Goal: Communication & Community: Participate in discussion

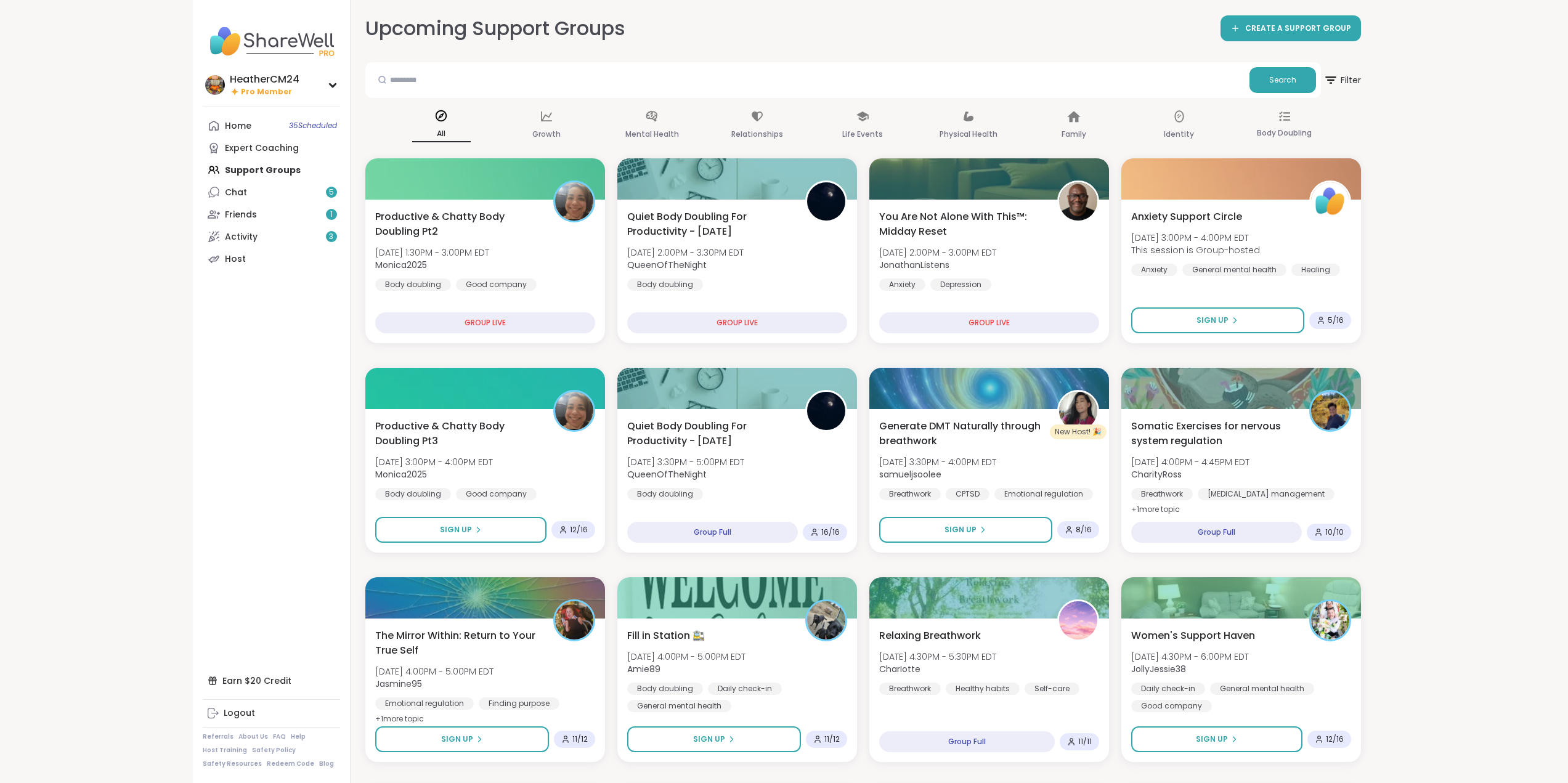
click at [241, 171] on div "Home 35 Scheduled Expert Coaching Support Groups Chat 5 Friends 1 Activity 3 Ho…" at bounding box center [271, 193] width 138 height 156
click at [496, 532] on button "Sign Up" at bounding box center [459, 531] width 175 height 27
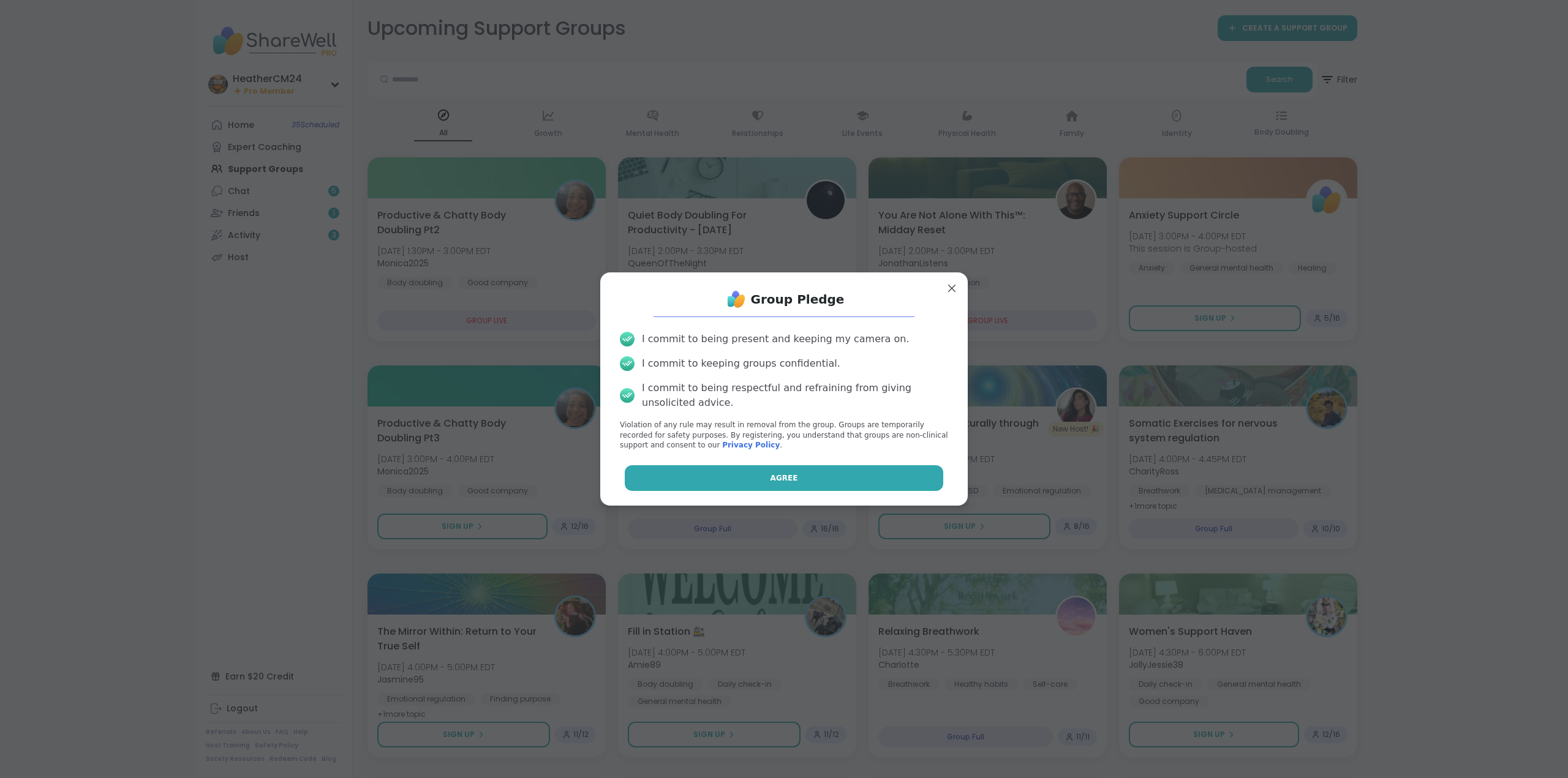
click at [771, 474] on span "Agree" at bounding box center [784, 477] width 28 height 11
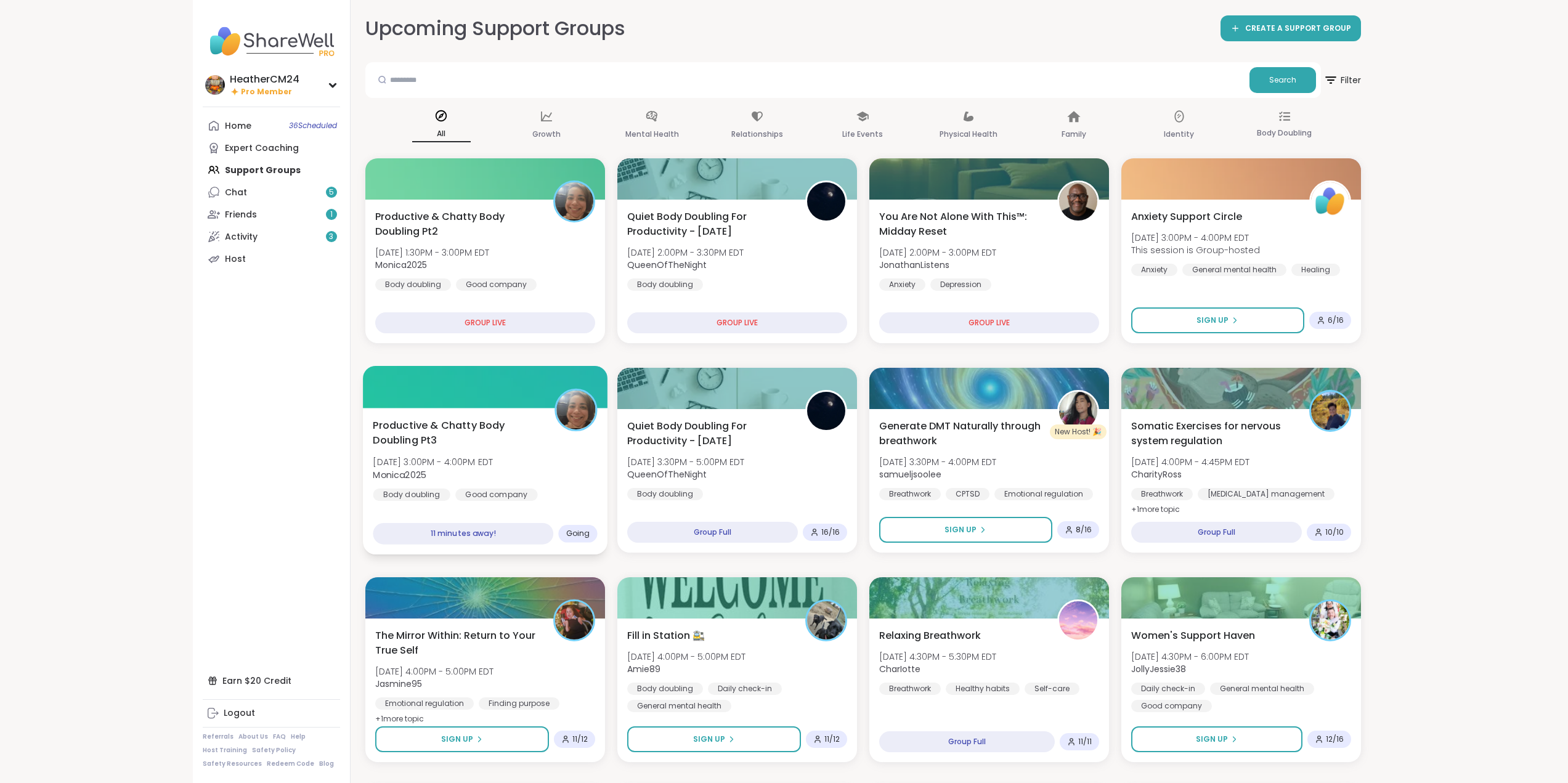
click at [478, 477] on span "Monica2025" at bounding box center [432, 474] width 120 height 12
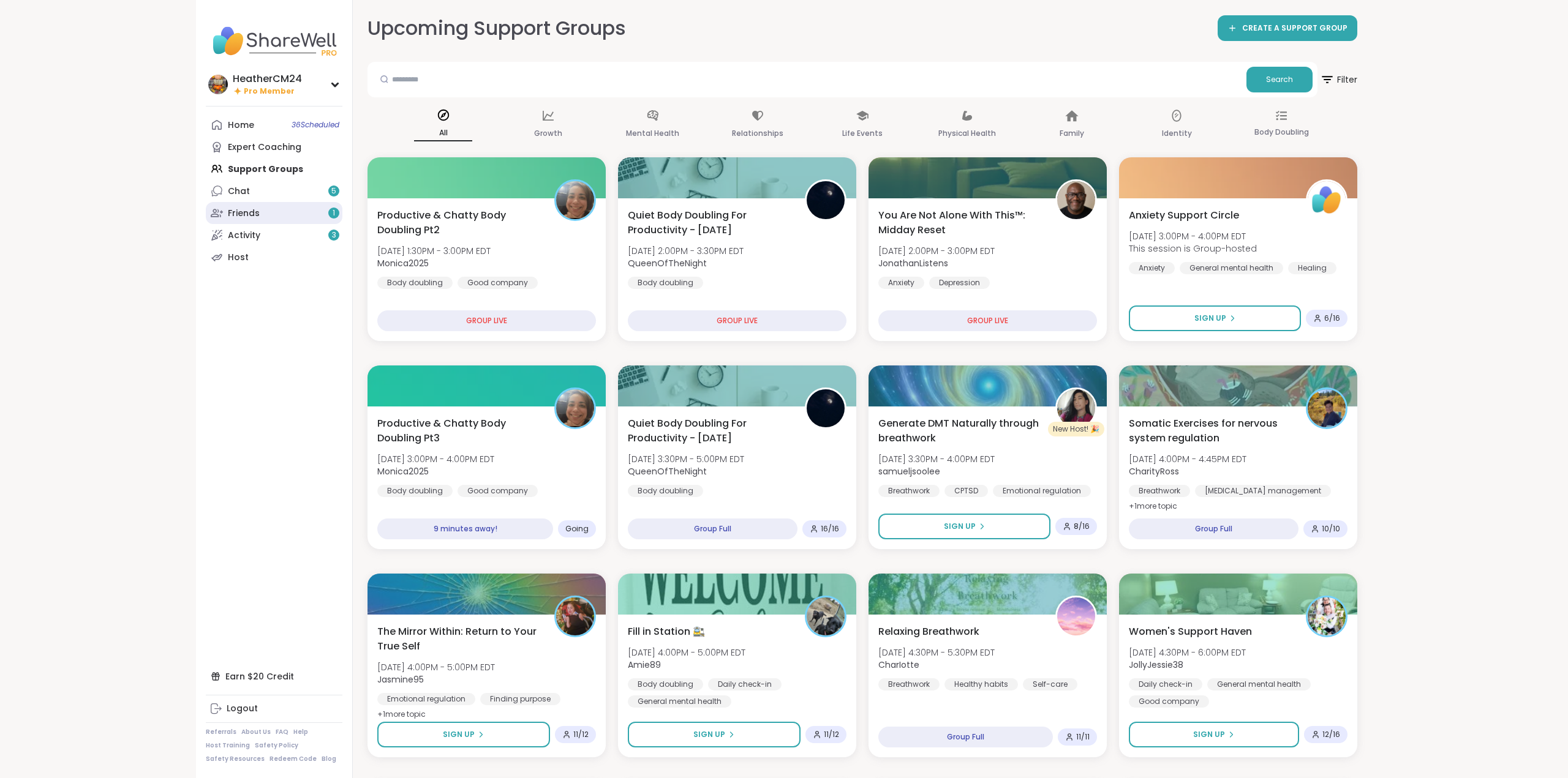
click at [233, 213] on div "Friends 1" at bounding box center [244, 213] width 32 height 12
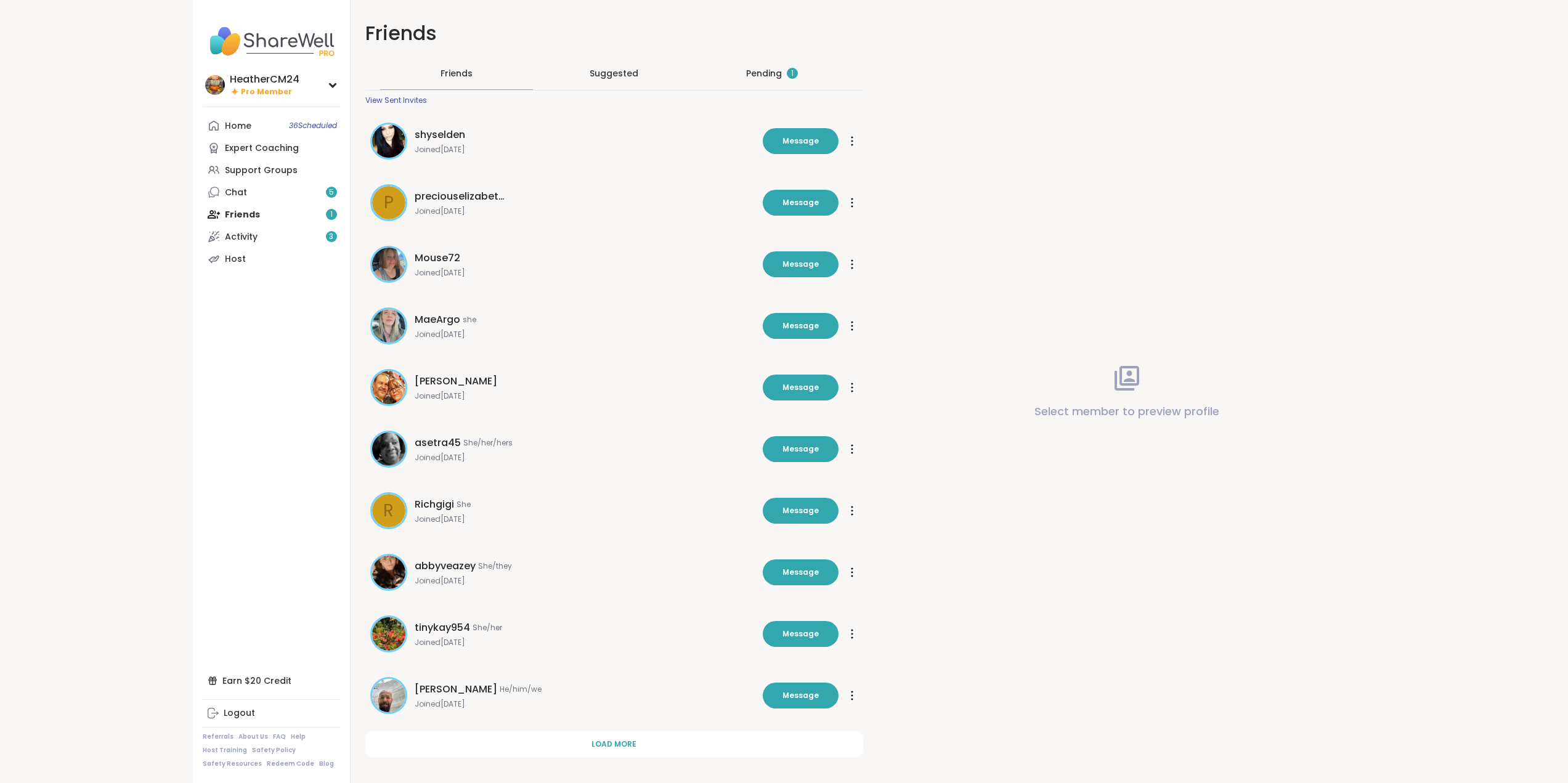
click at [777, 70] on div "Pending 1" at bounding box center [772, 73] width 52 height 12
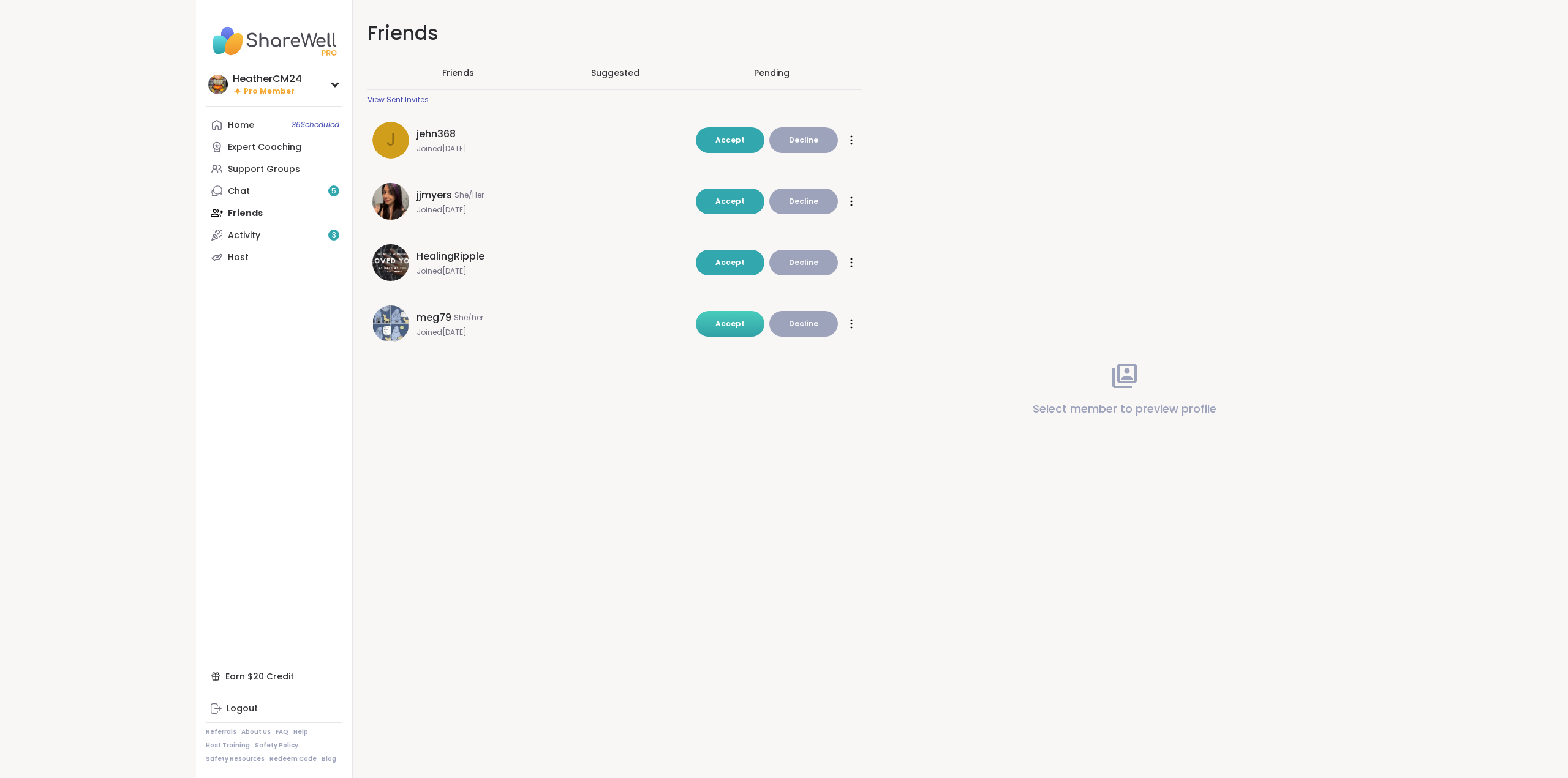
click at [727, 325] on span "Accept" at bounding box center [730, 324] width 30 height 10
click at [234, 234] on div "Activity 3" at bounding box center [244, 235] width 33 height 12
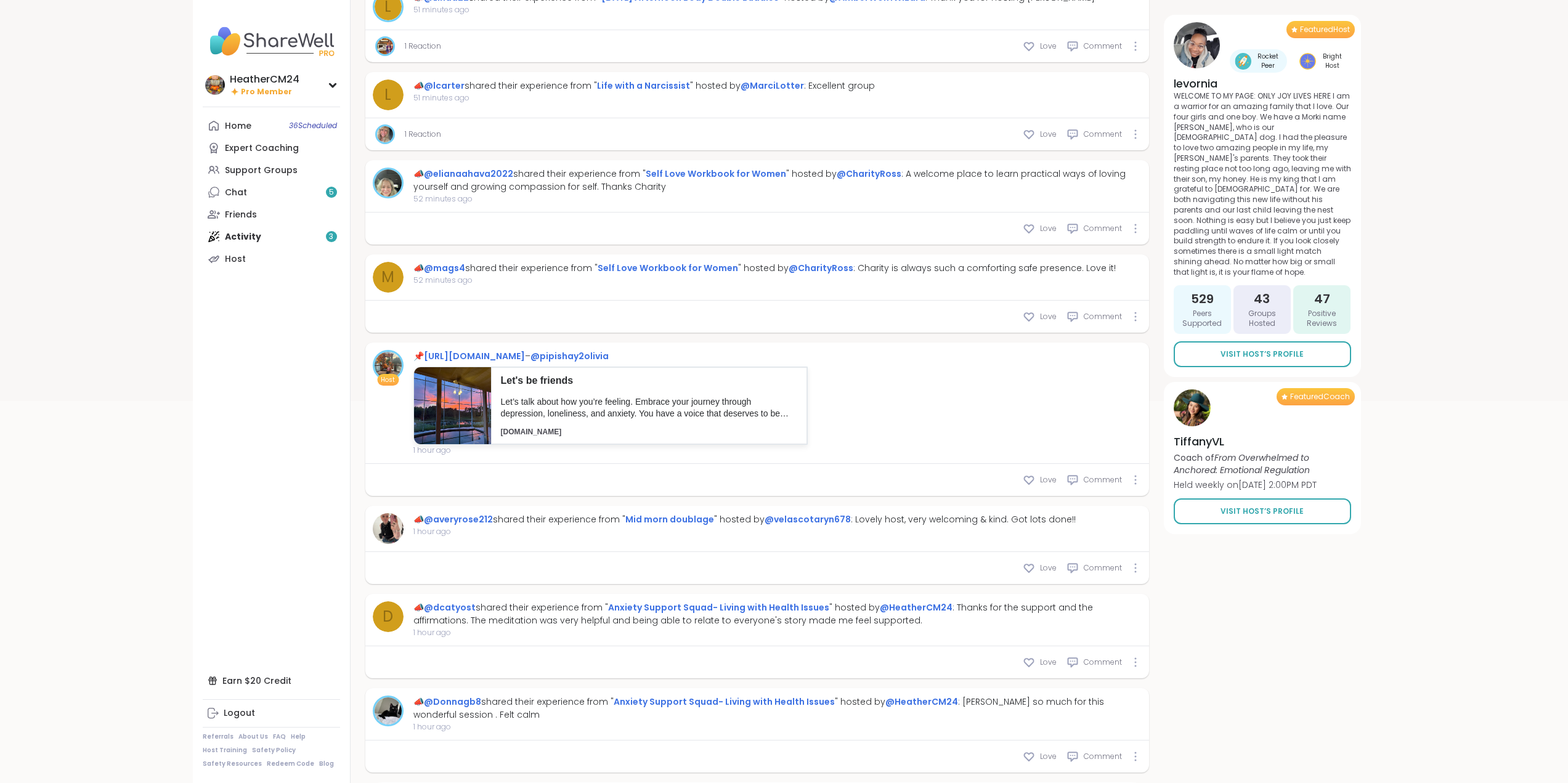
scroll to position [428, 0]
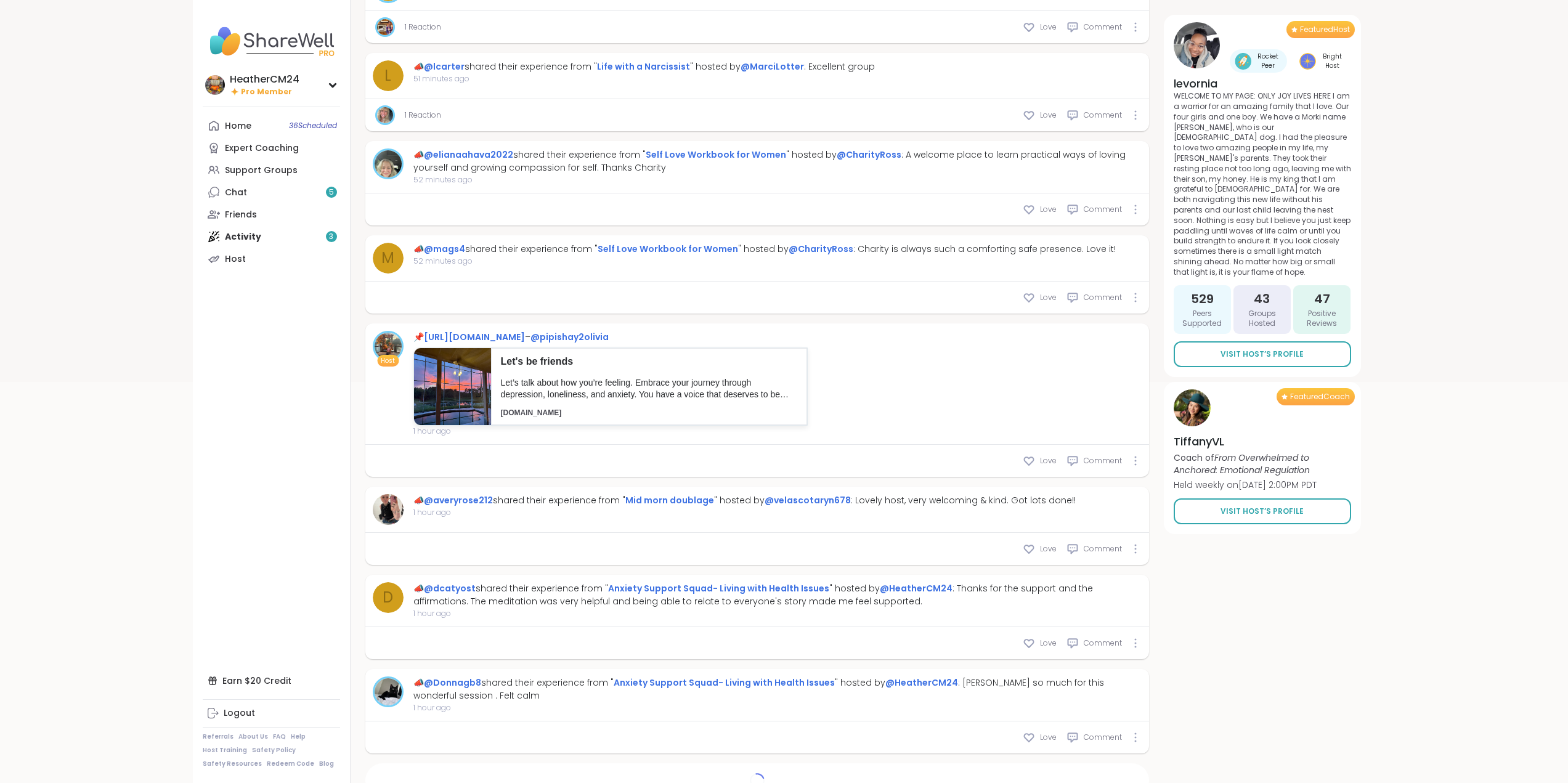
type textarea "*"
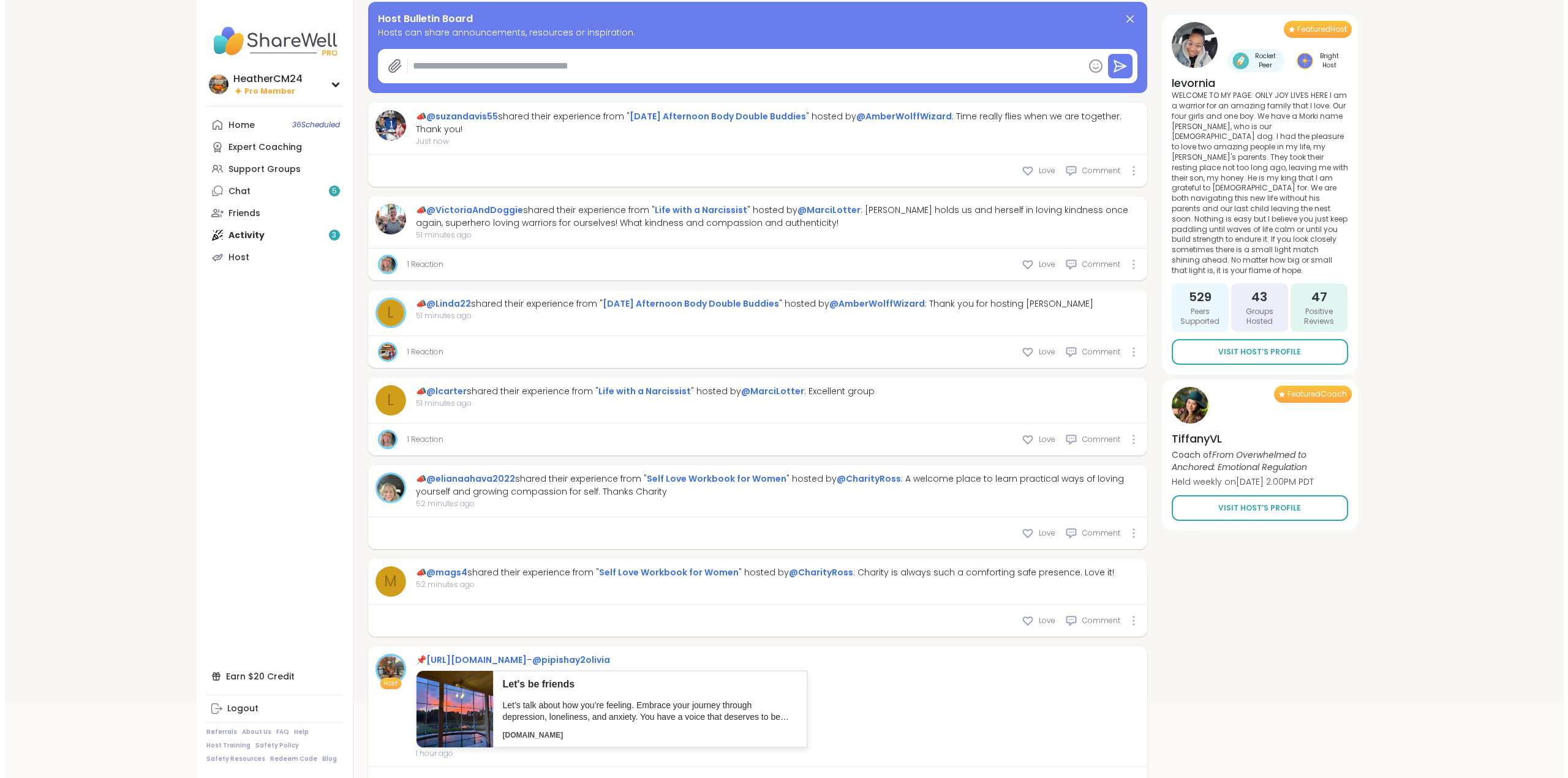
scroll to position [0, 0]
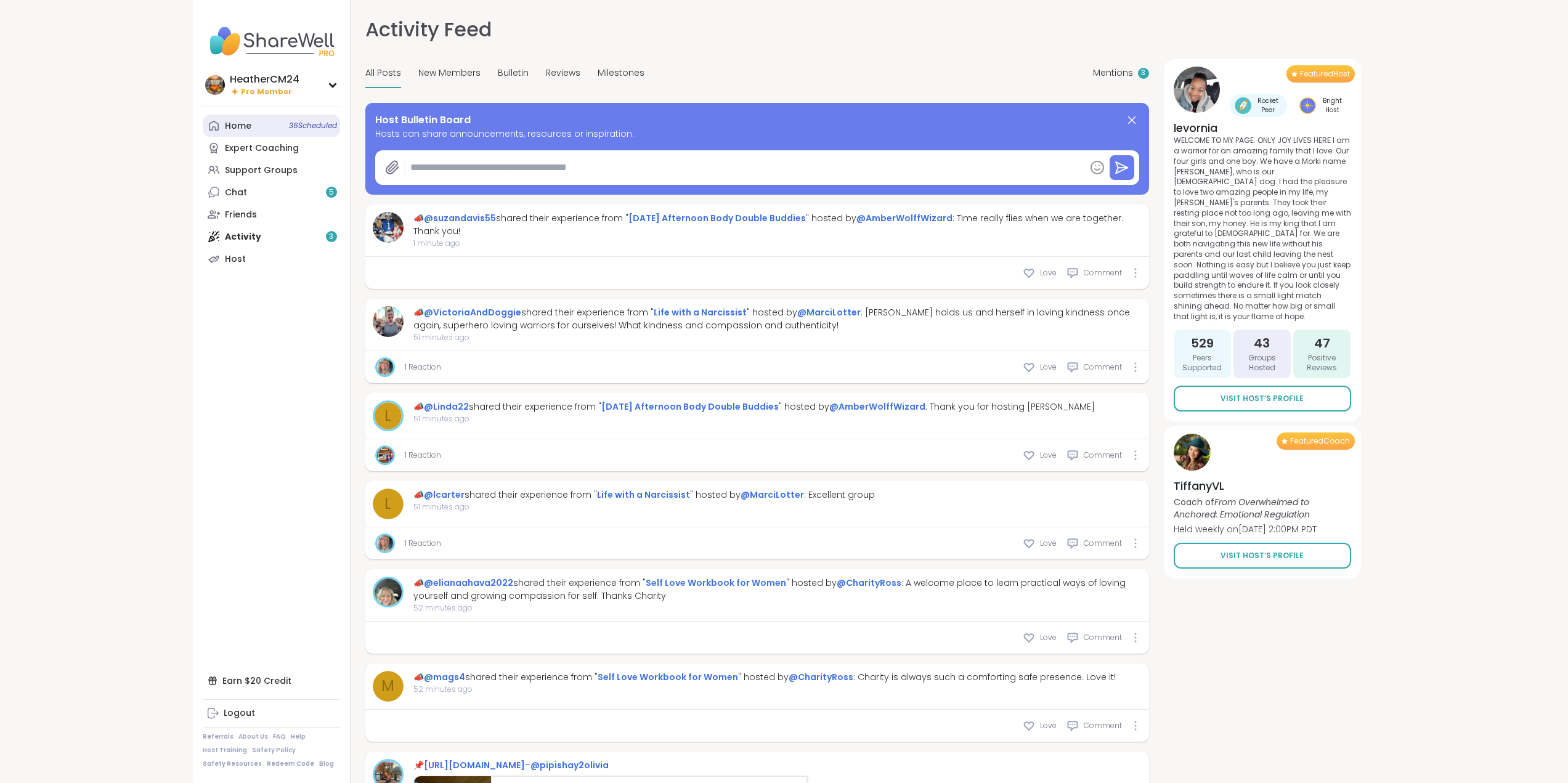
click at [238, 127] on div "Home 36 Scheduled" at bounding box center [238, 126] width 27 height 12
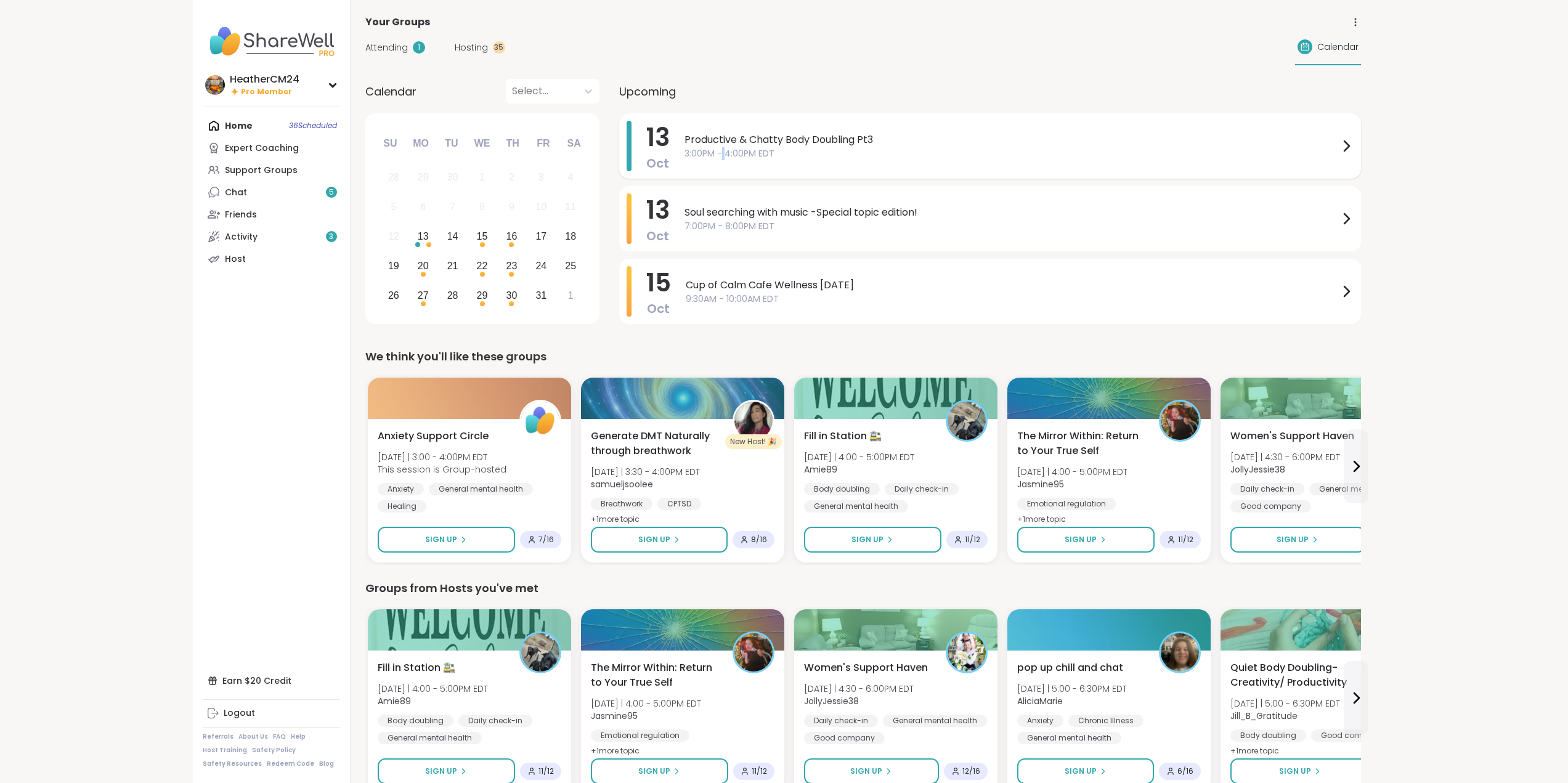
click at [724, 148] on span "3:00PM - 4:00PM EDT" at bounding box center [1011, 153] width 654 height 13
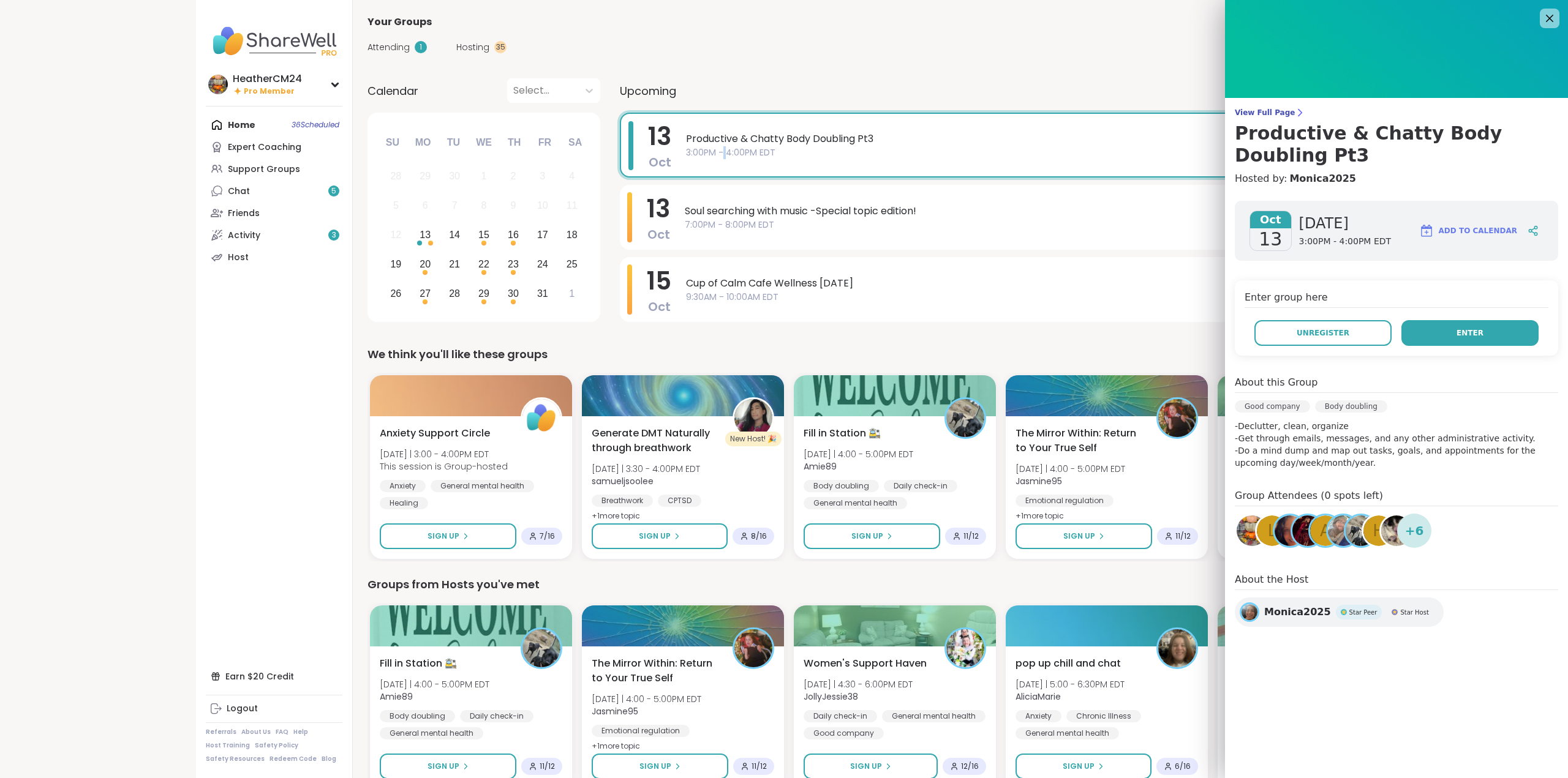
click at [1433, 328] on button "Enter" at bounding box center [1470, 333] width 137 height 26
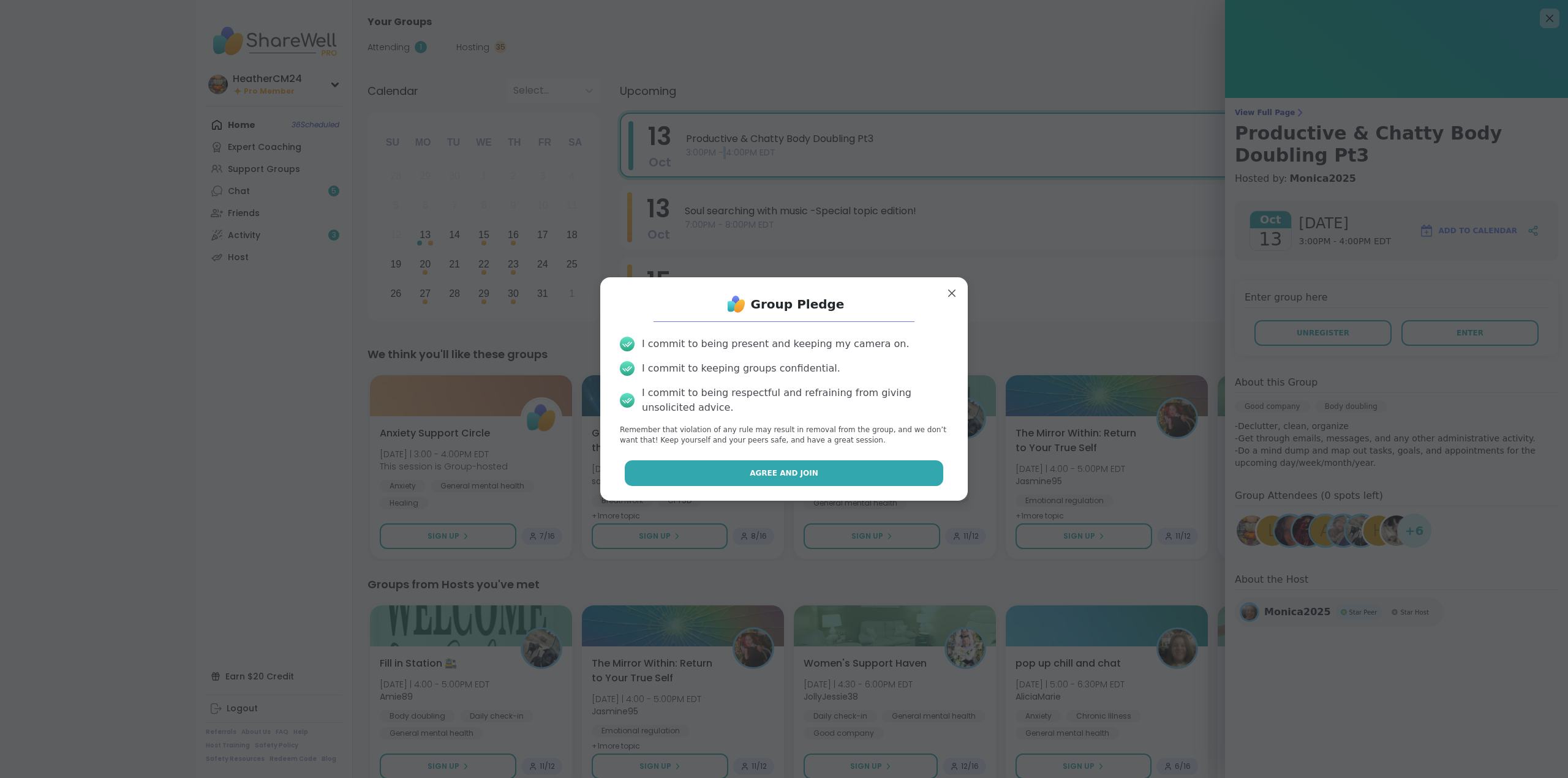
click at [792, 474] on span "Agree and Join" at bounding box center [783, 472] width 68 height 11
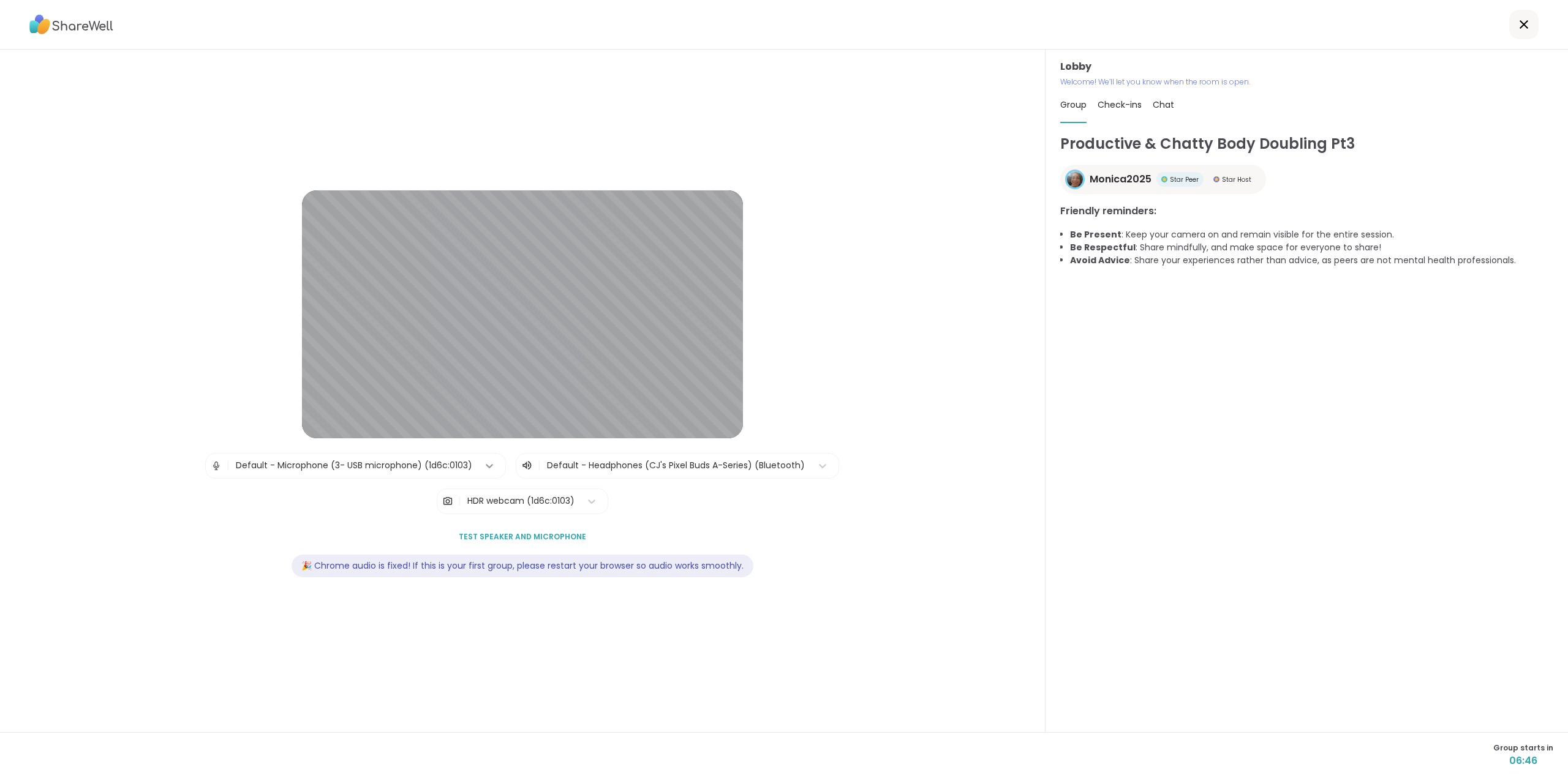
click at [483, 464] on icon at bounding box center [489, 465] width 12 height 12
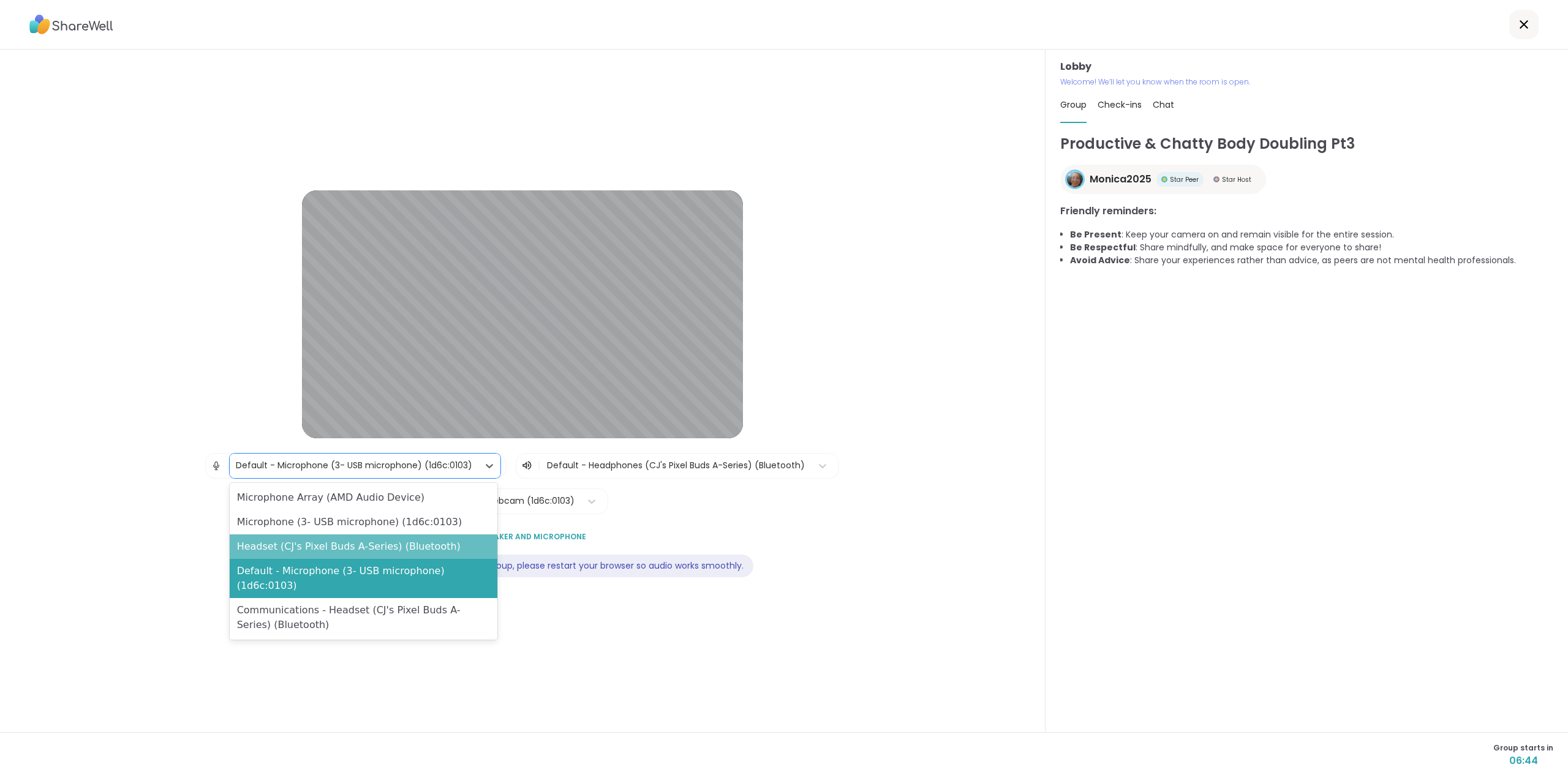
click at [456, 547] on div "Headset (CJ's Pixel Buds A-Series) (Bluetooth)" at bounding box center [363, 547] width 268 height 25
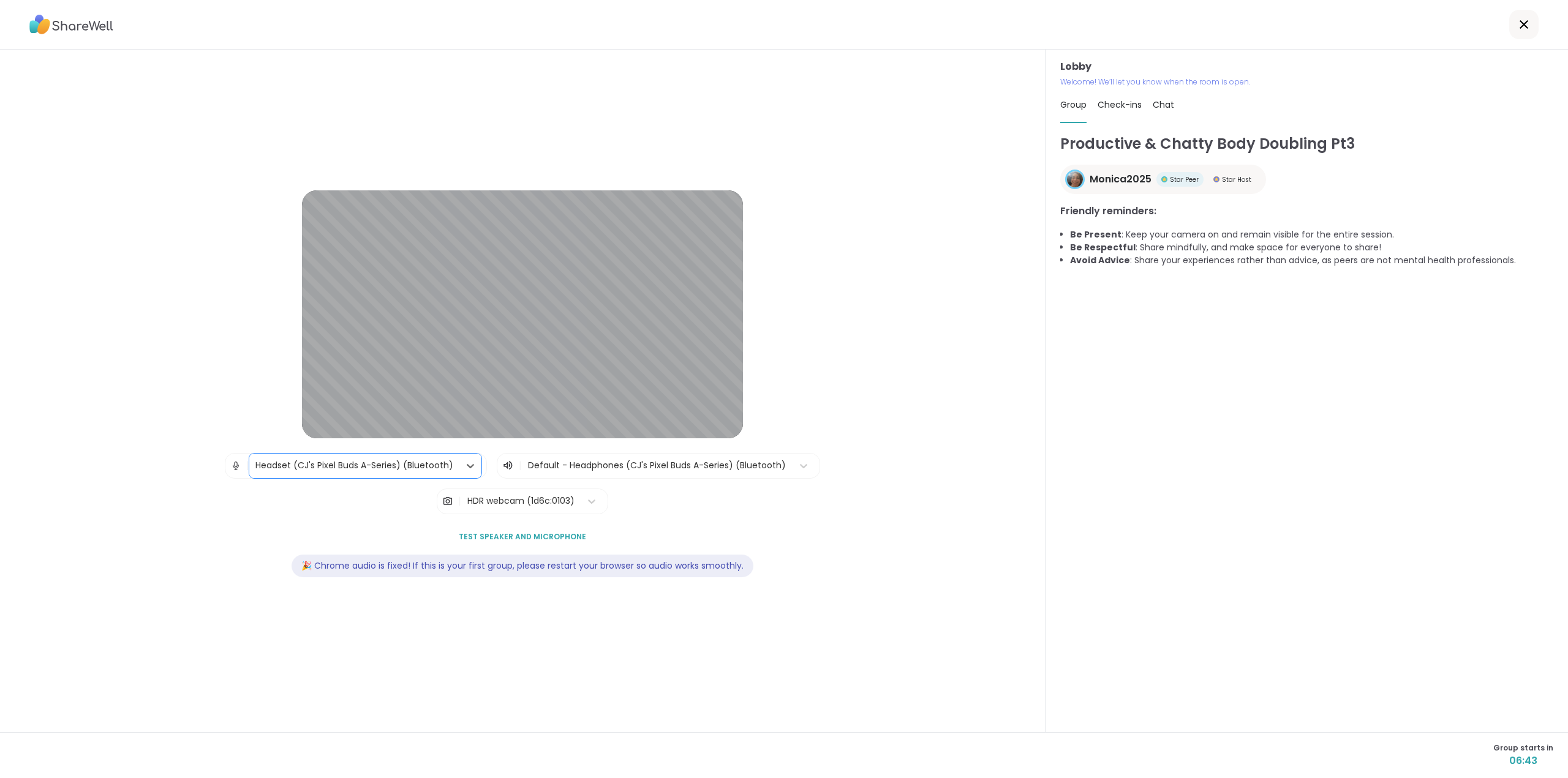
click at [486, 533] on span "Test speaker and microphone" at bounding box center [522, 537] width 127 height 11
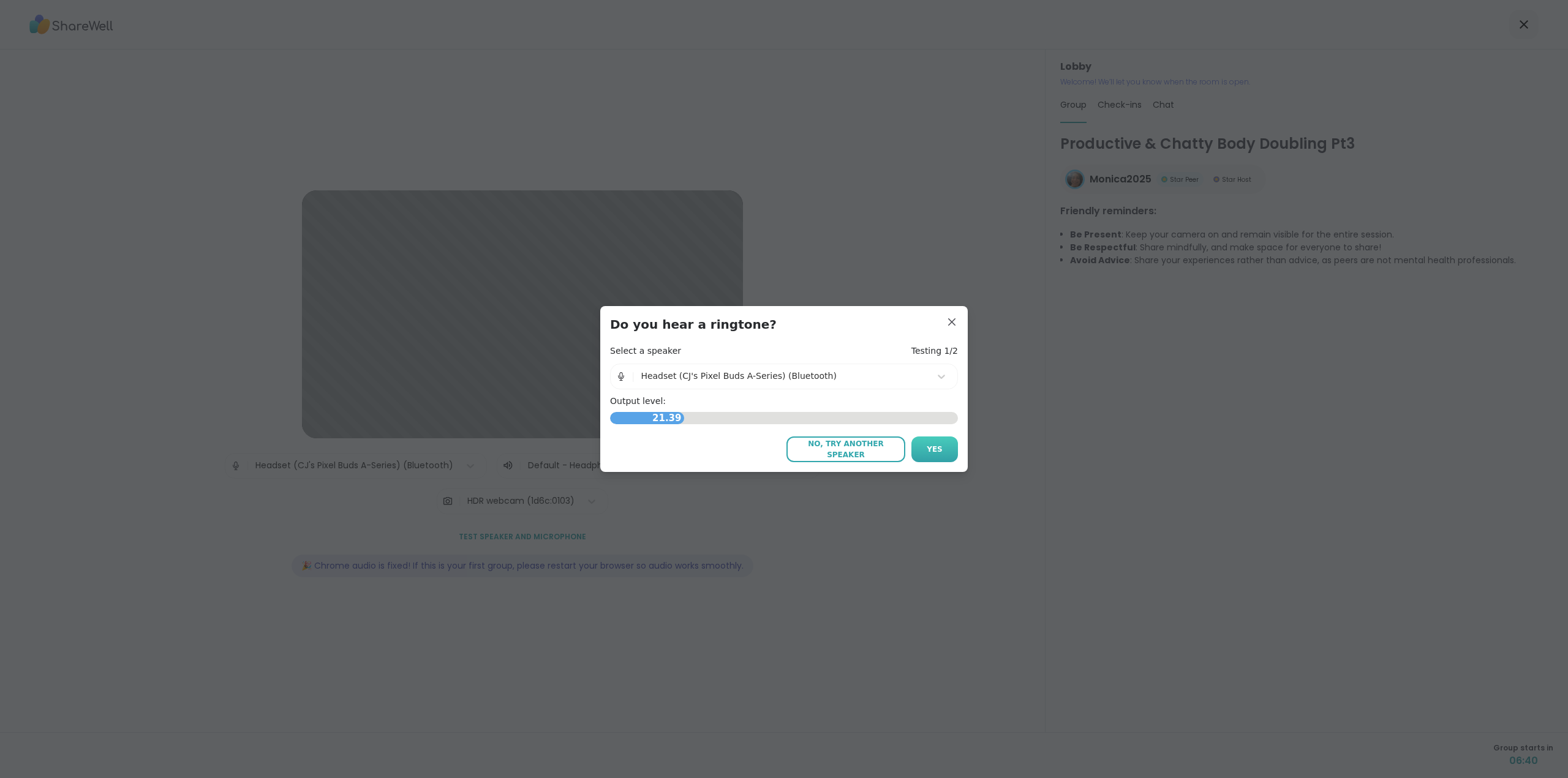
click at [933, 453] on span "Yes" at bounding box center [935, 449] width 16 height 11
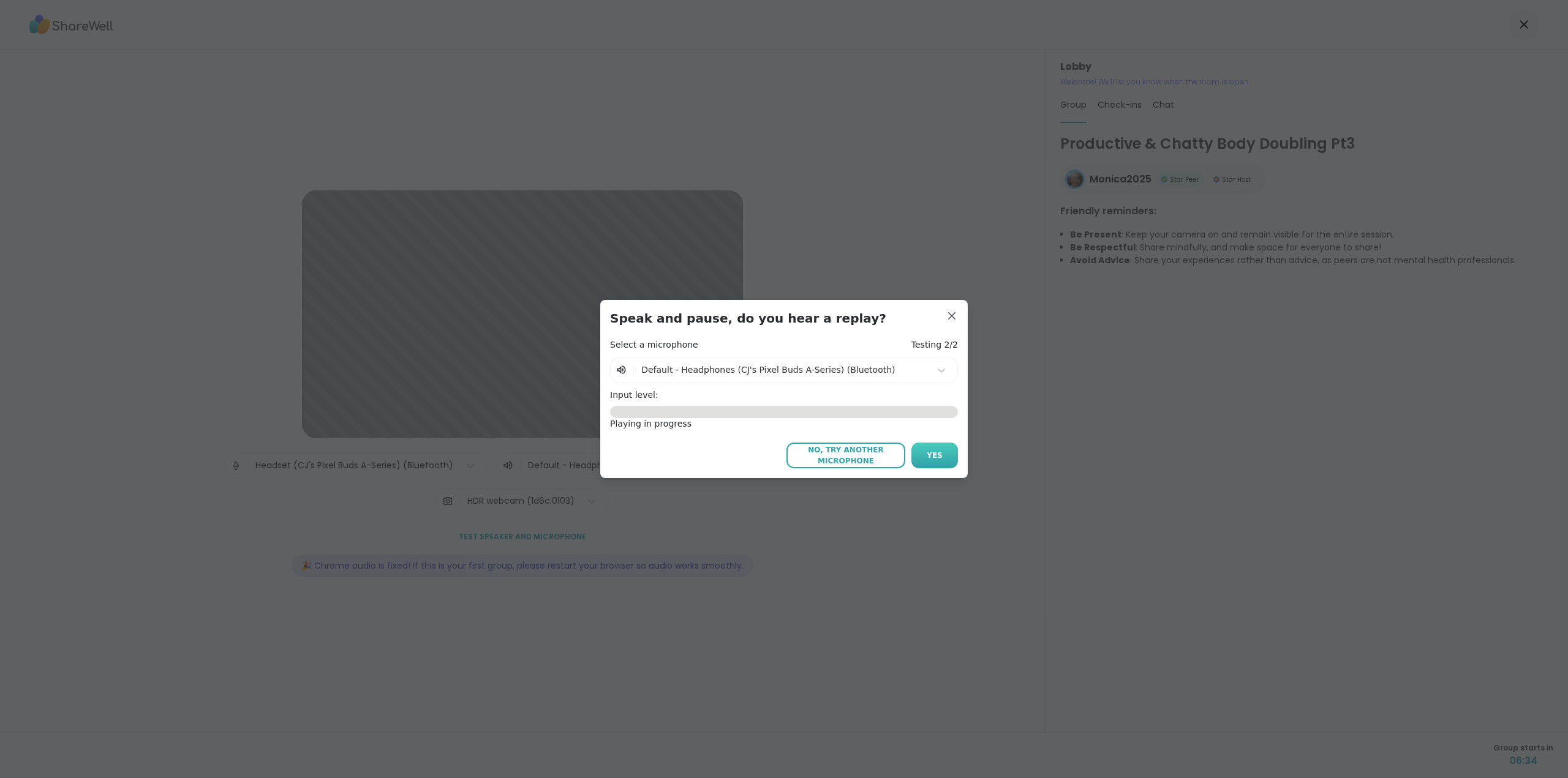
click at [930, 448] on button "Yes" at bounding box center [934, 455] width 47 height 26
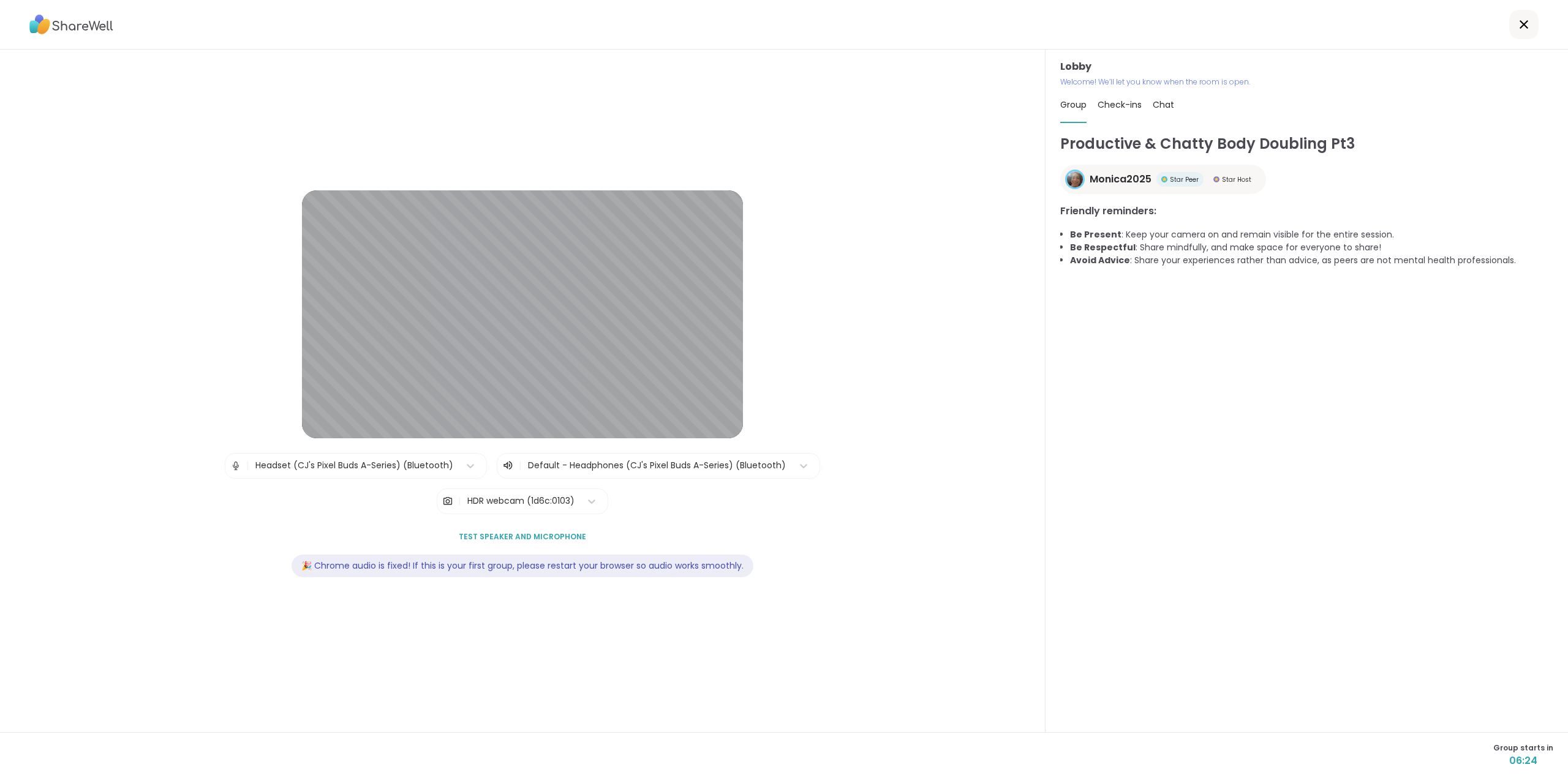
click at [1516, 22] on icon at bounding box center [1523, 24] width 15 height 15
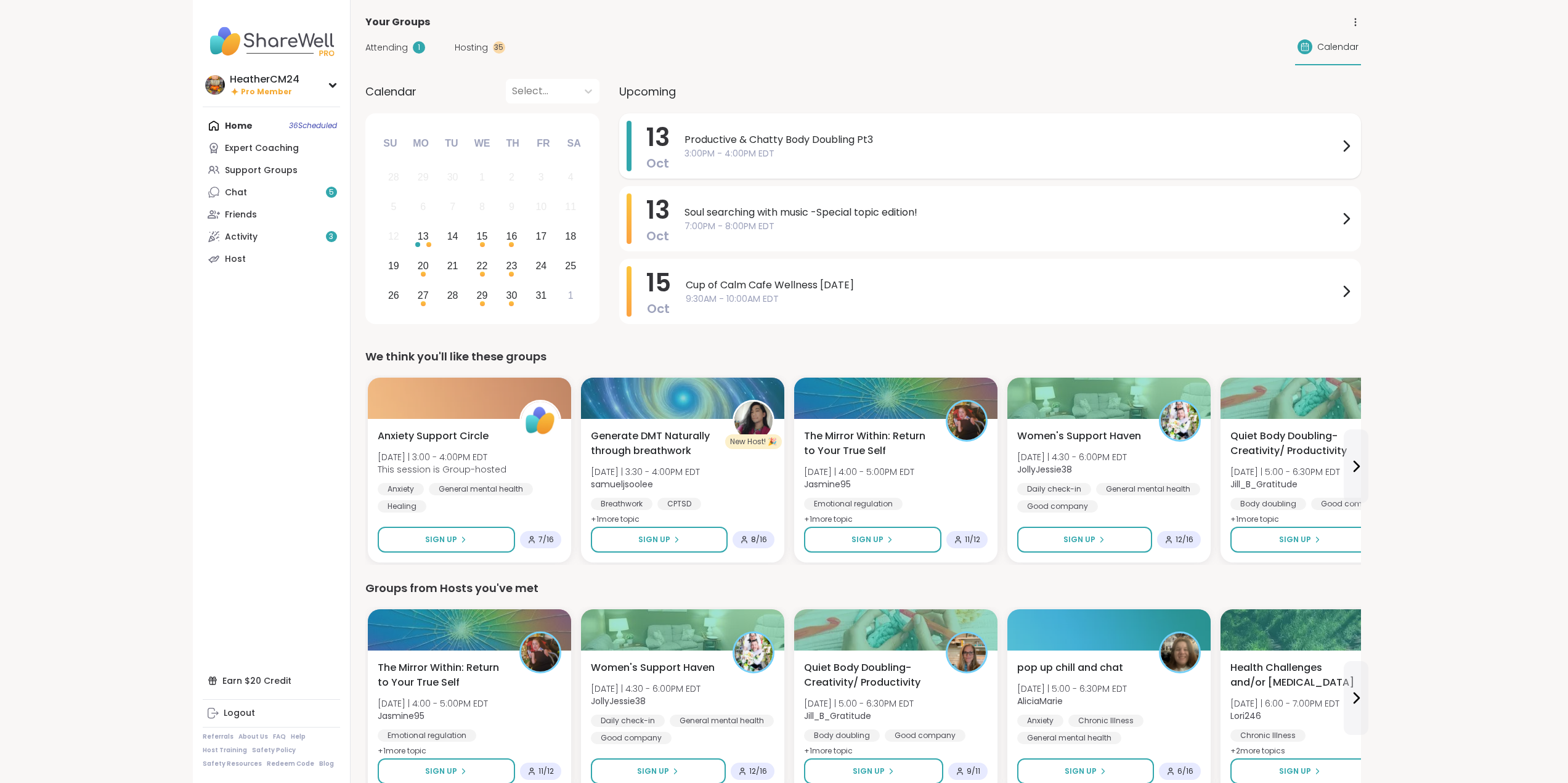
click at [783, 144] on span "Productive & Chatty Body Doubling Pt3" at bounding box center [1011, 140] width 654 height 15
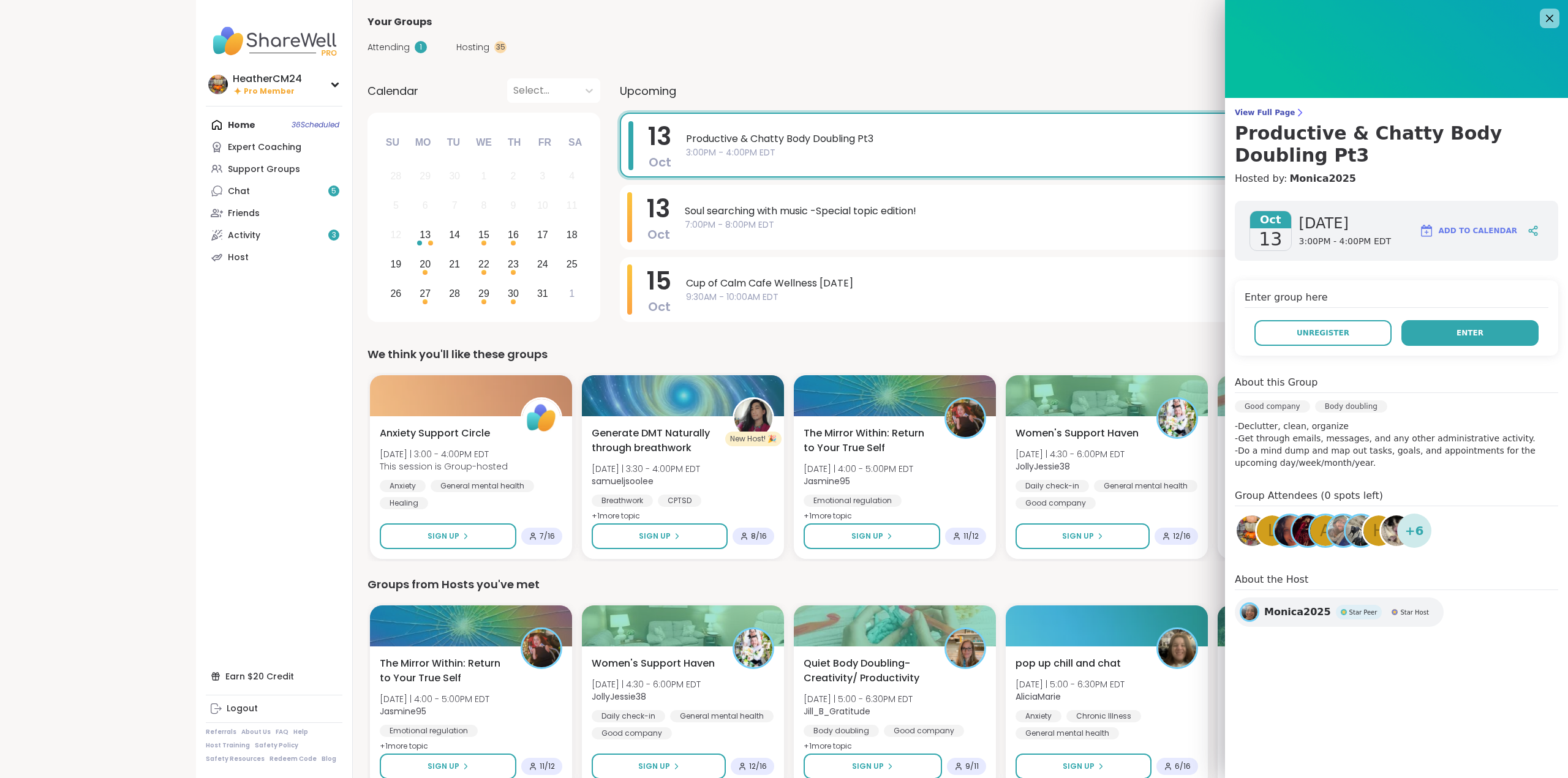
click at [1503, 330] on button "Enter" at bounding box center [1470, 333] width 137 height 26
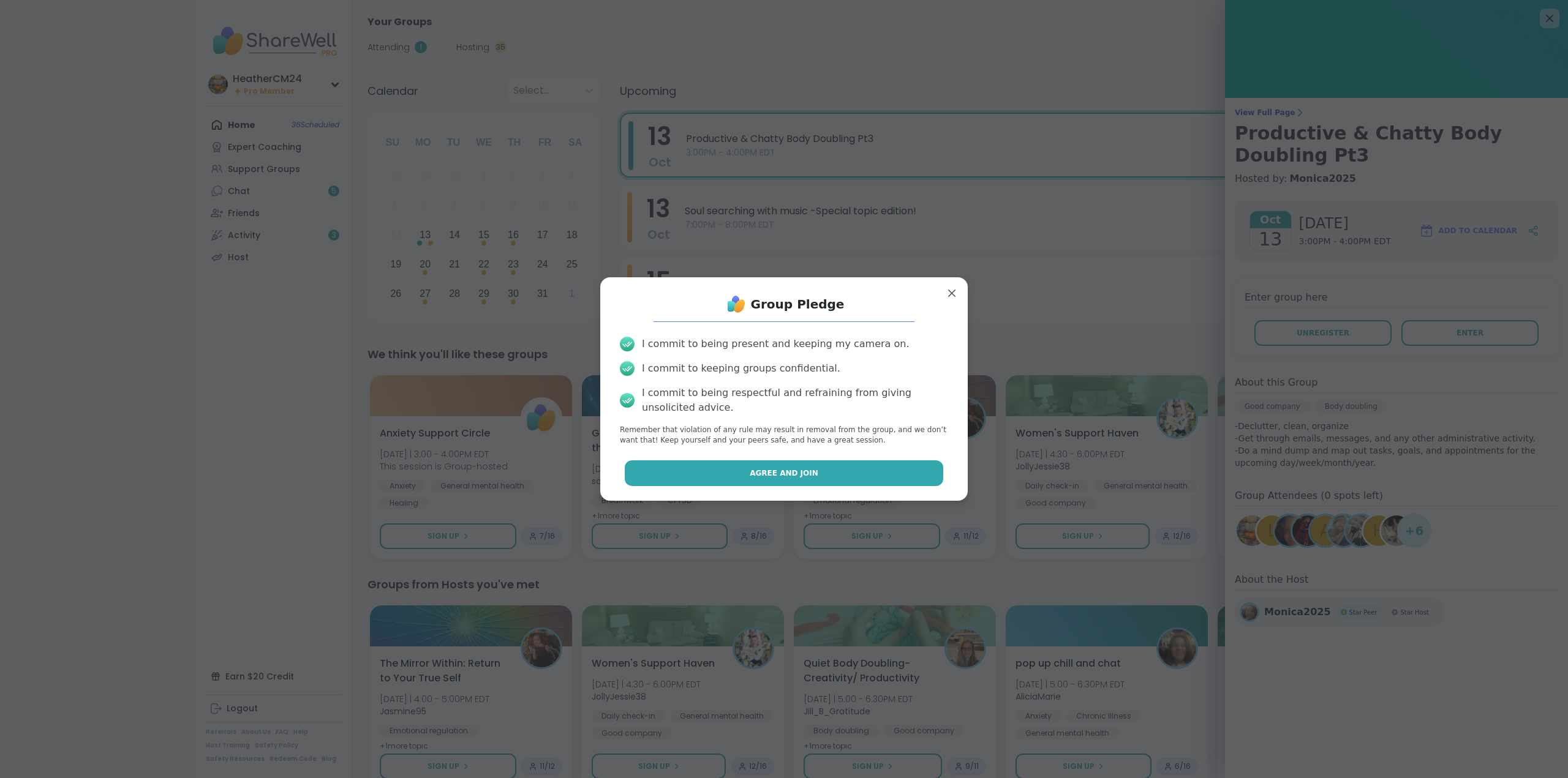
click at [720, 479] on button "Agree and Join" at bounding box center [784, 473] width 320 height 26
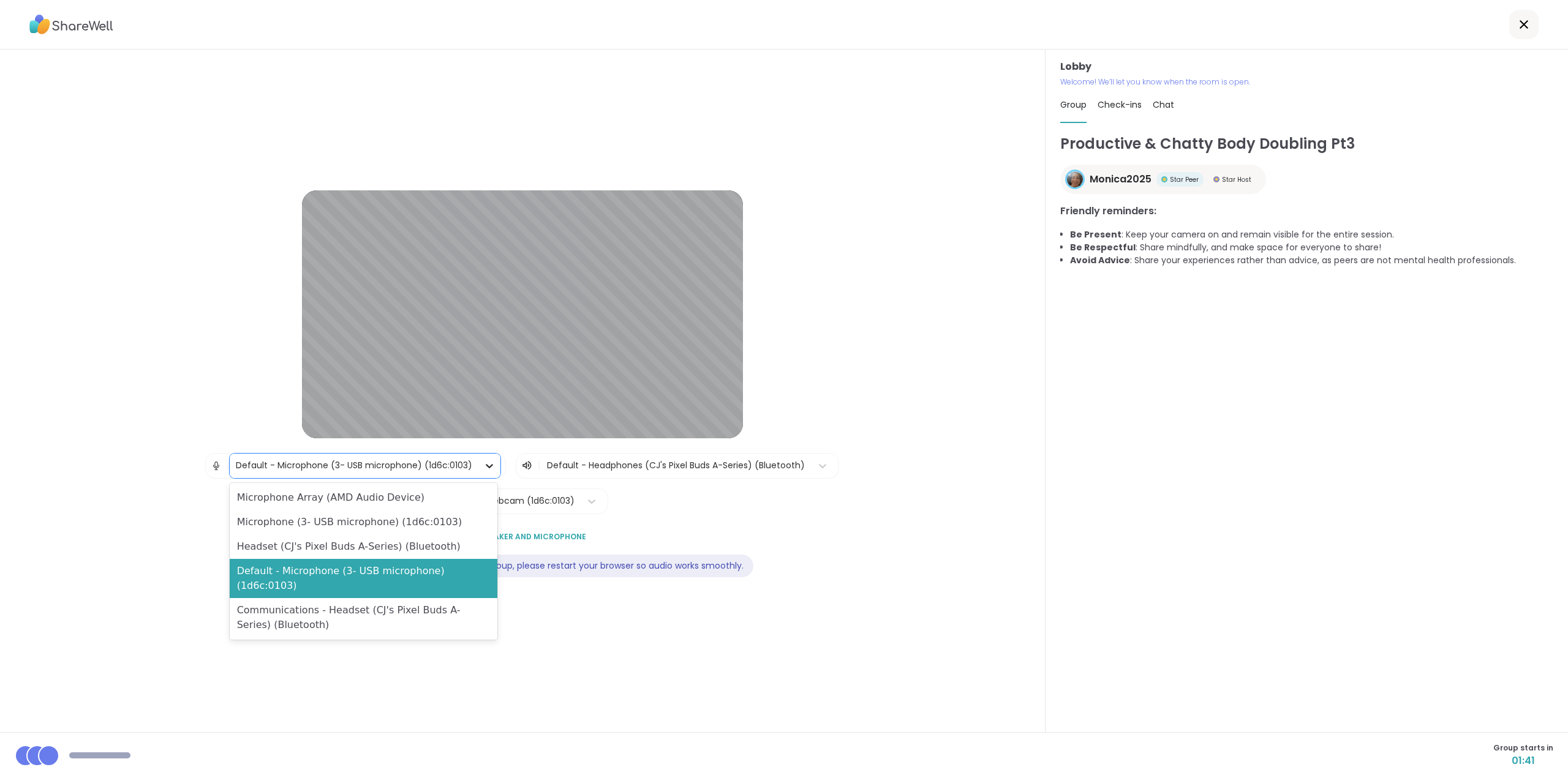
click at [488, 465] on icon at bounding box center [489, 466] width 7 height 4
click at [465, 549] on div "Headset (CJ's Pixel Buds A-Series) (Bluetooth)" at bounding box center [363, 547] width 268 height 25
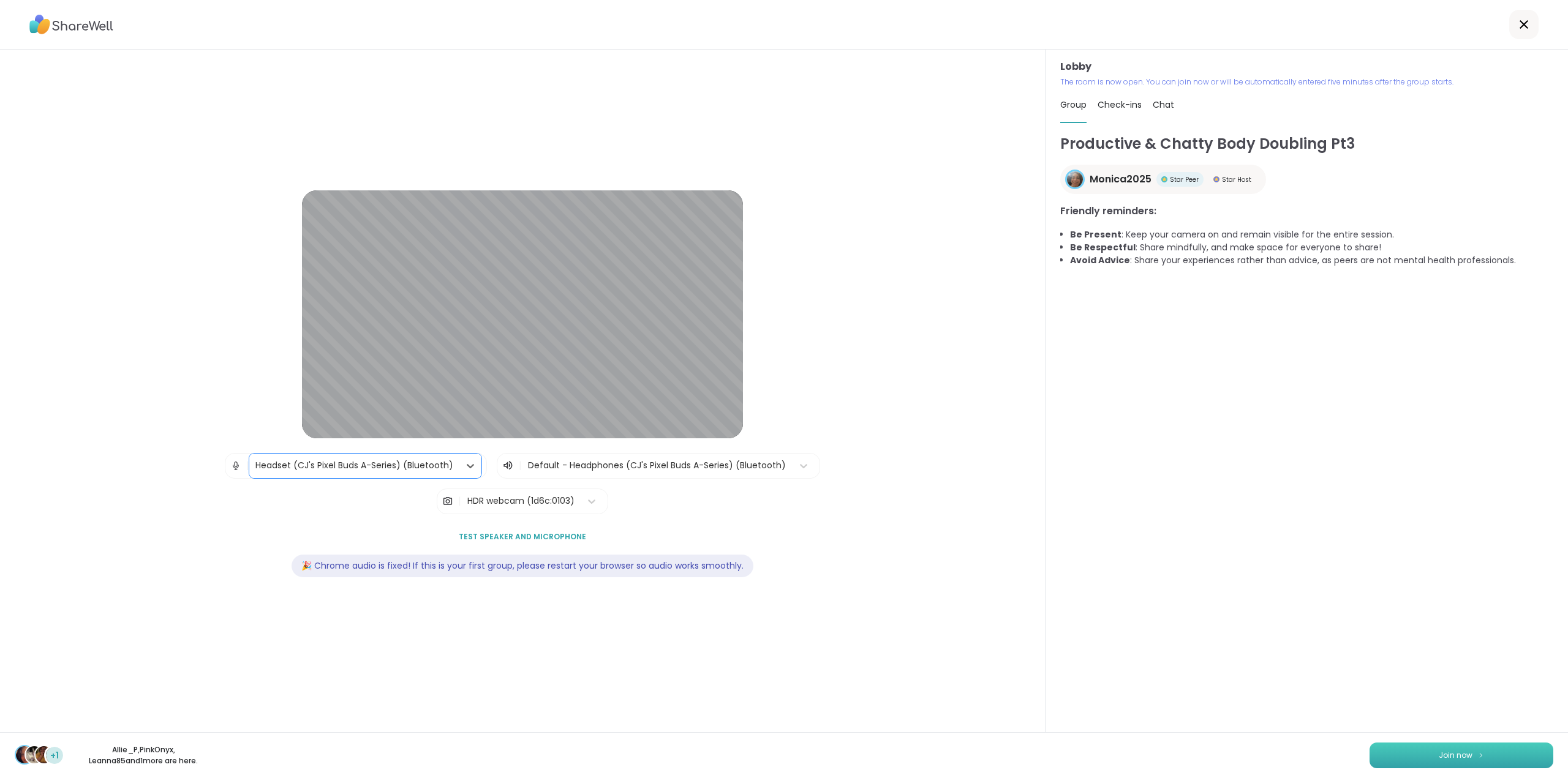
click at [1387, 756] on button "Join now" at bounding box center [1461, 756] width 184 height 26
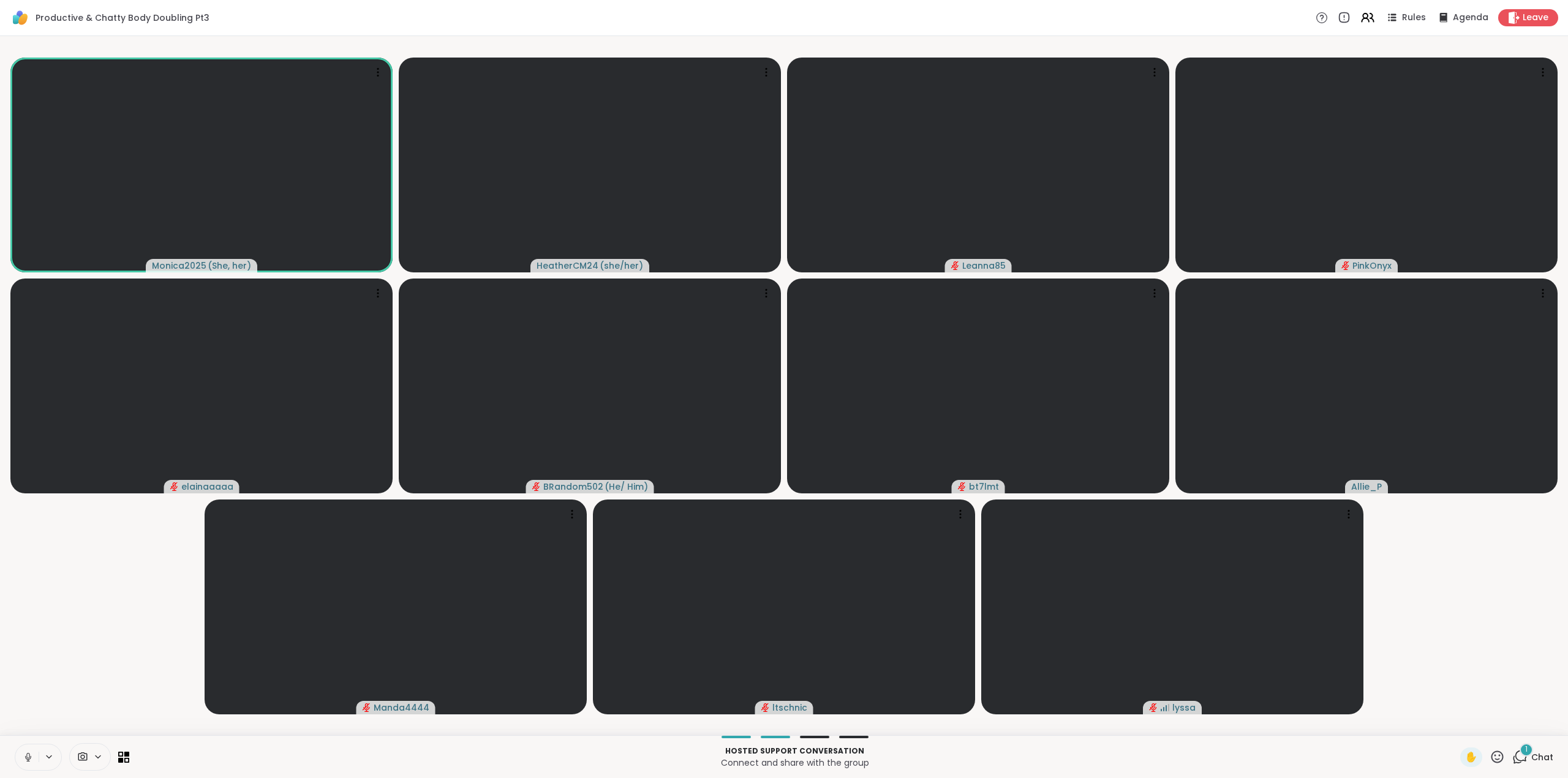
click at [1512, 756] on icon at bounding box center [1519, 756] width 15 height 15
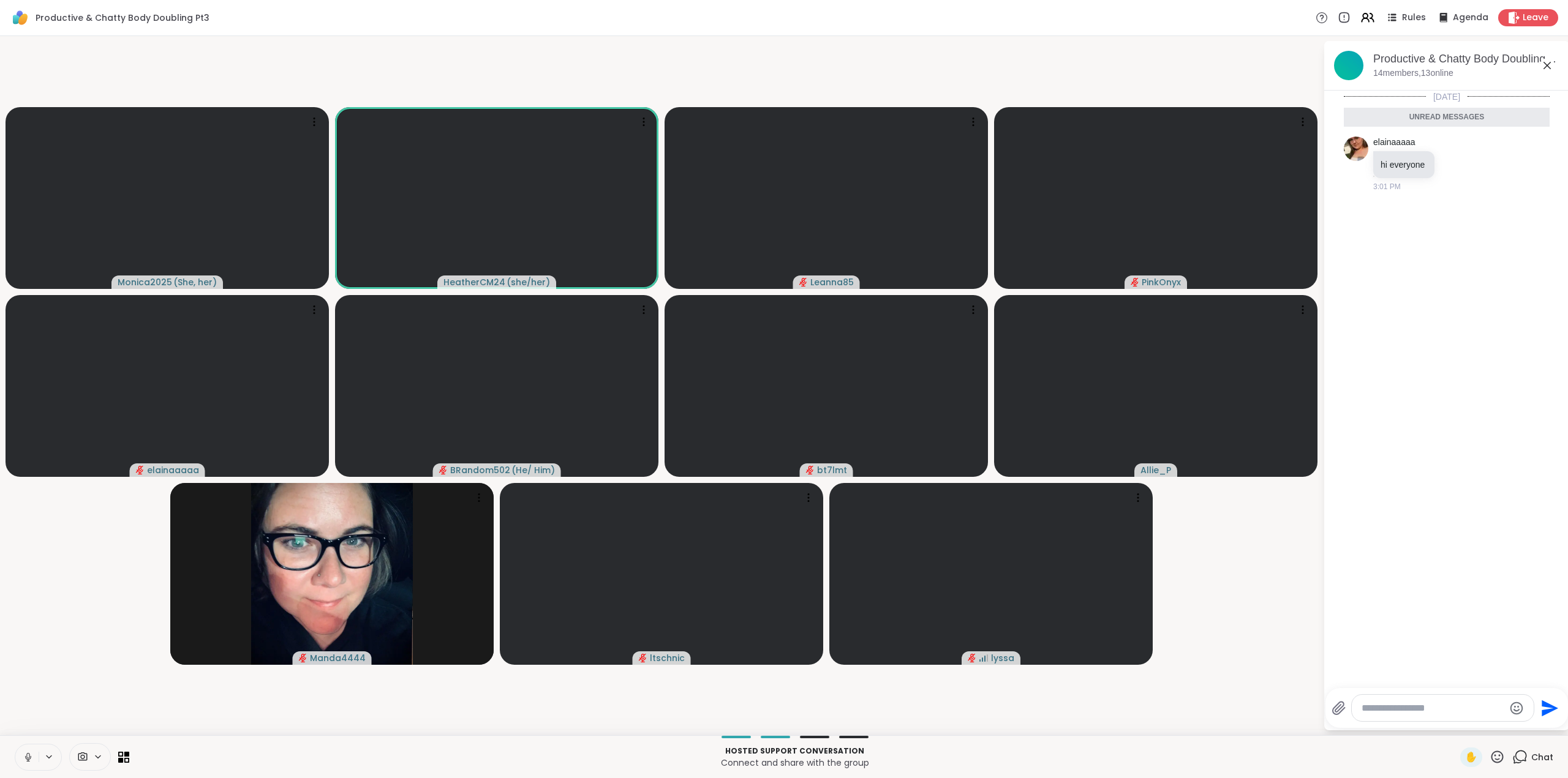
click at [26, 758] on icon at bounding box center [28, 758] width 6 height 4
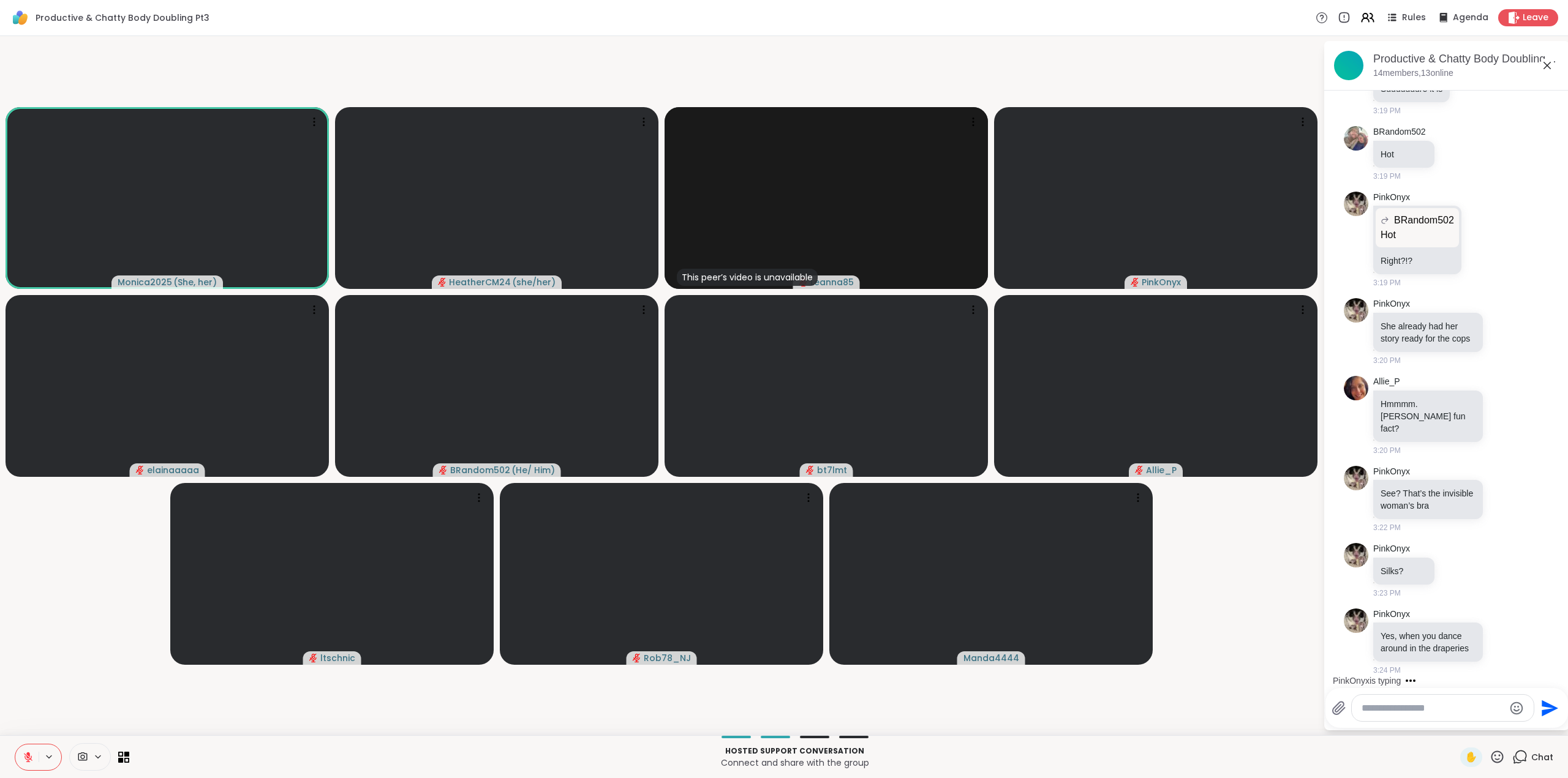
scroll to position [1543, 0]
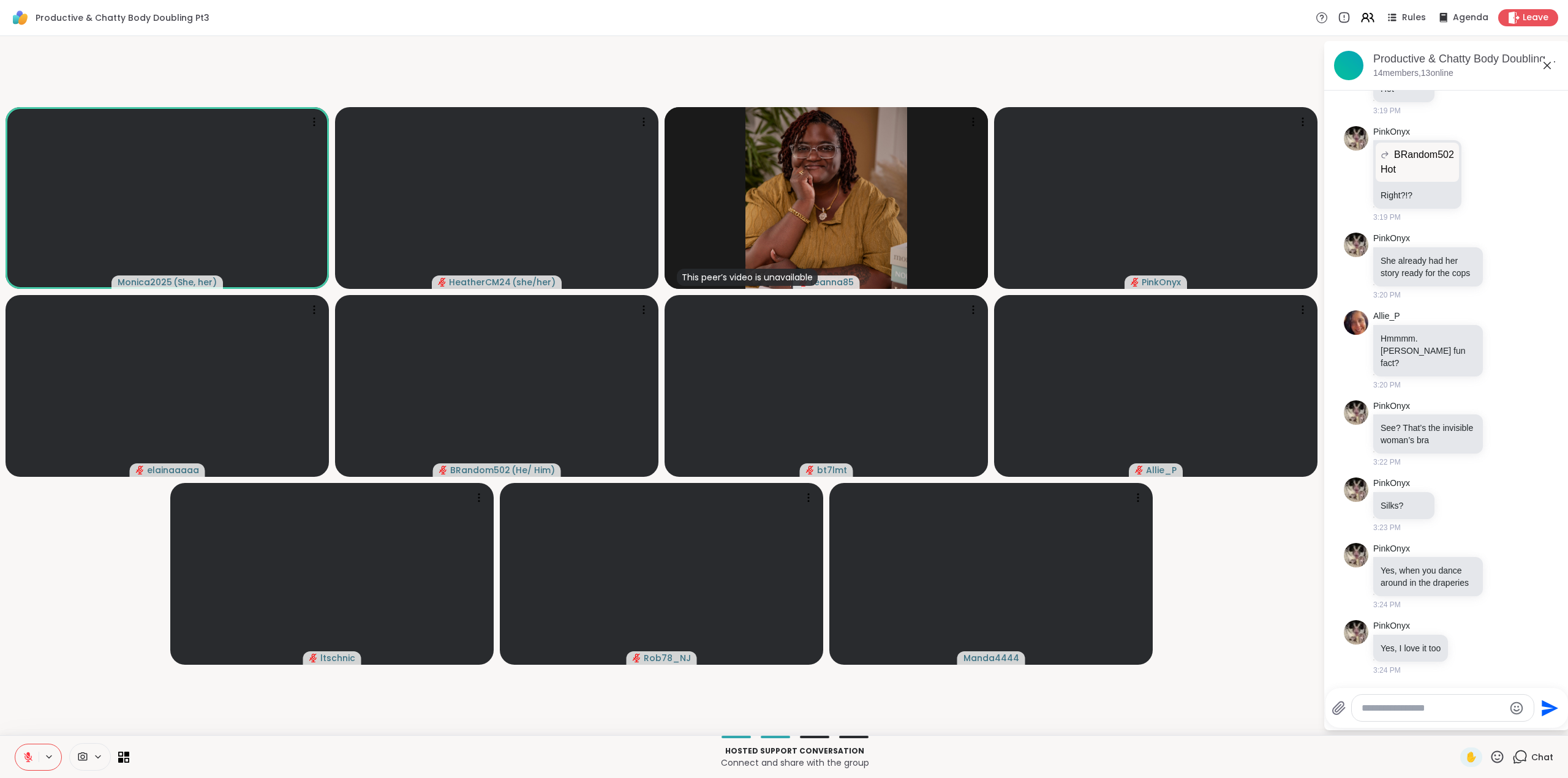
click at [30, 756] on icon at bounding box center [29, 754] width 4 height 5
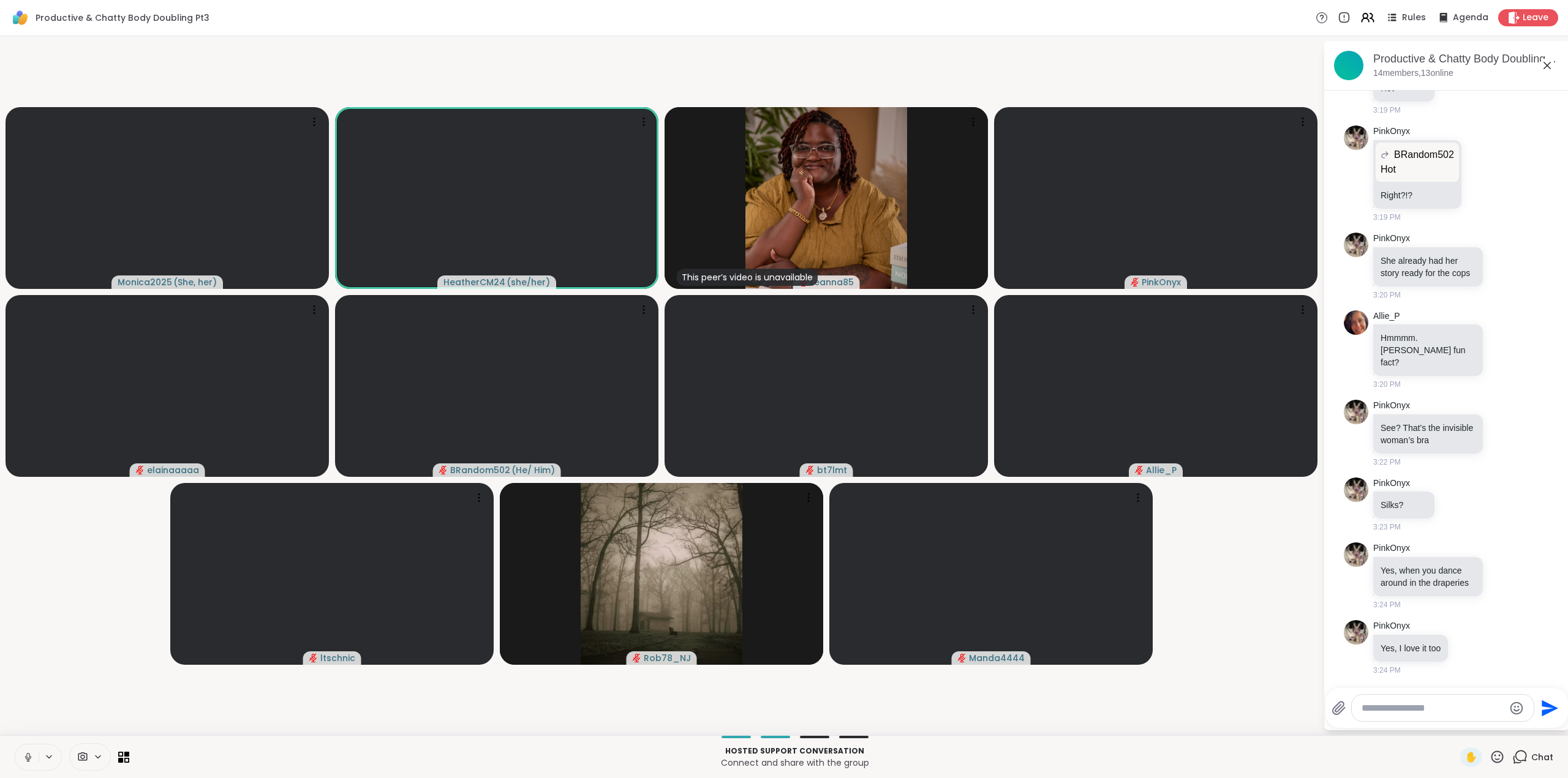
scroll to position [1560, 0]
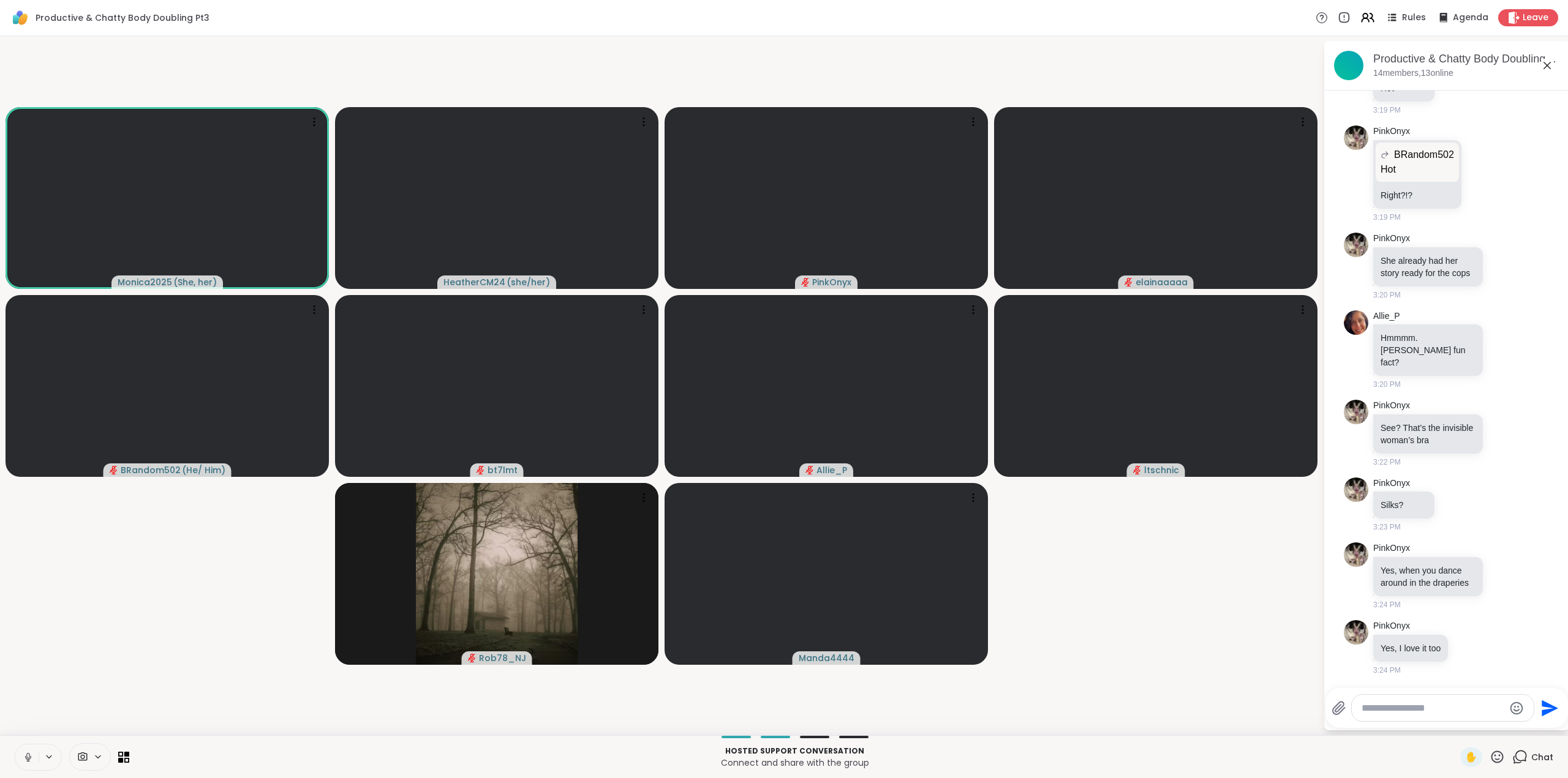
click at [28, 754] on icon at bounding box center [28, 757] width 11 height 11
click at [1506, 575] on icon at bounding box center [1506, 575] width 0 height 0
click at [1499, 551] on div "Select Reaction: Heart" at bounding box center [1503, 556] width 11 height 11
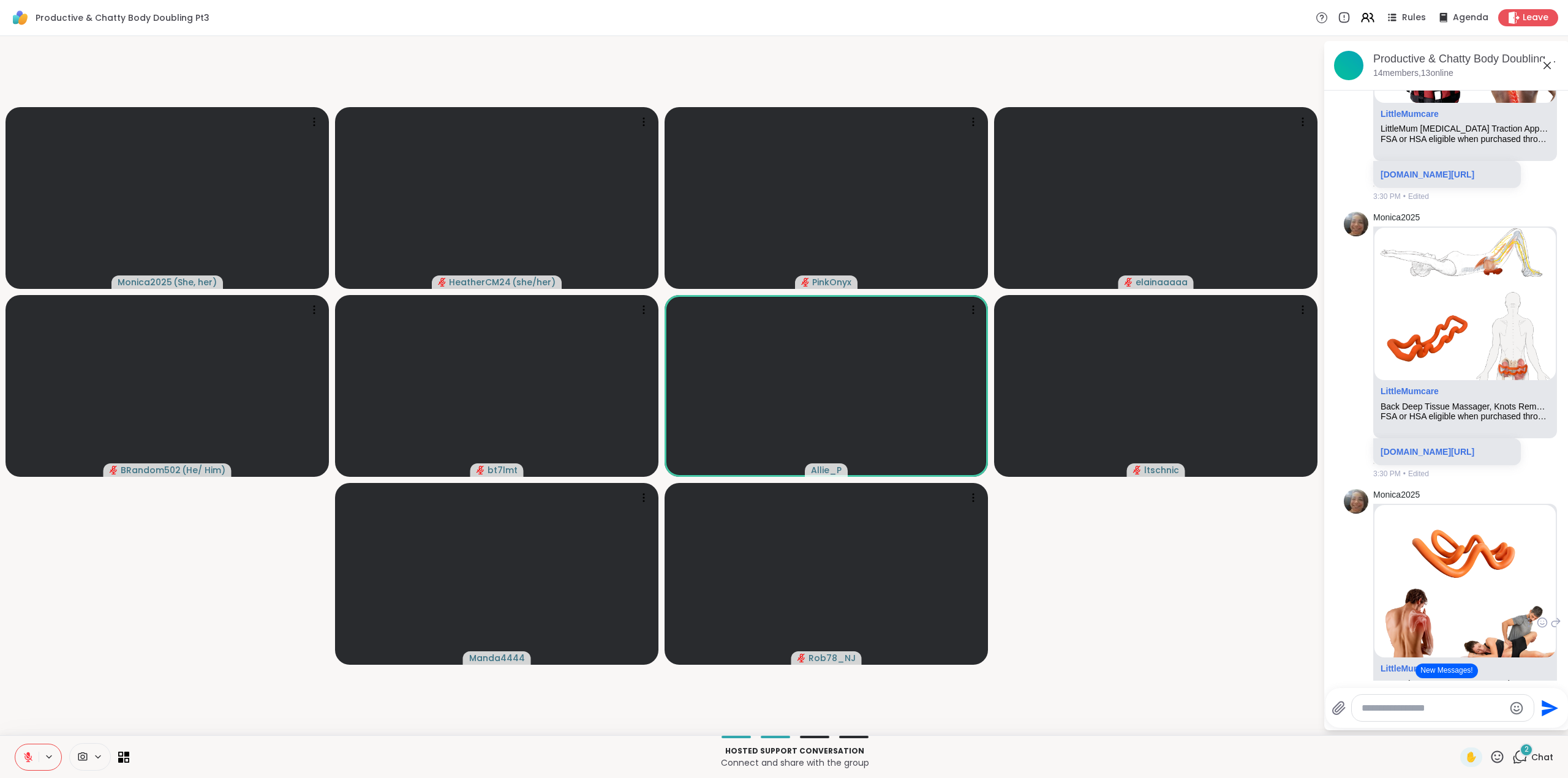
scroll to position [2586, 0]
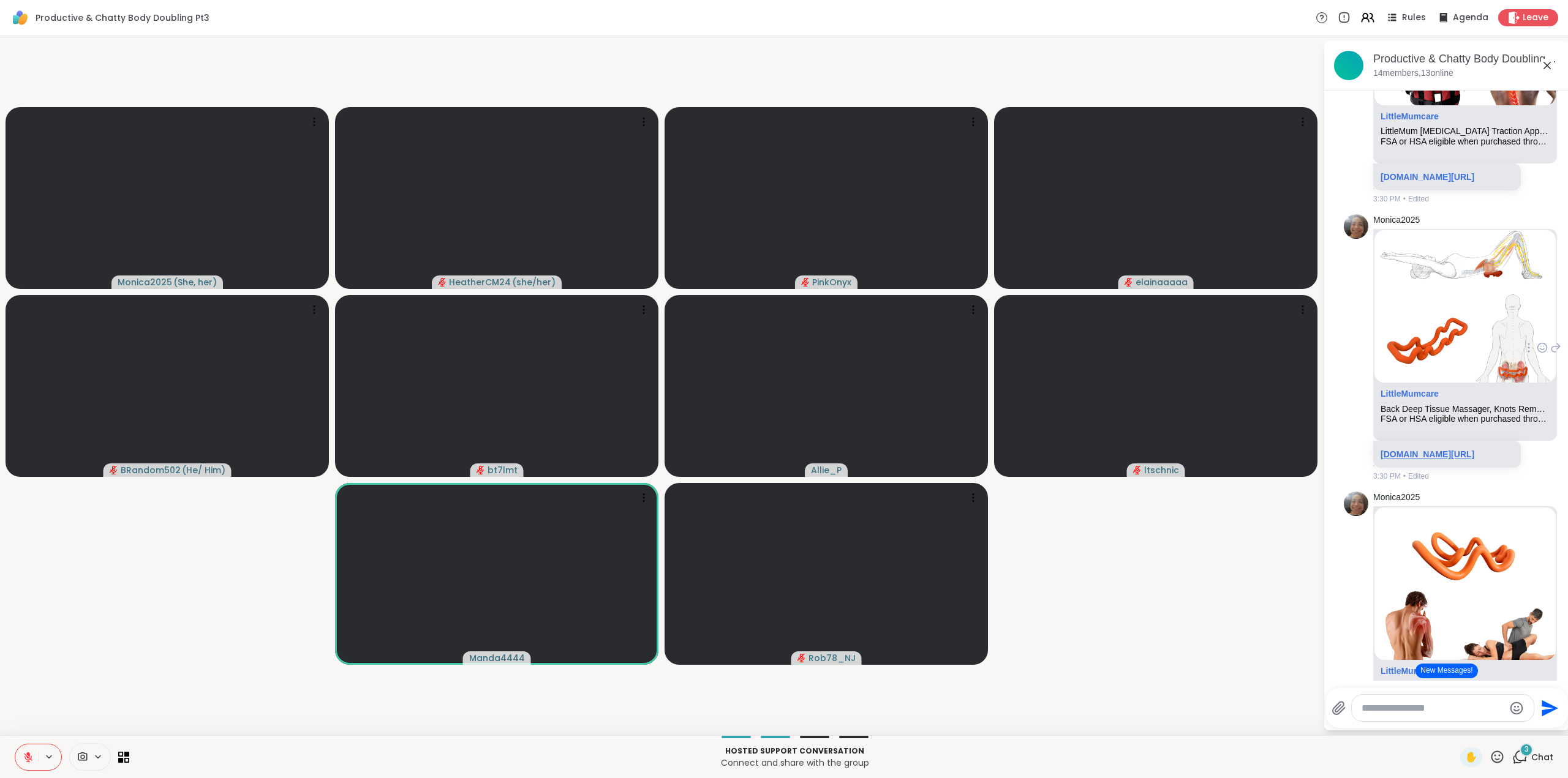
click at [1436, 459] on link "[DOMAIN_NAME][URL]" at bounding box center [1427, 454] width 93 height 10
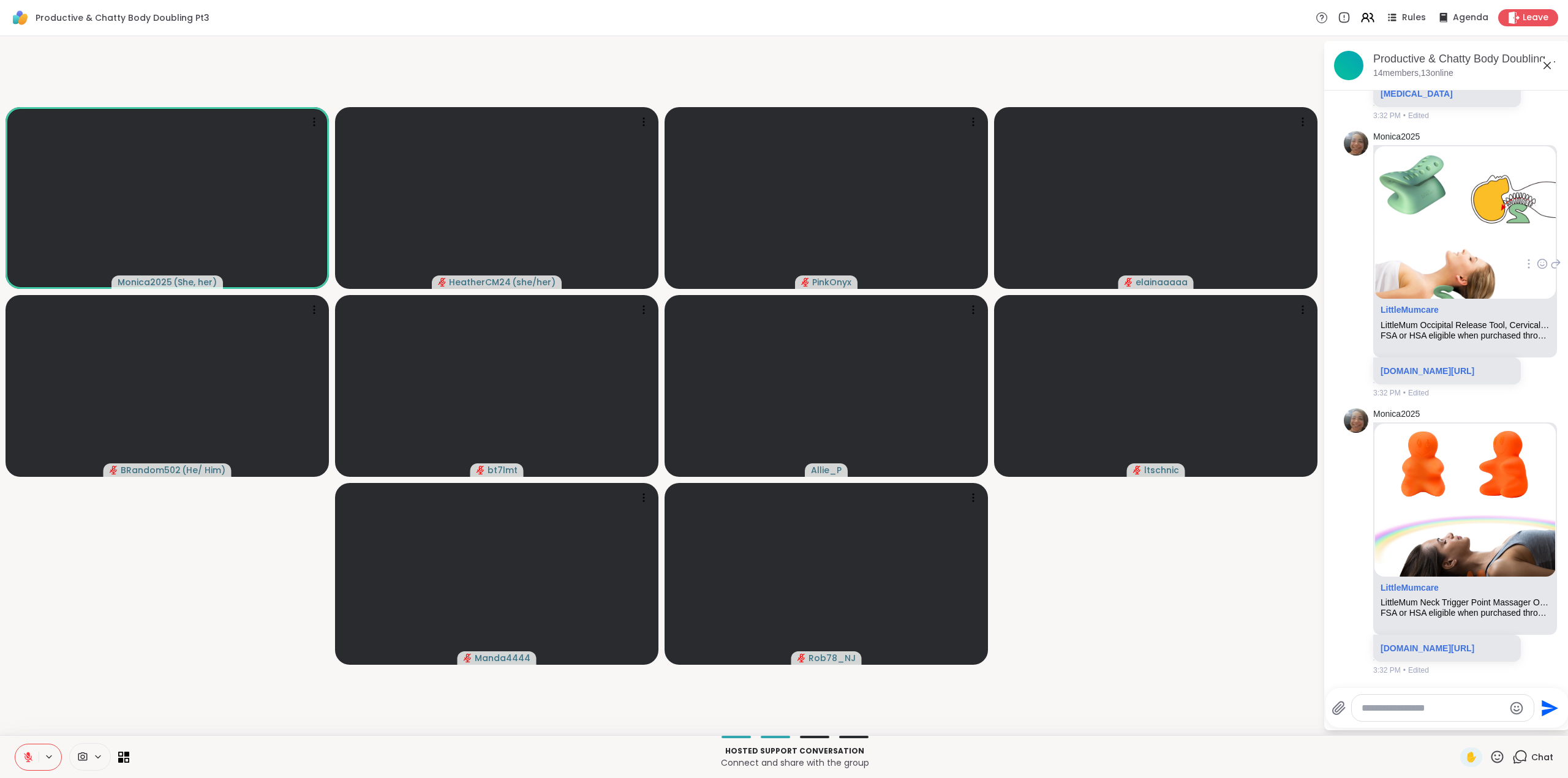
scroll to position [3697, 0]
click at [1413, 644] on link "[DOMAIN_NAME][URL]" at bounding box center [1427, 649] width 93 height 10
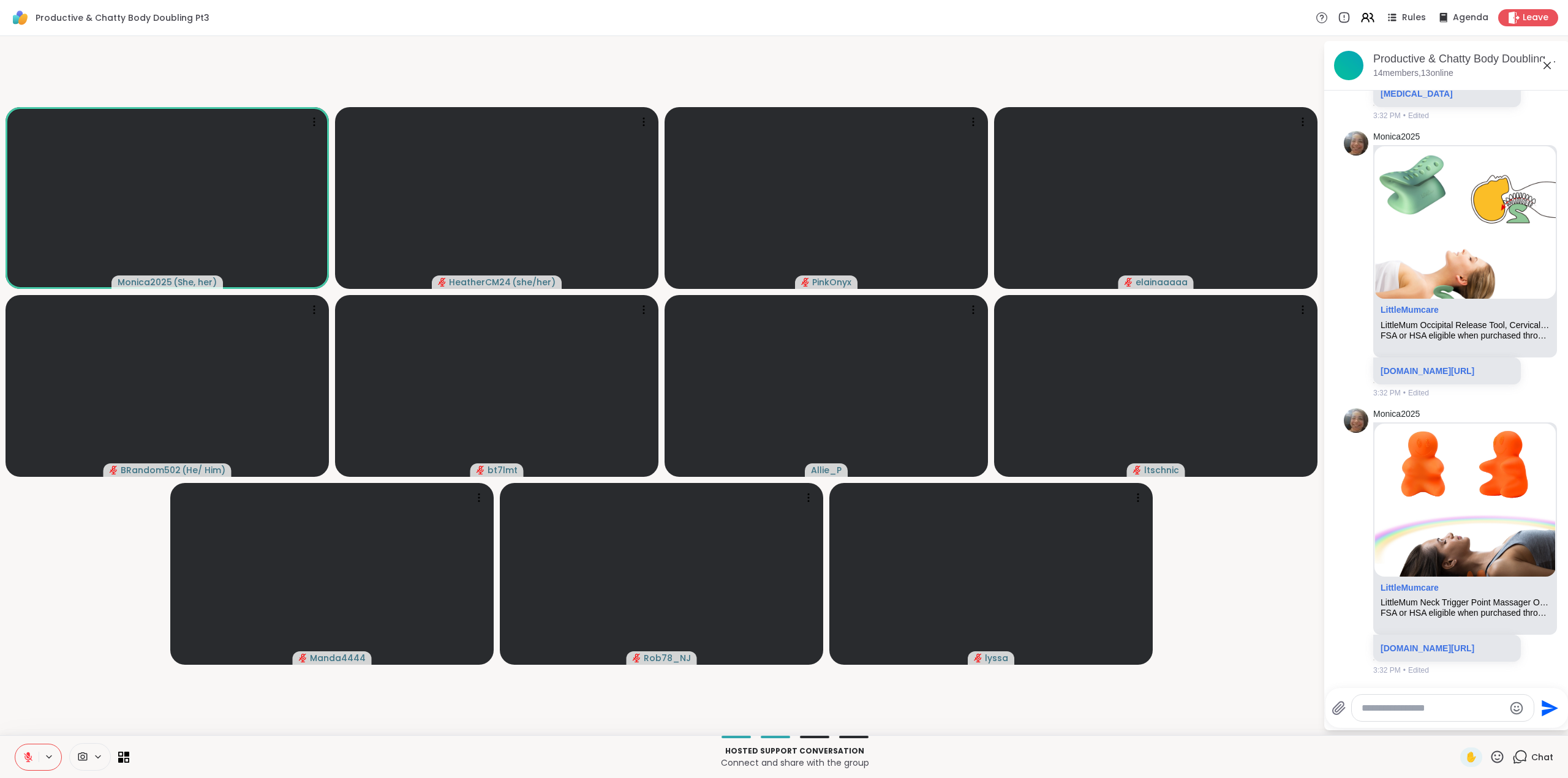
click at [24, 757] on icon at bounding box center [28, 757] width 11 height 11
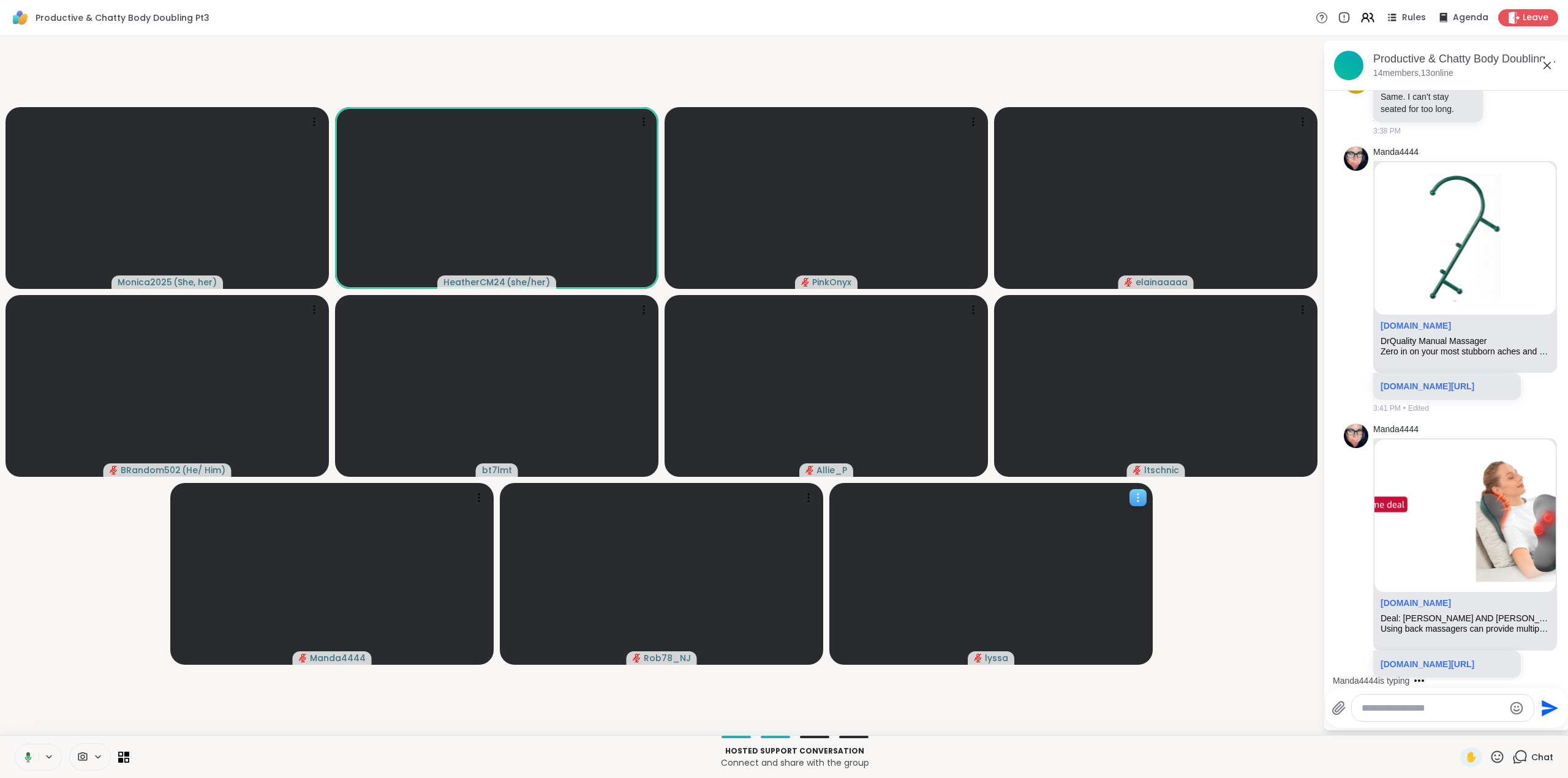
scroll to position [4276, 0]
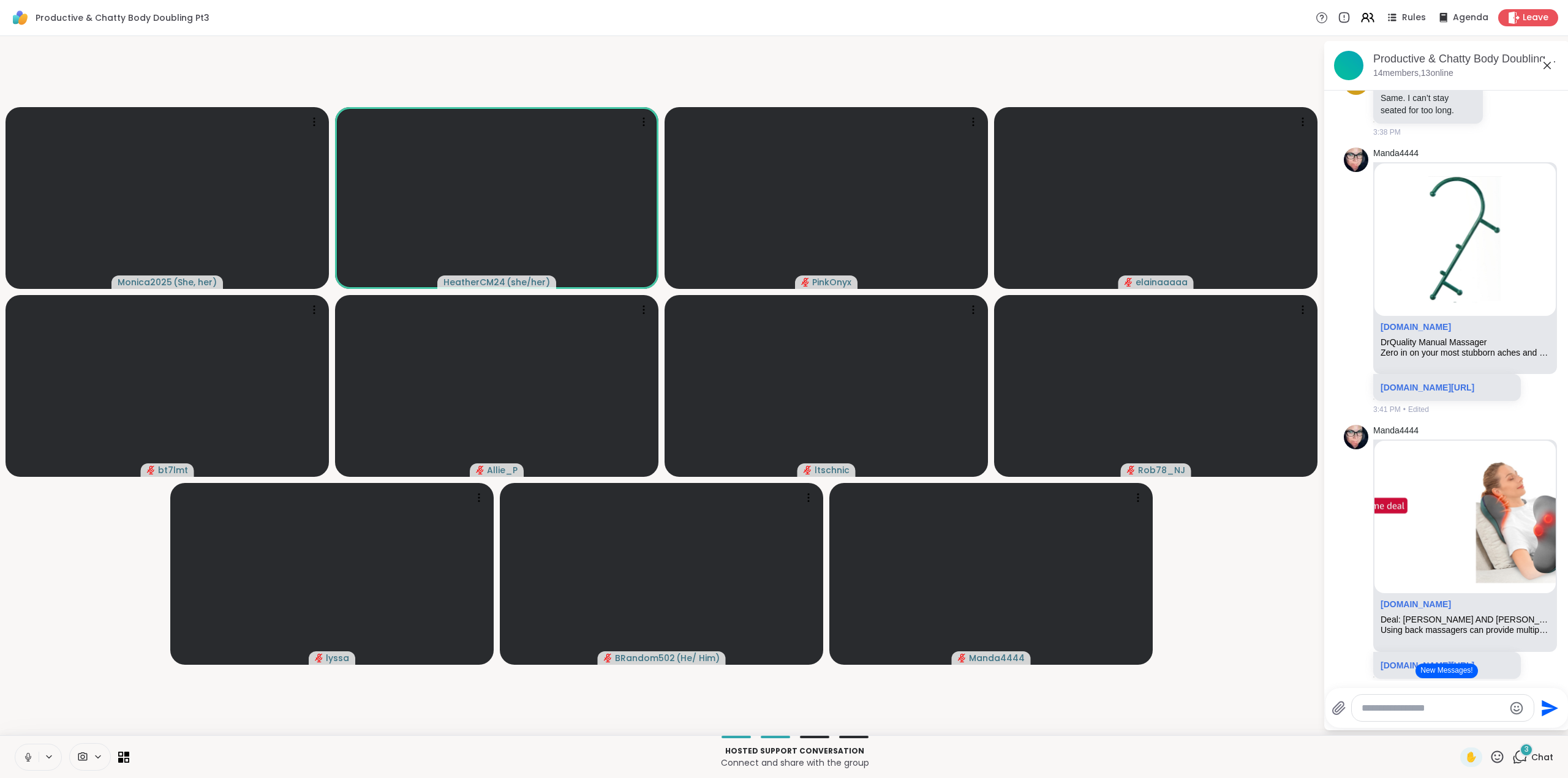
click at [32, 759] on icon at bounding box center [28, 757] width 11 height 11
click at [1519, 753] on div "3" at bounding box center [1526, 750] width 14 height 14
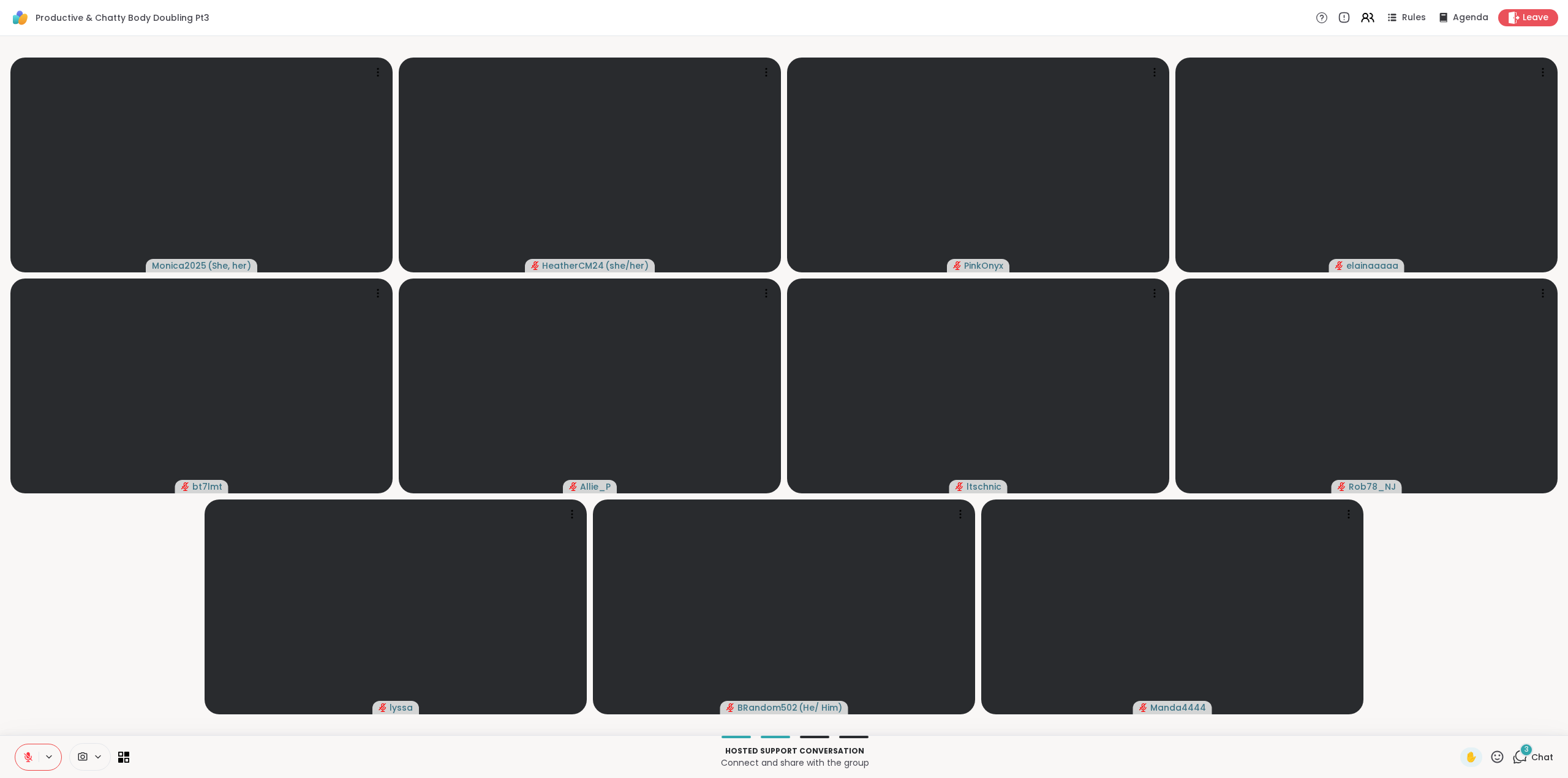
click at [1512, 753] on icon at bounding box center [1519, 756] width 15 height 15
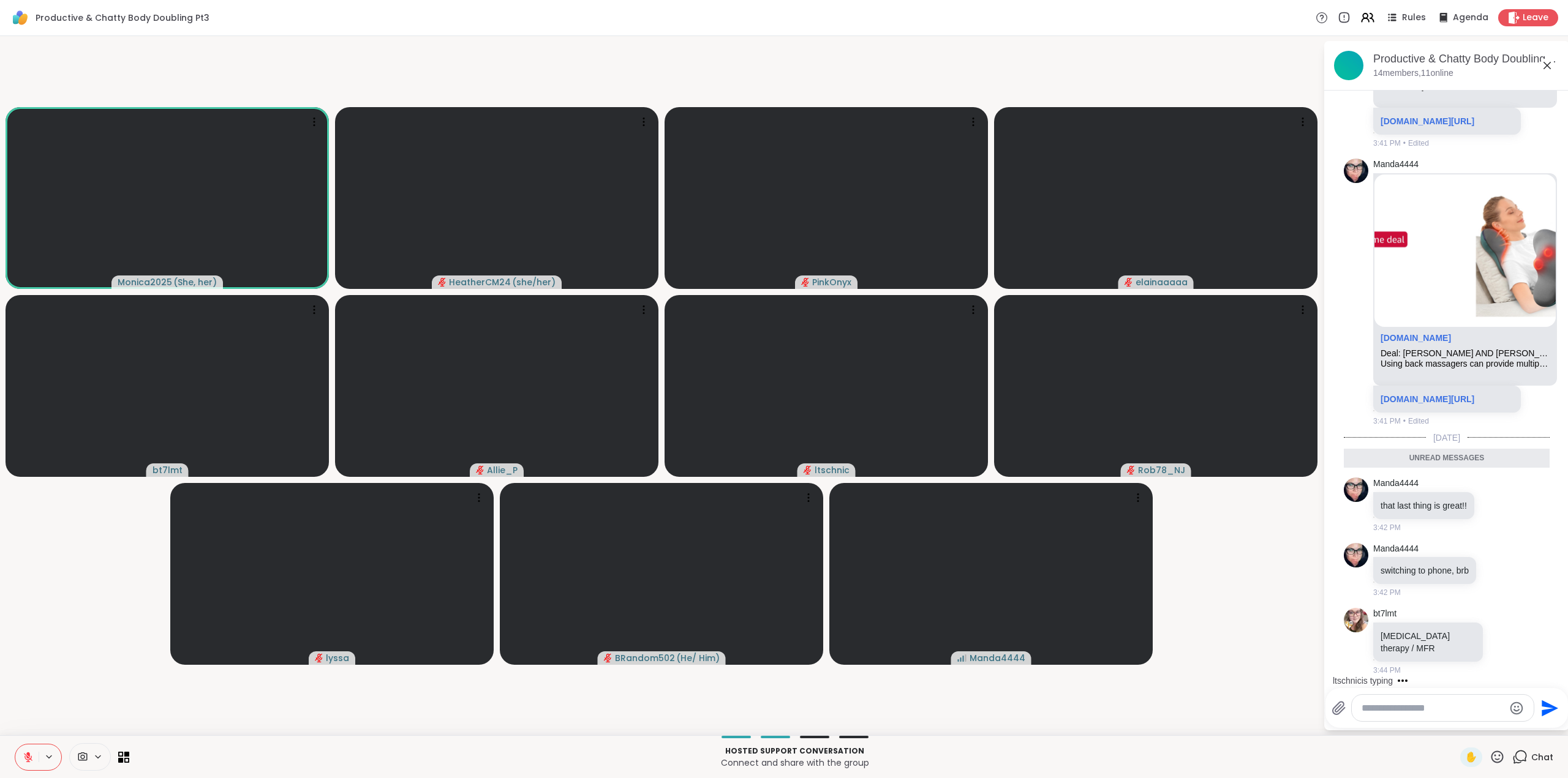
scroll to position [4814, 0]
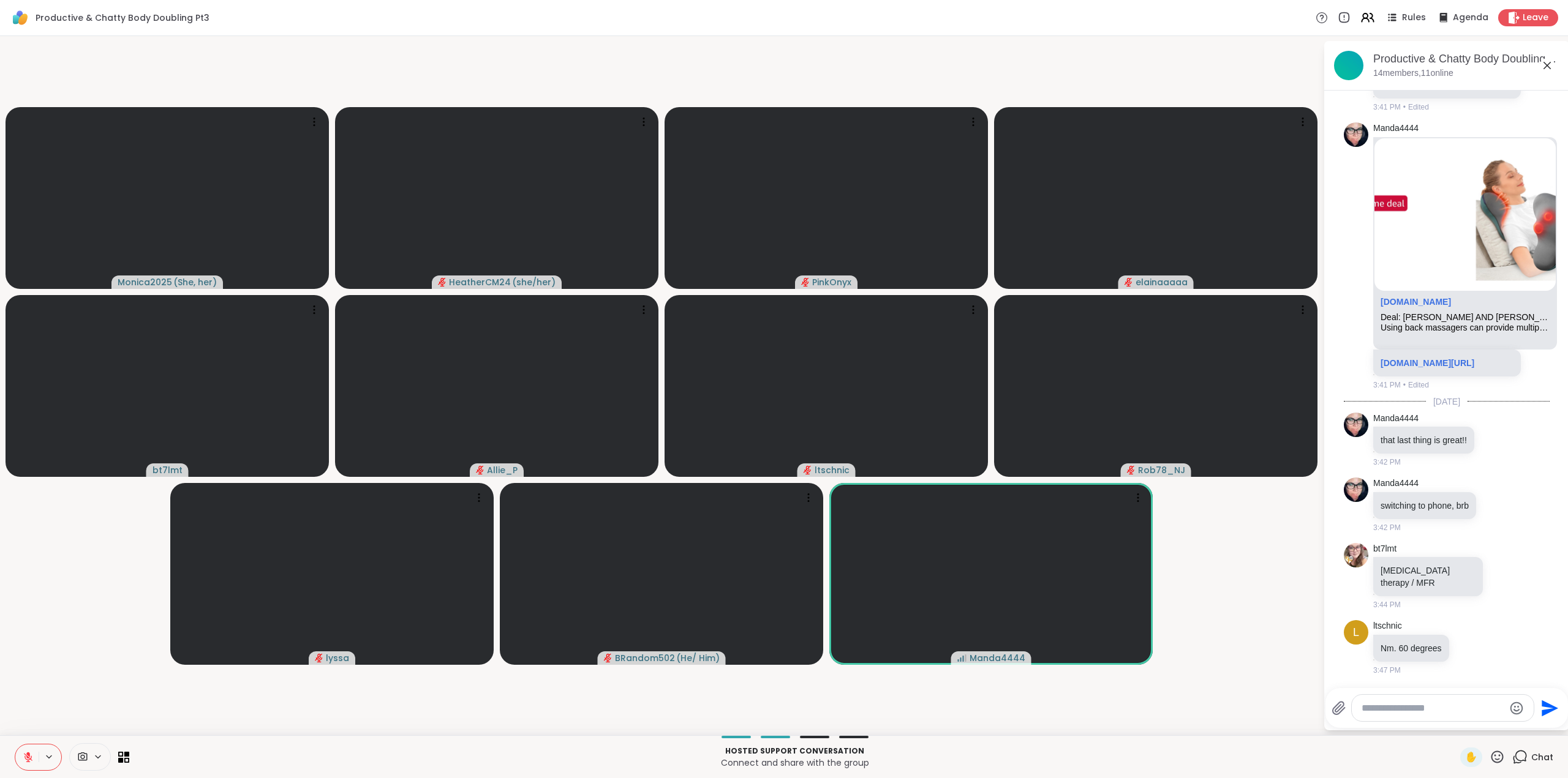
click at [1405, 705] on textarea "Type your message" at bounding box center [1433, 709] width 143 height 12
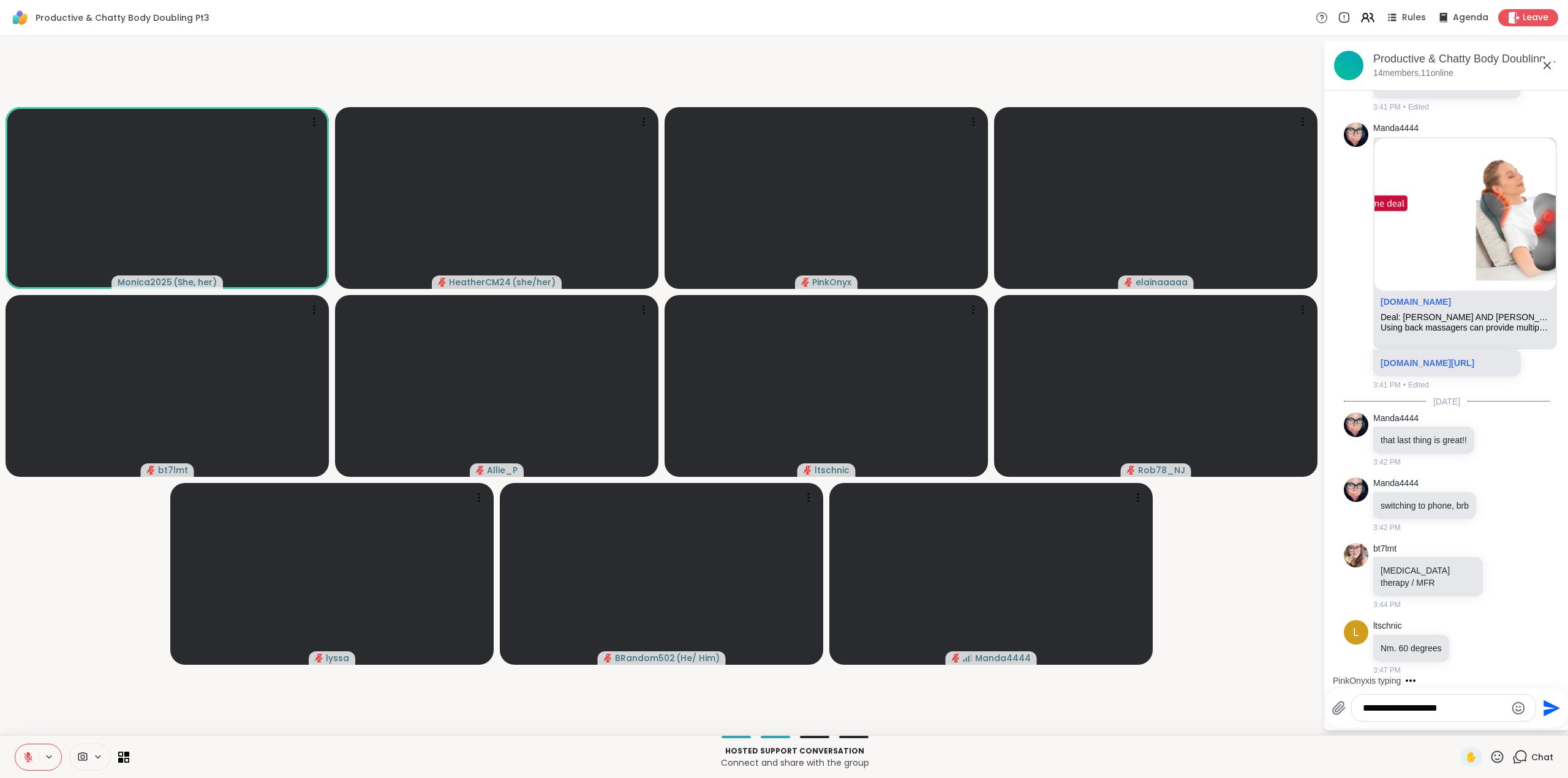
type textarea "**********"
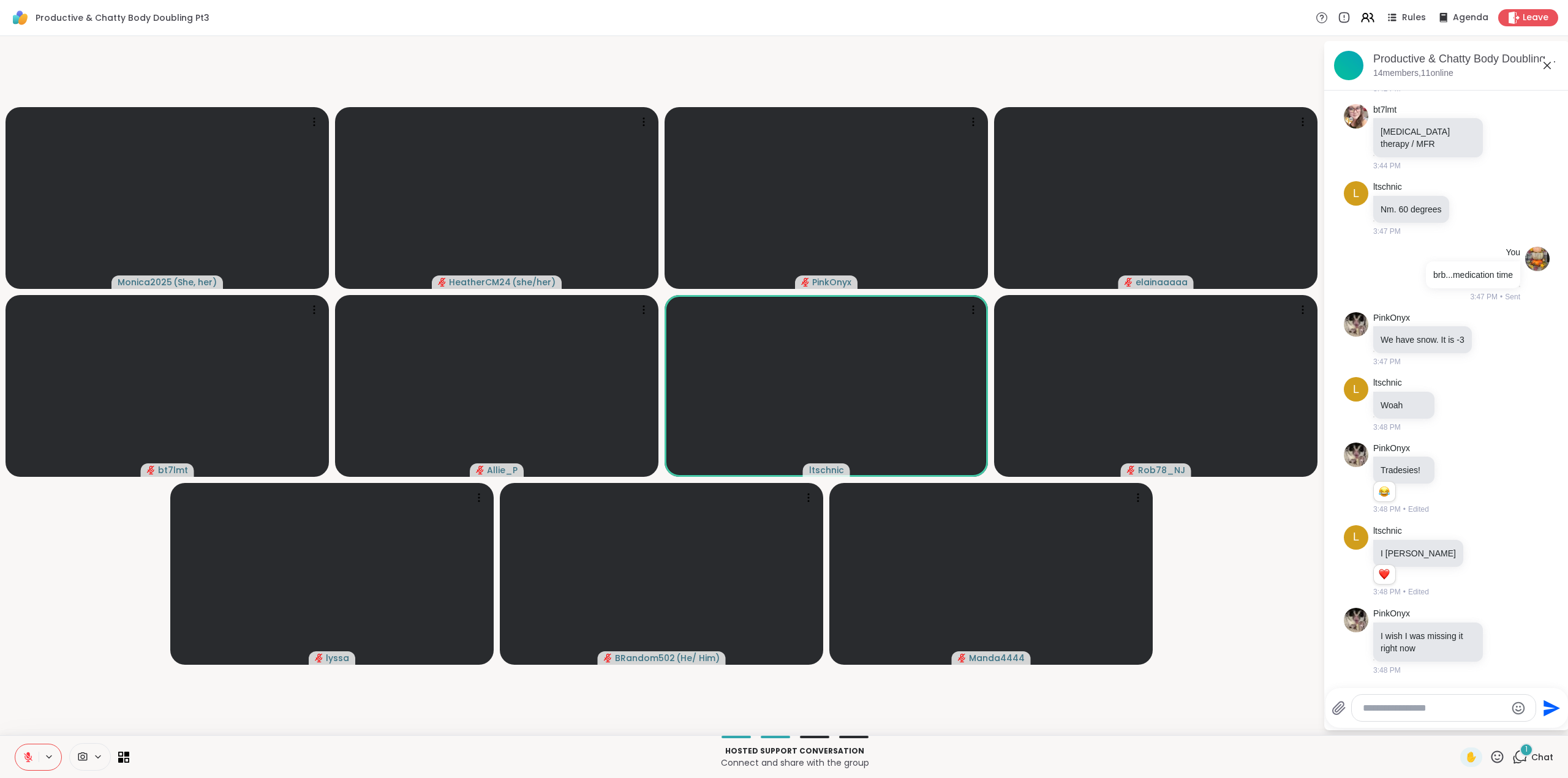
scroll to position [5252, 0]
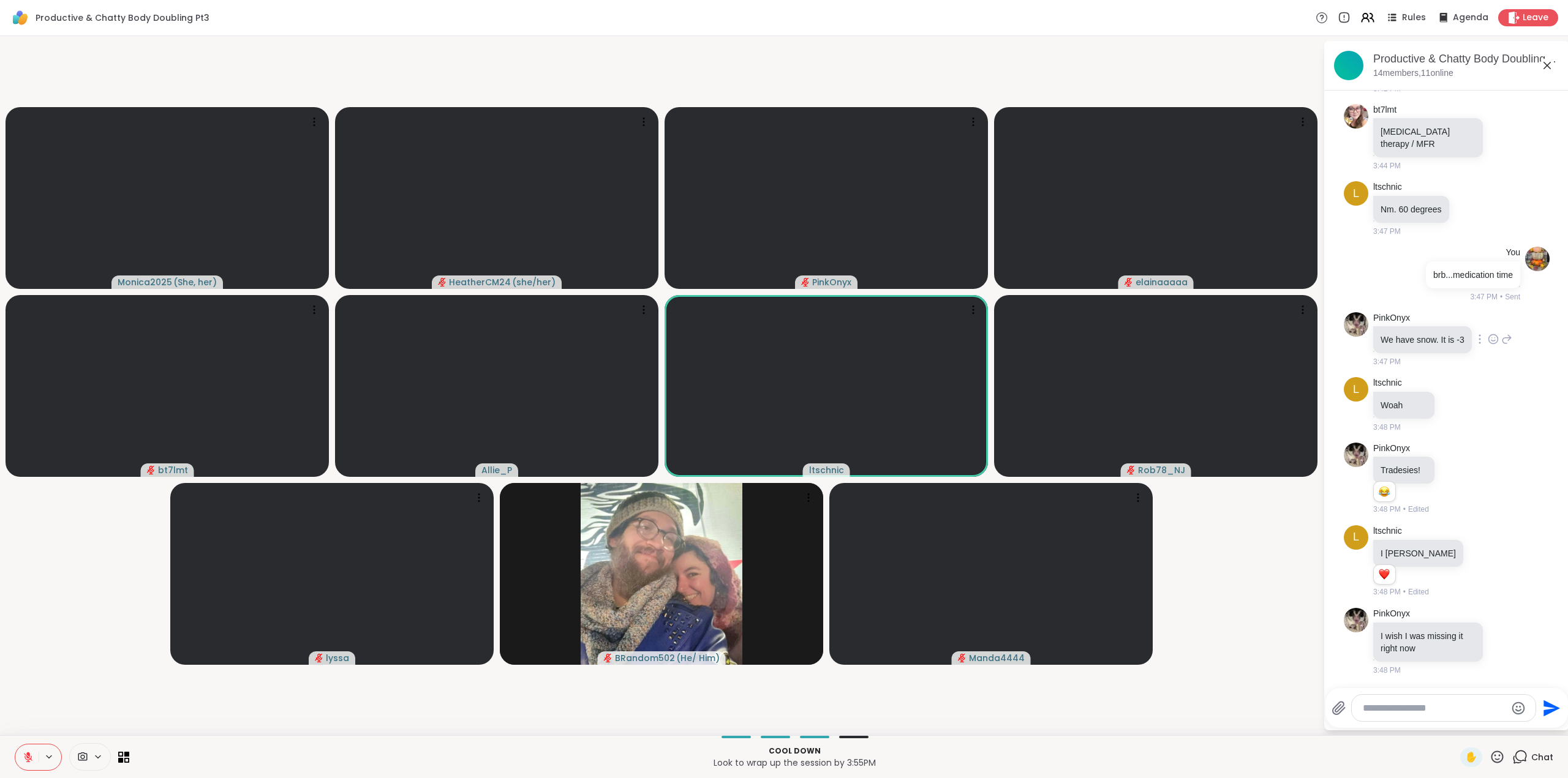
click at [1488, 341] on icon at bounding box center [1493, 339] width 11 height 12
click at [1544, 320] on div "Select Reaction: Astonished" at bounding box center [1546, 320] width 11 height 11
click at [1488, 338] on icon at bounding box center [1493, 339] width 11 height 12
click at [1541, 320] on div "Select Reaction: Astonished" at bounding box center [1546, 320] width 11 height 11
click at [1297, 652] on video-player-container "Monica2025 ( She, her ) HeatherCM24 ( she/her ) PinkOnyx elainaaaaa bt7lmt Alli…" at bounding box center [661, 385] width 1308 height 690
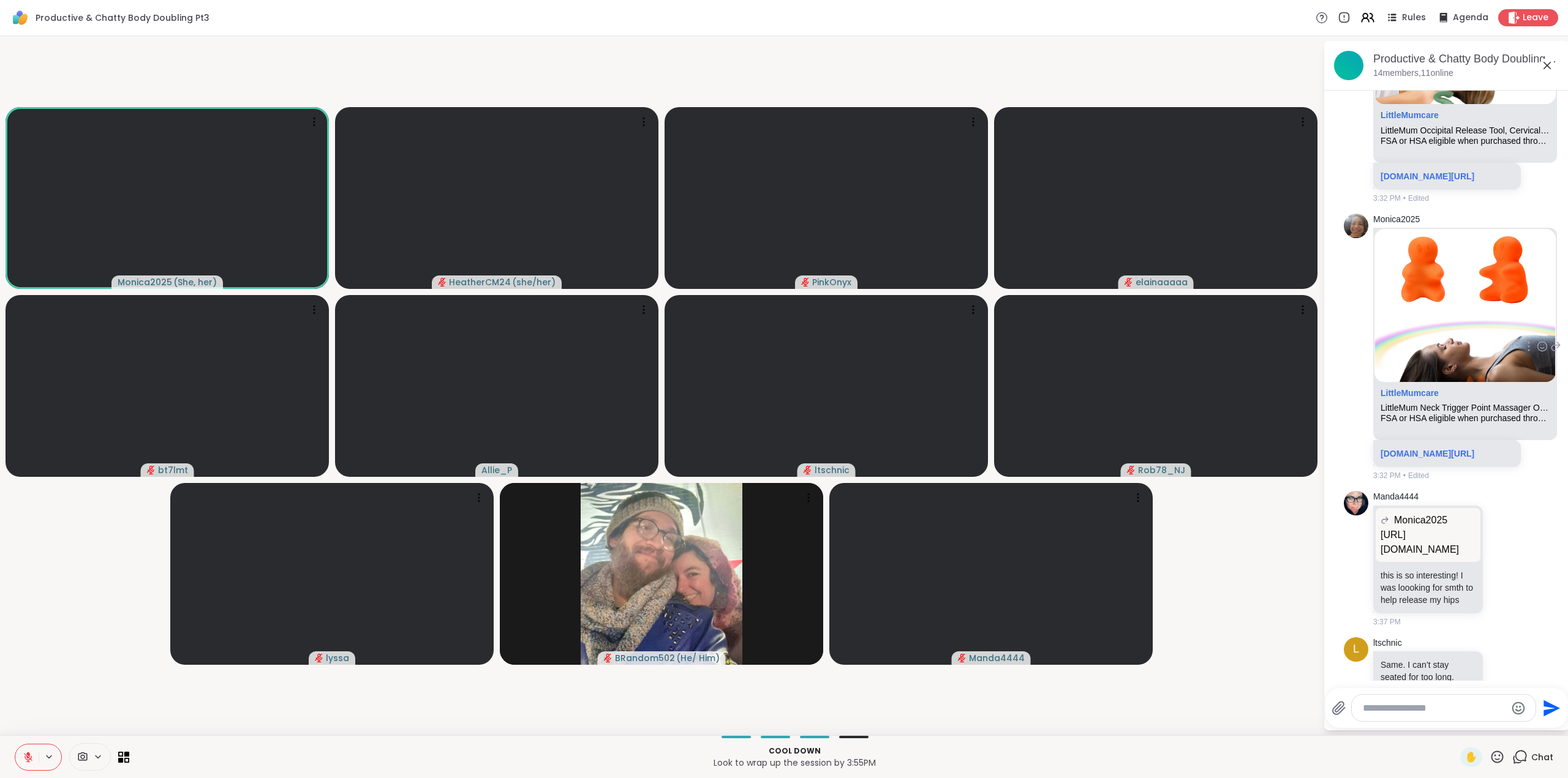
scroll to position [3706, 0]
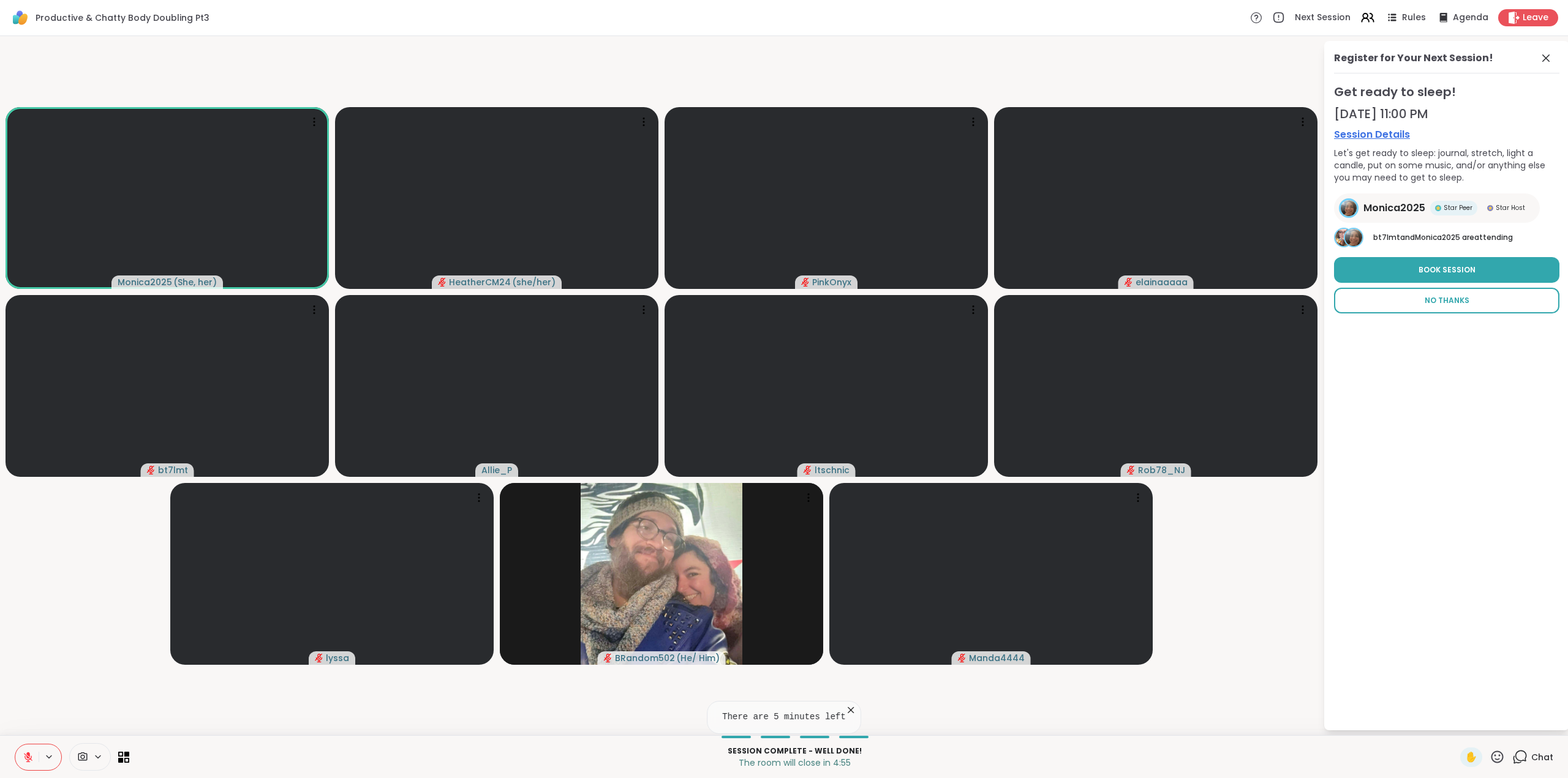
click at [1460, 305] on span "No Thanks" at bounding box center [1446, 300] width 45 height 11
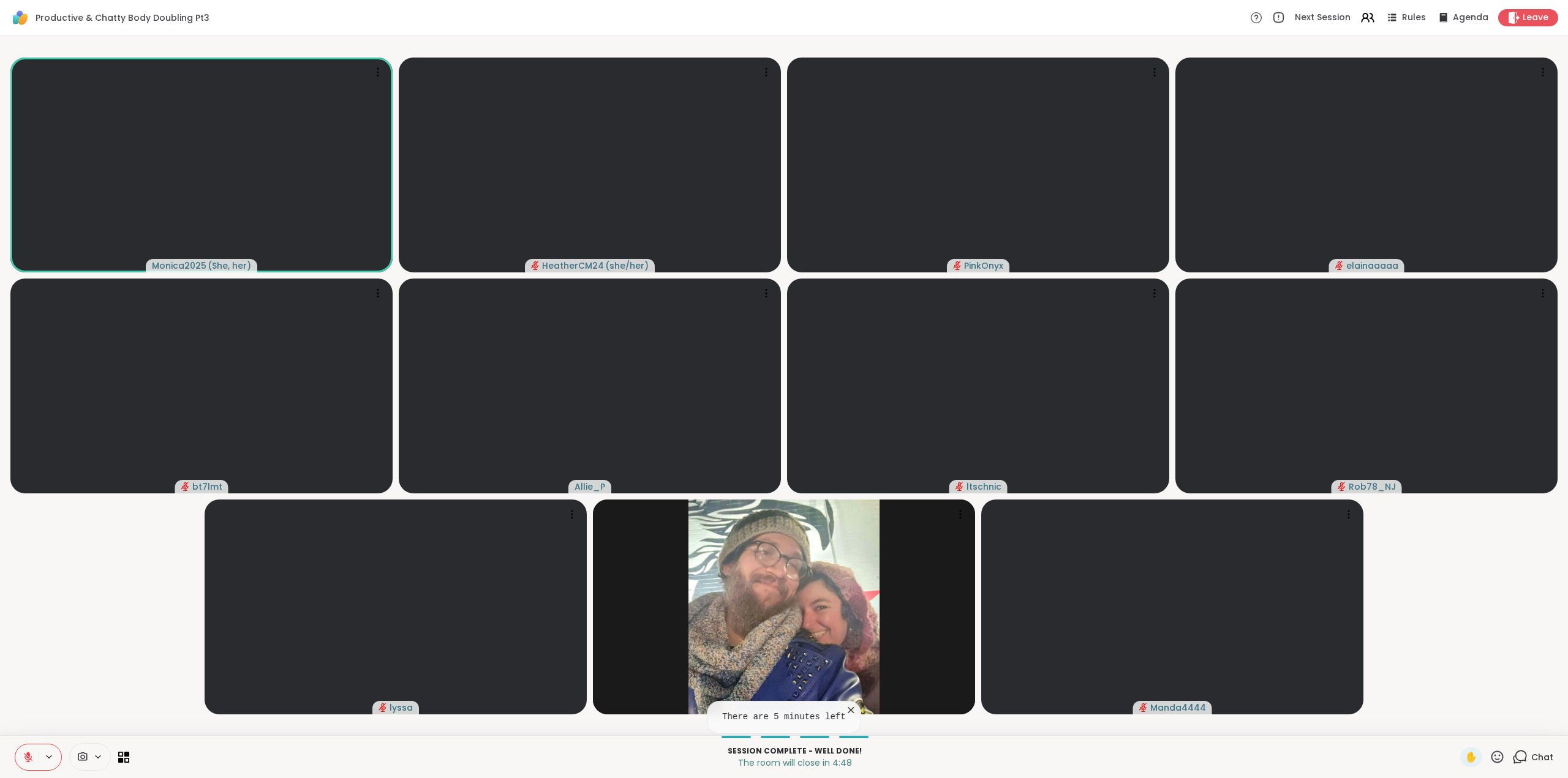
click at [27, 754] on icon at bounding box center [29, 754] width 4 height 5
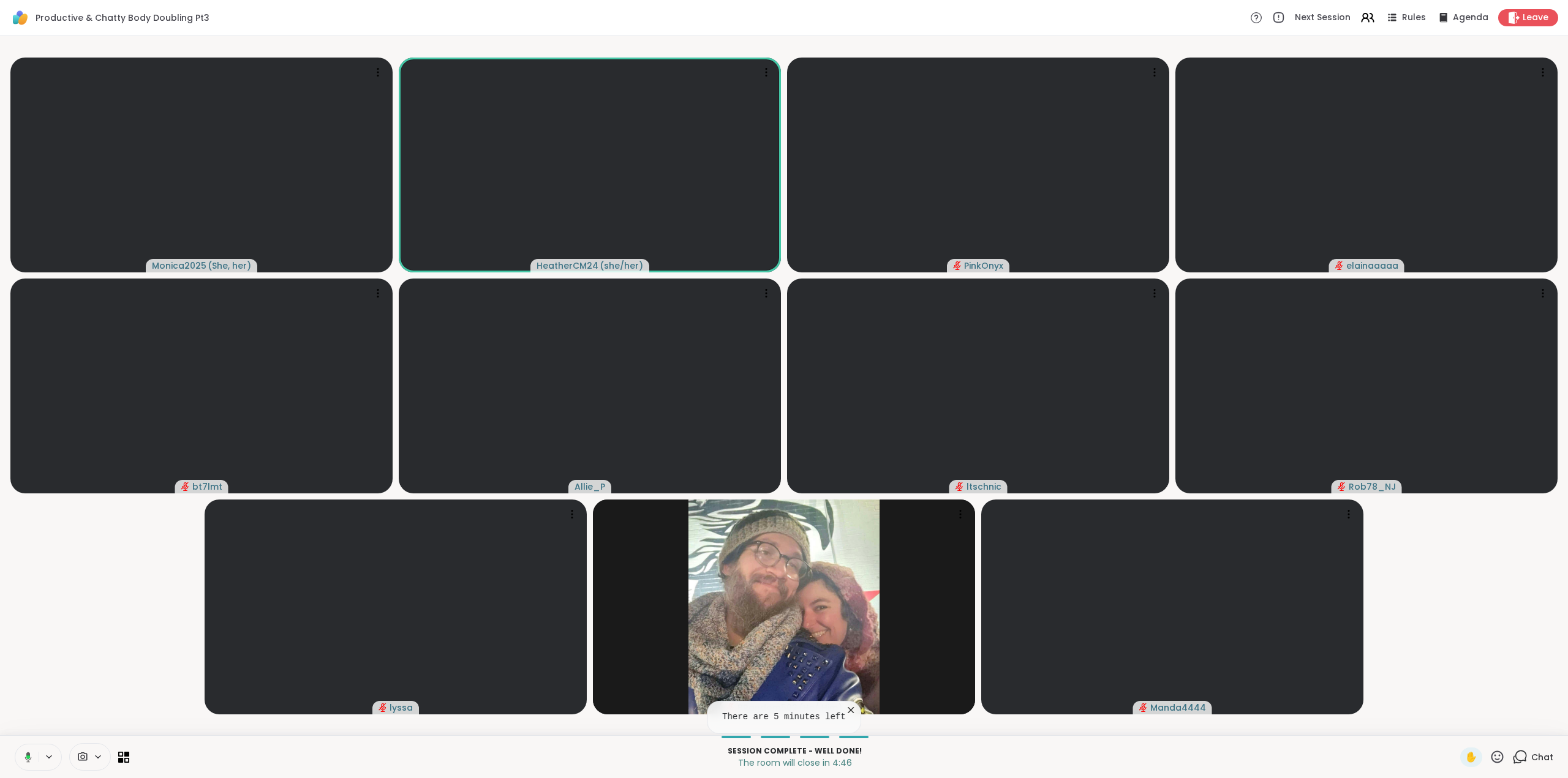
click at [1512, 752] on icon at bounding box center [1519, 756] width 15 height 15
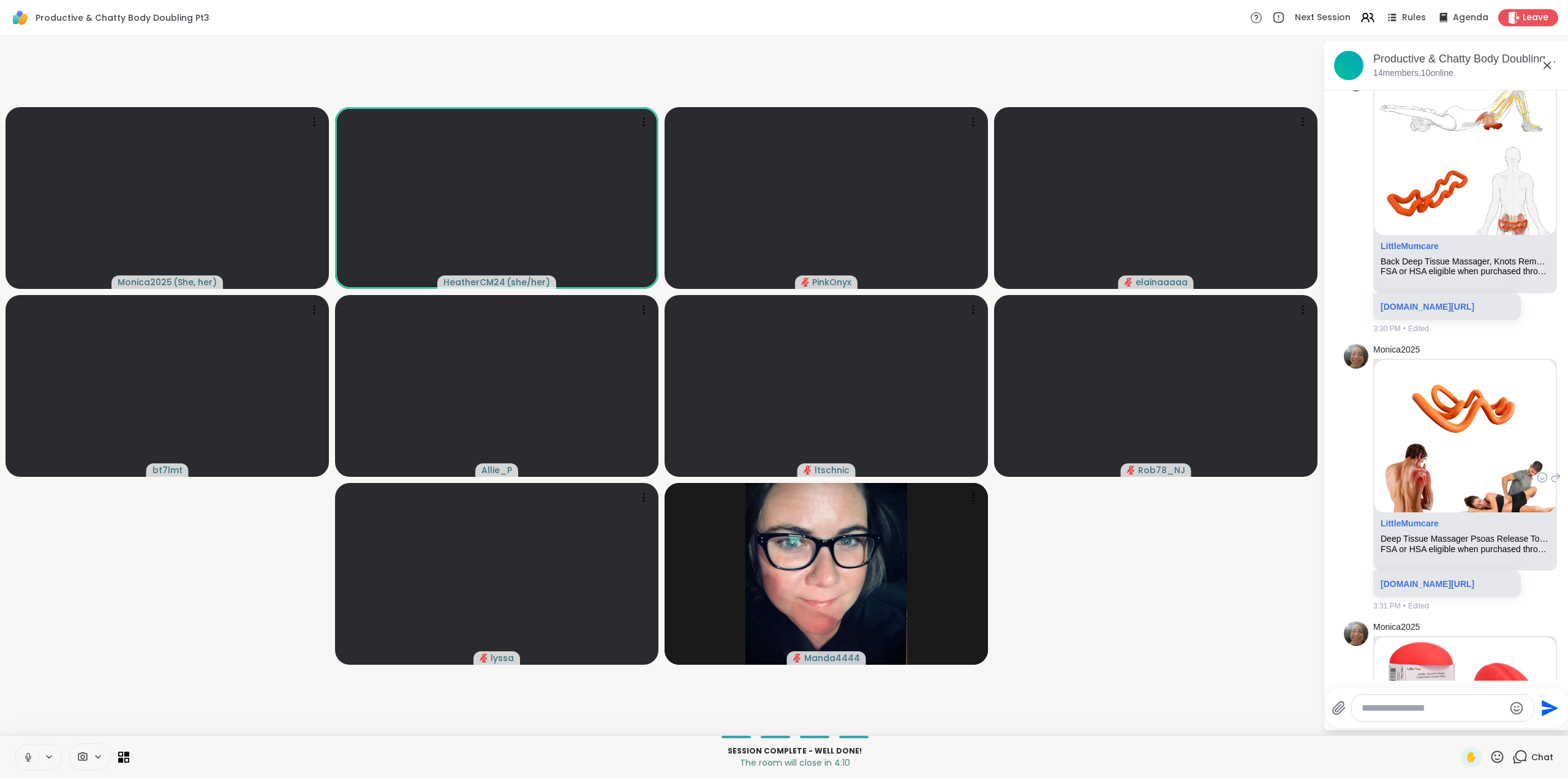
scroll to position [2718, 0]
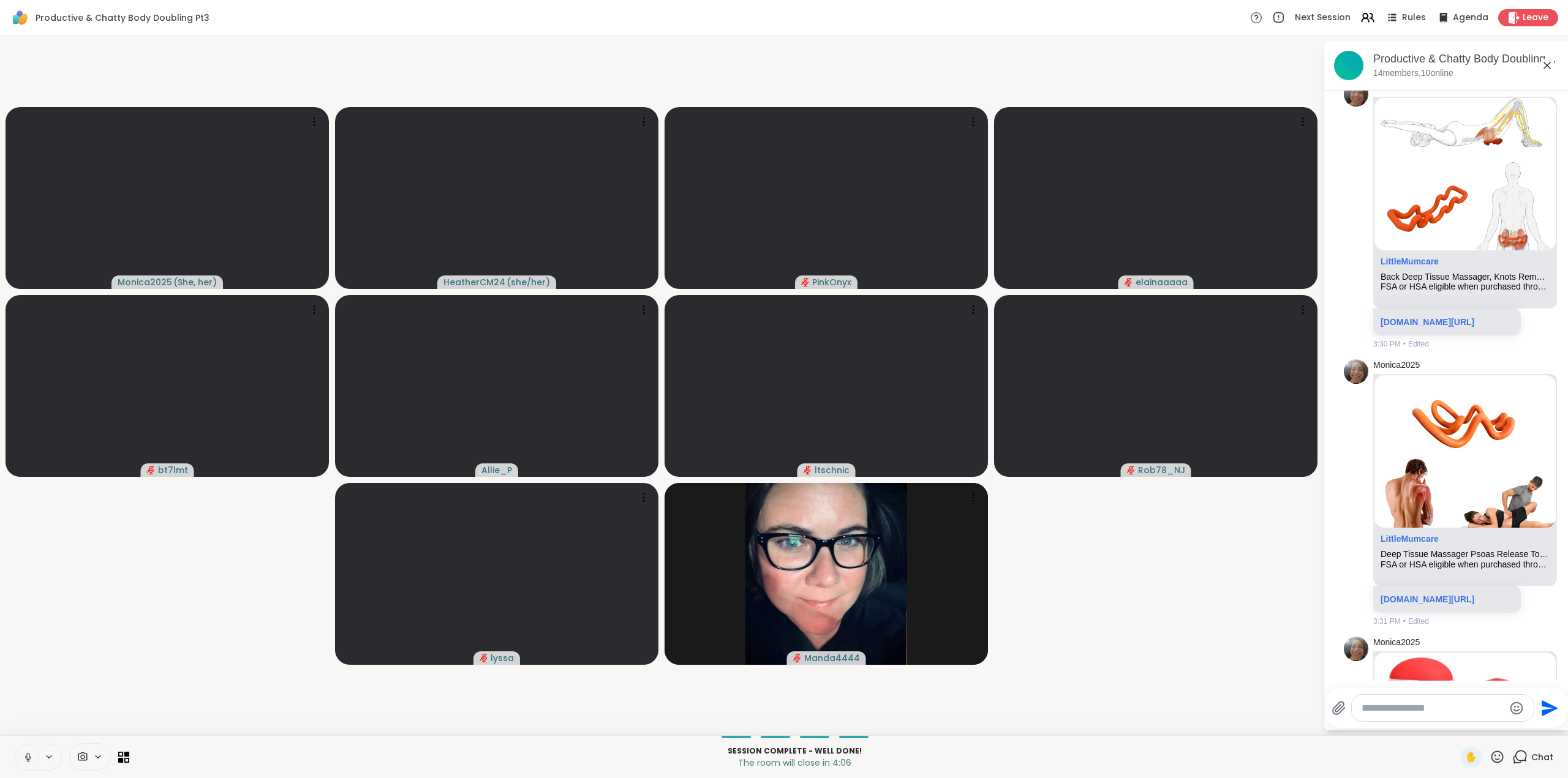
click at [31, 754] on icon at bounding box center [28, 757] width 11 height 11
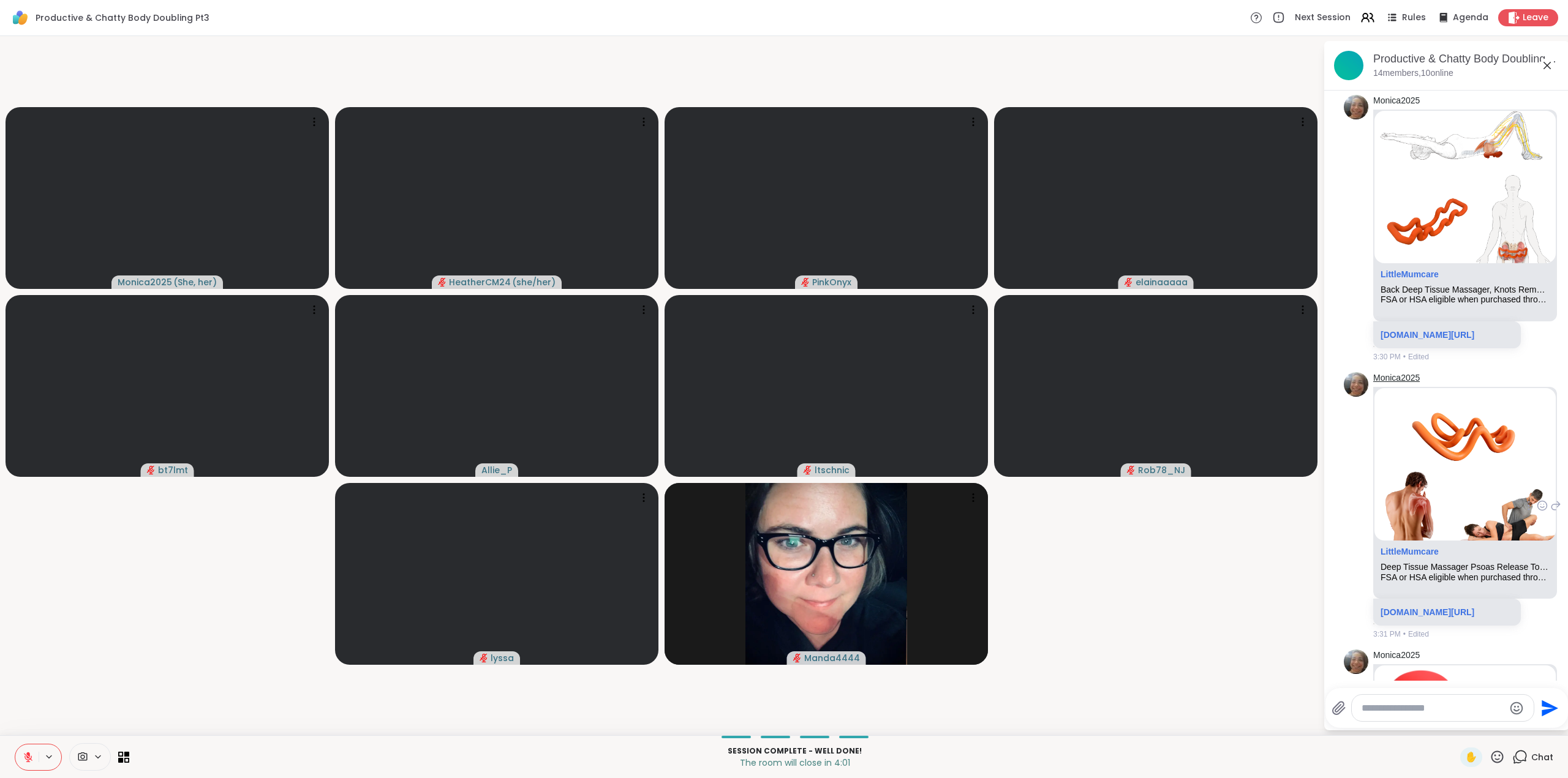
scroll to position [2702, 0]
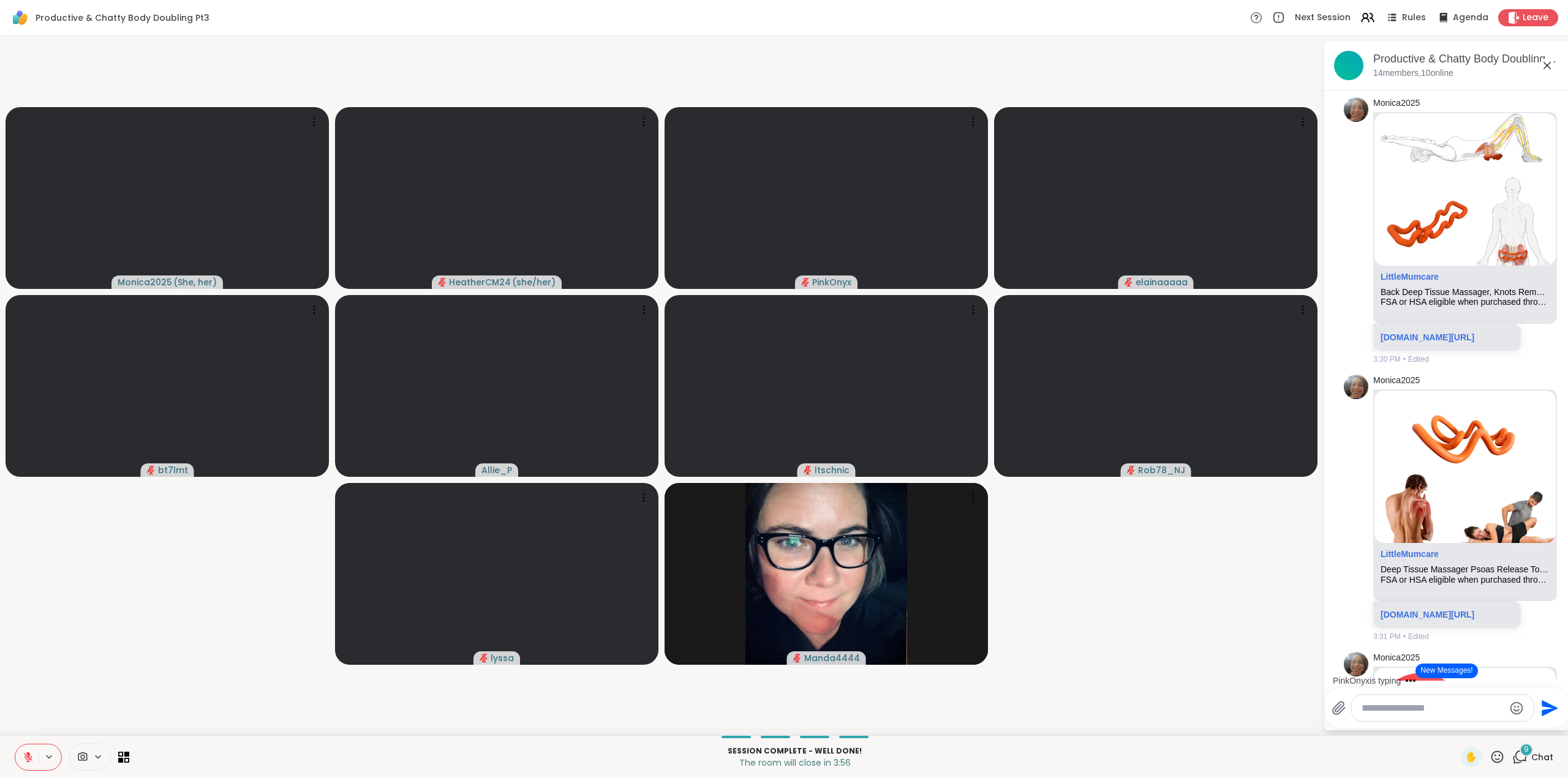
click at [1434, 670] on button "New Messages!" at bounding box center [1446, 671] width 62 height 15
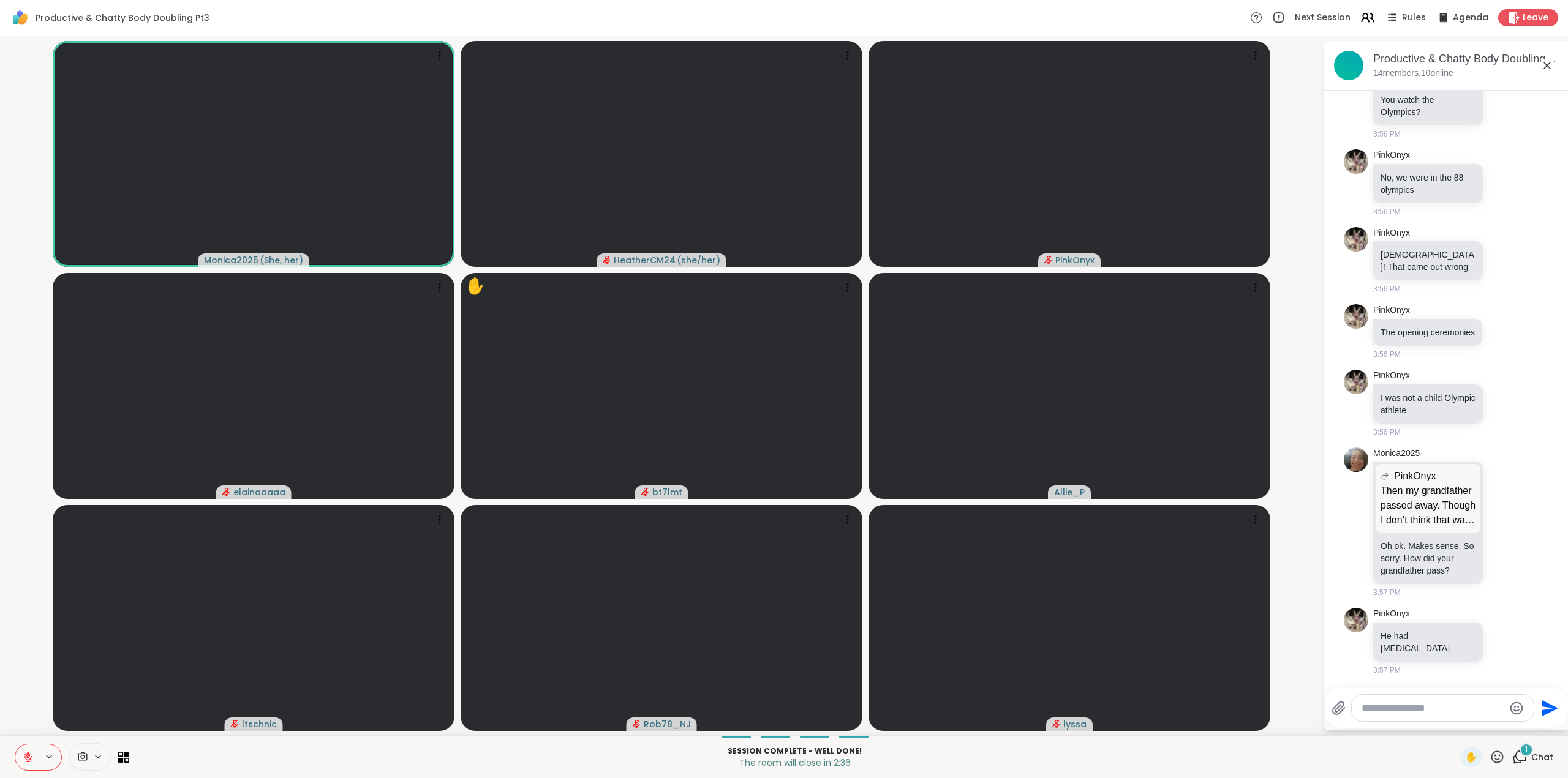
scroll to position [7487, 0]
click at [1465, 758] on span "✋" at bounding box center [1471, 757] width 12 height 15
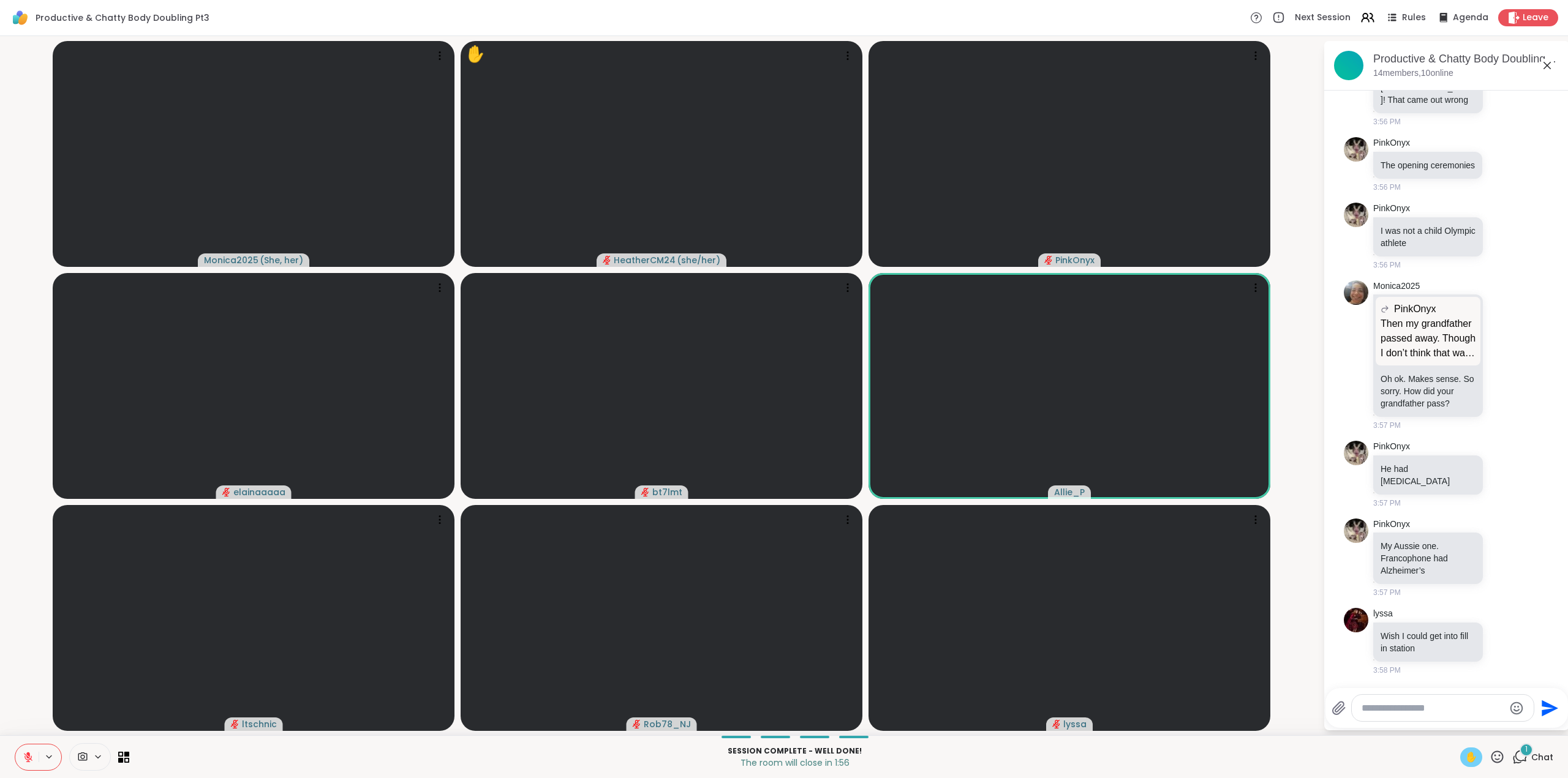
scroll to position [7655, 0]
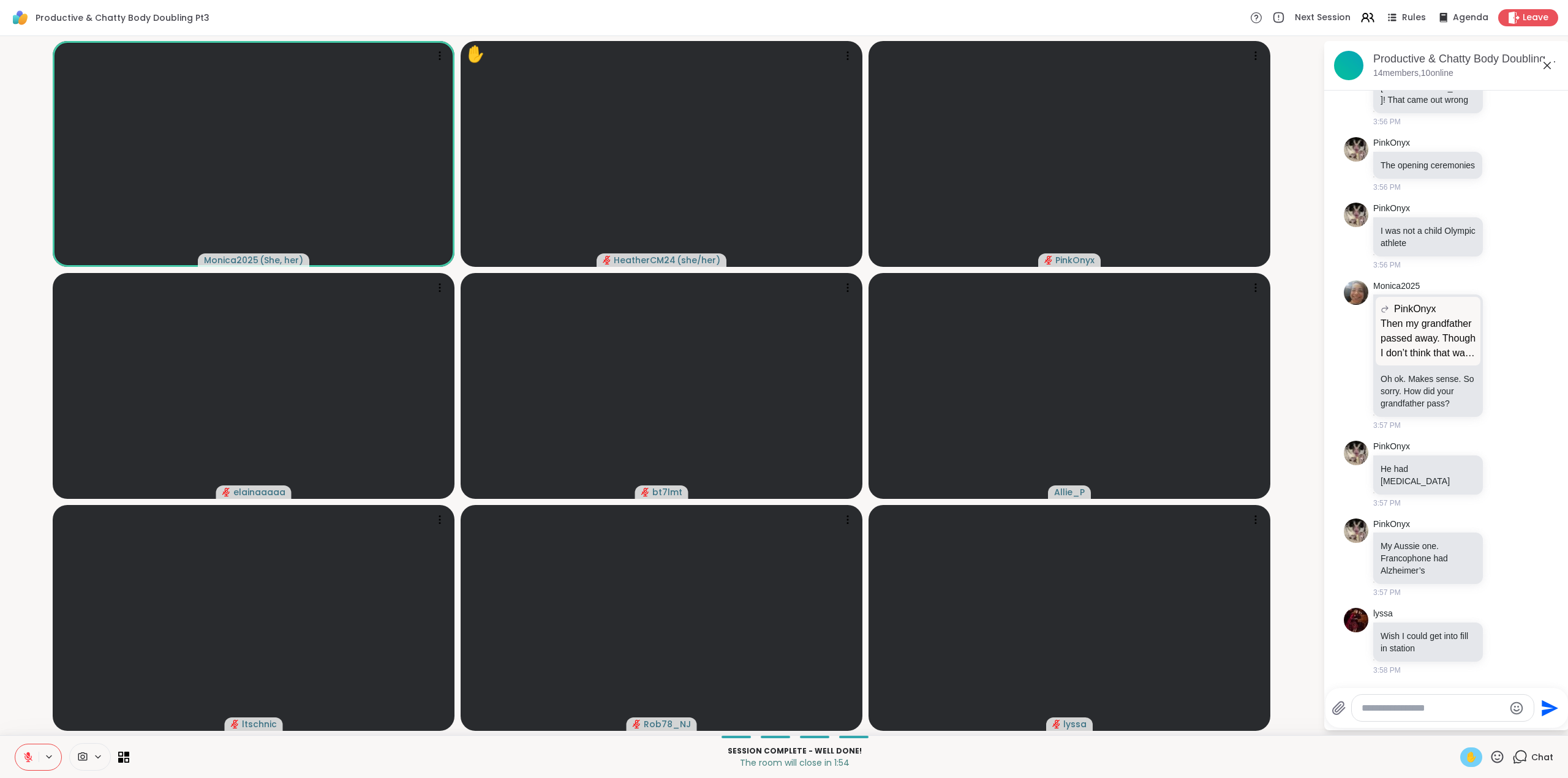
click at [24, 756] on icon at bounding box center [28, 757] width 11 height 11
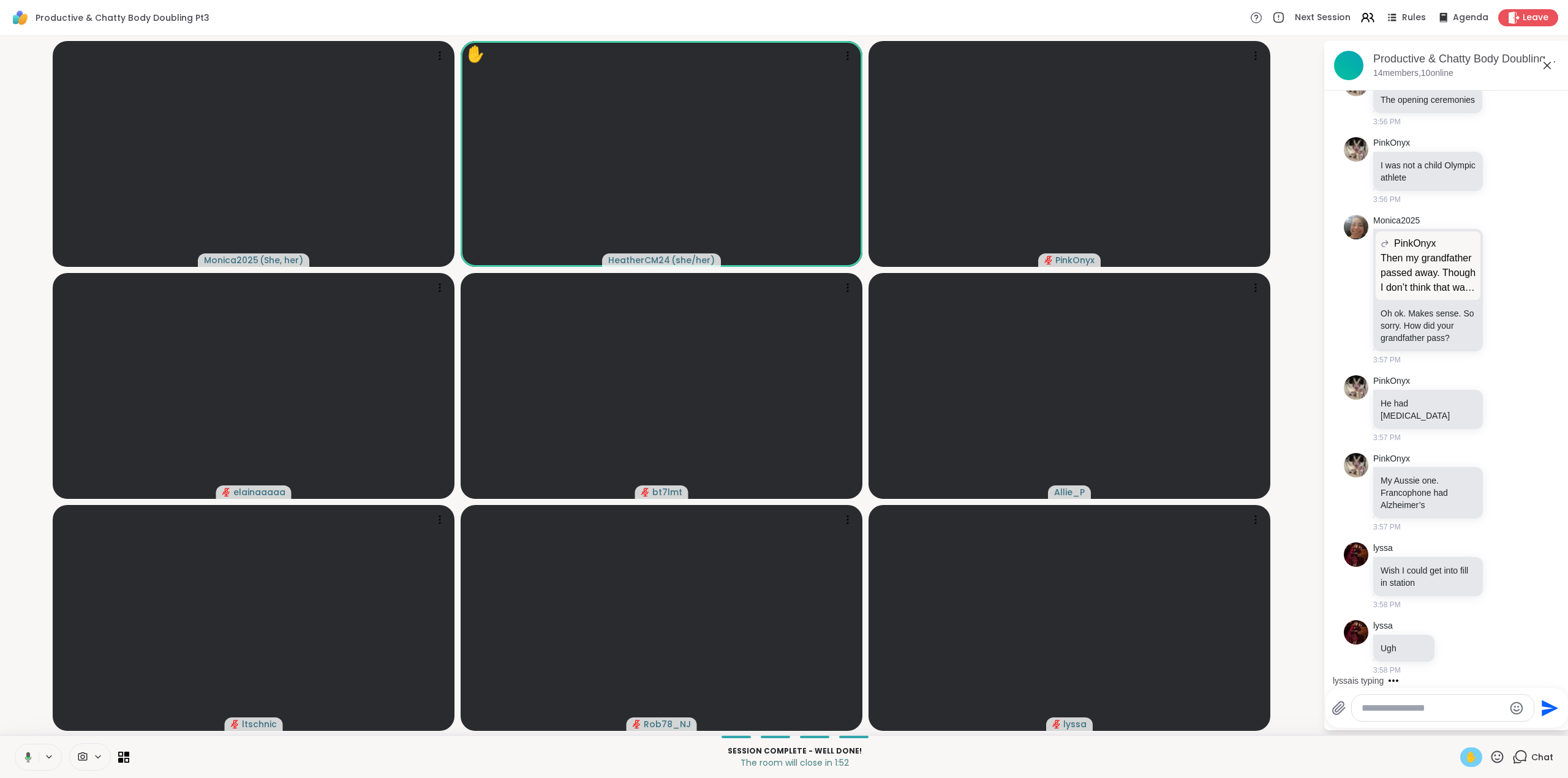
scroll to position [7720, 0]
click at [1466, 761] on span "✋" at bounding box center [1471, 757] width 12 height 15
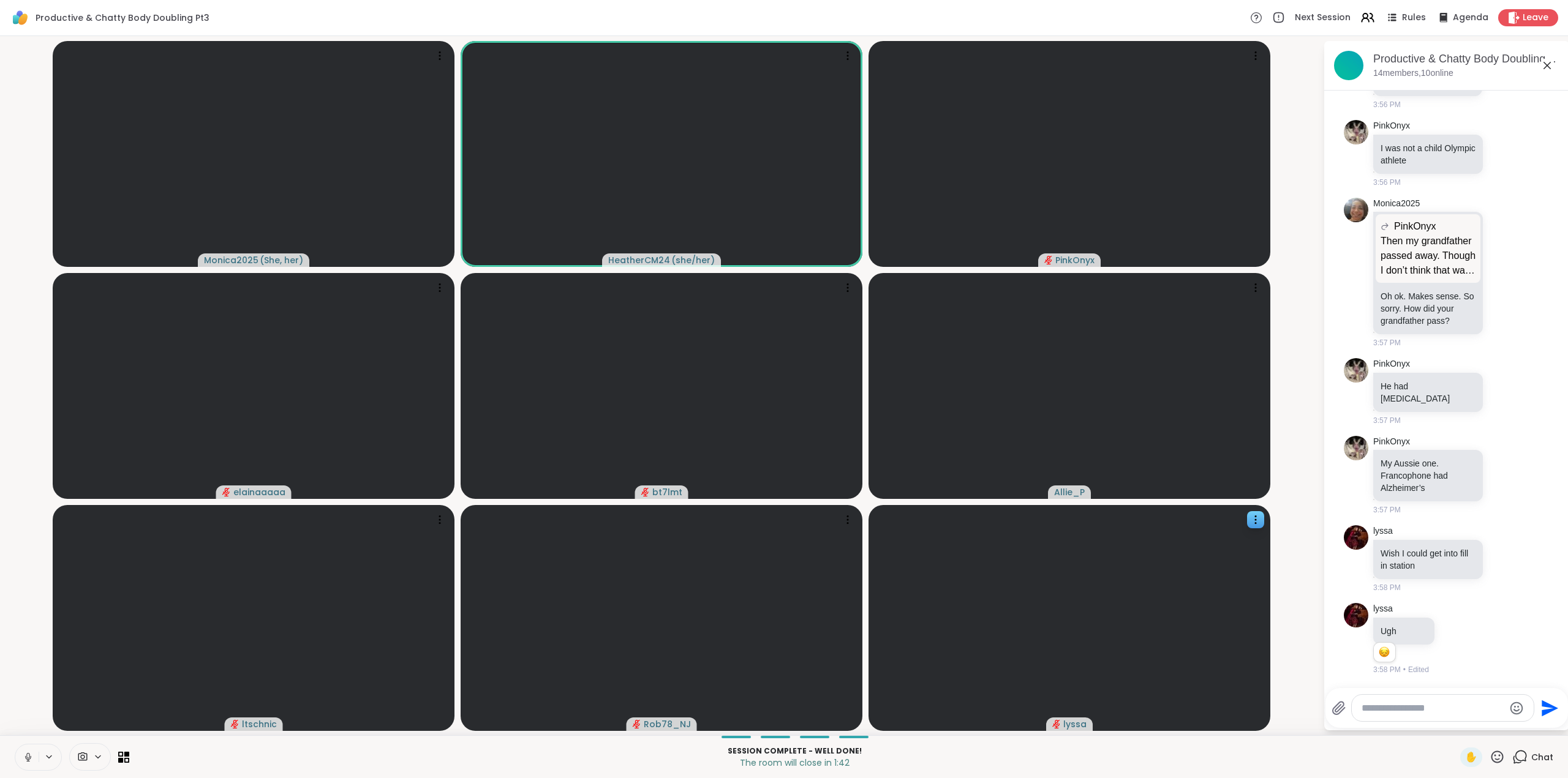
scroll to position [7737, 0]
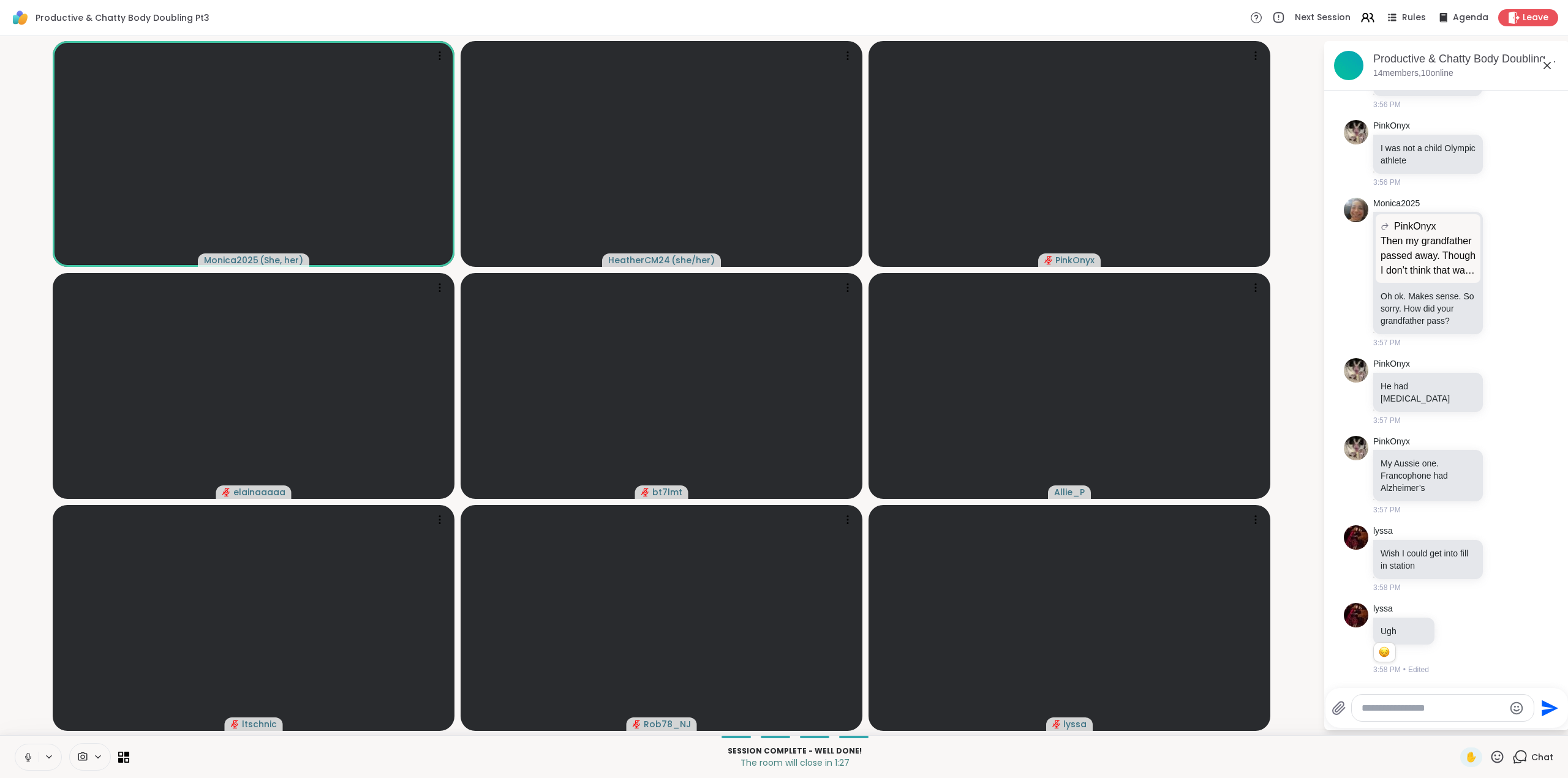
click at [28, 757] on icon at bounding box center [28, 757] width 11 height 11
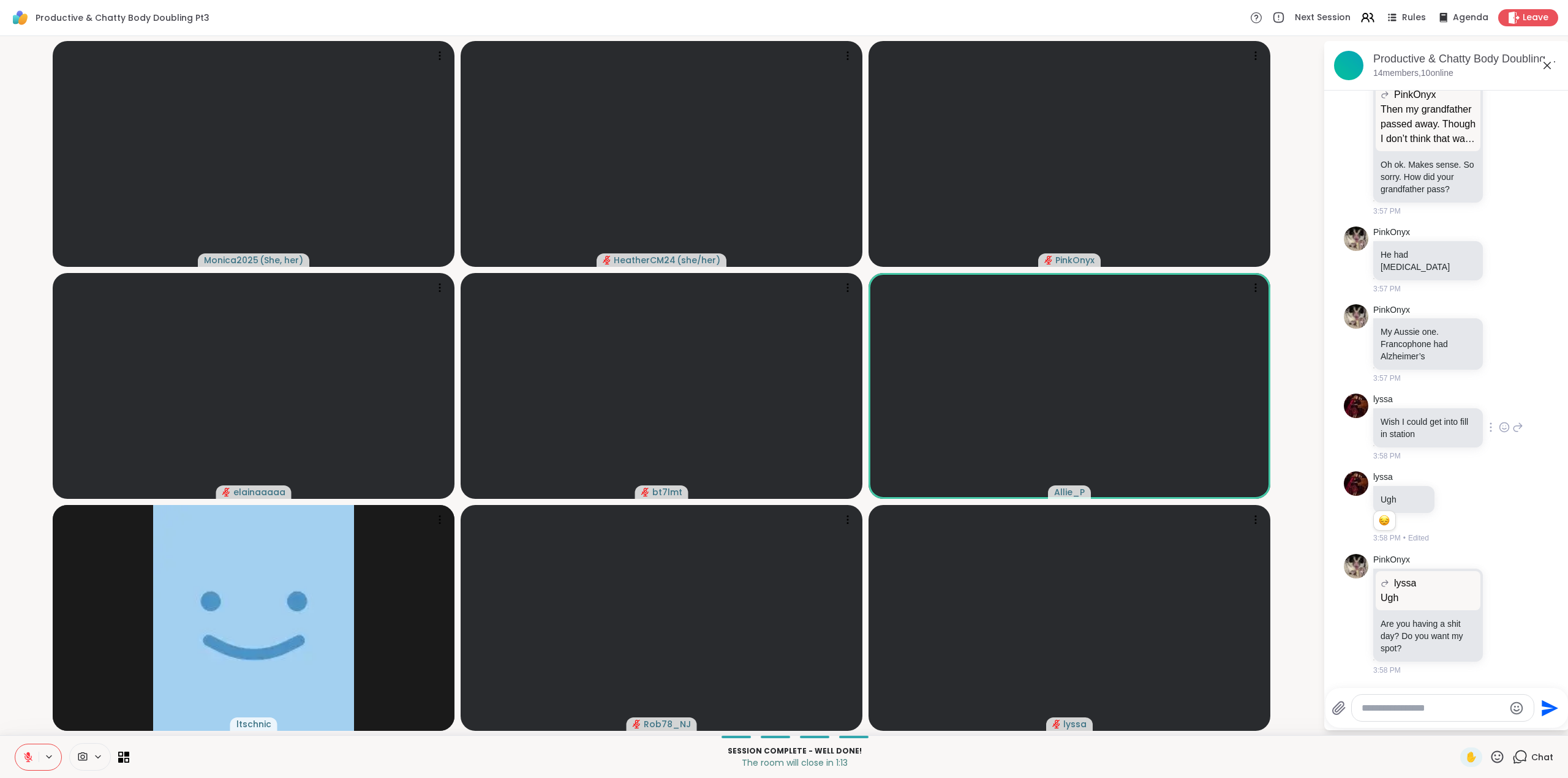
scroll to position [7869, 0]
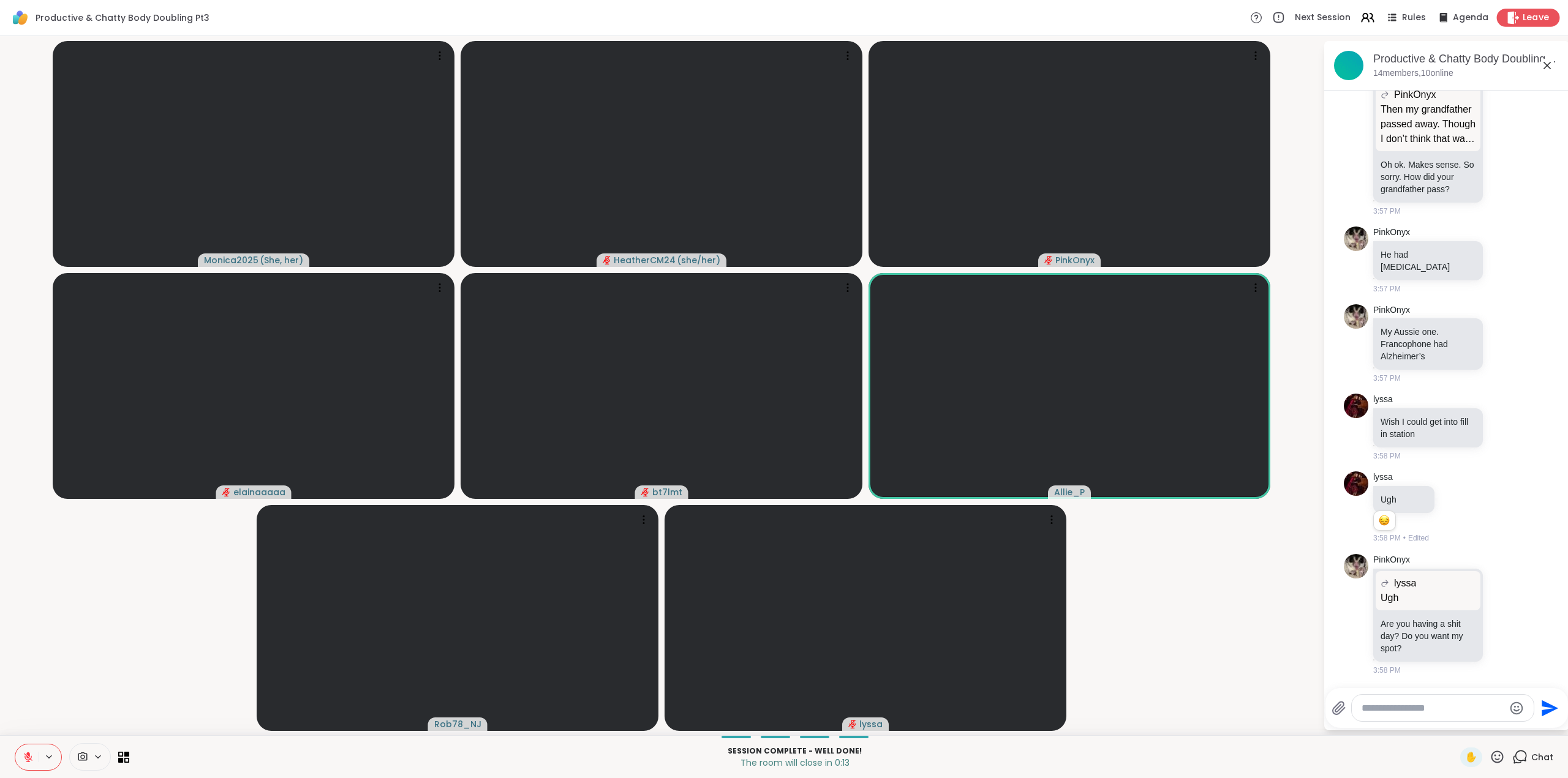
click at [1530, 21] on span "Leave" at bounding box center [1535, 18] width 27 height 13
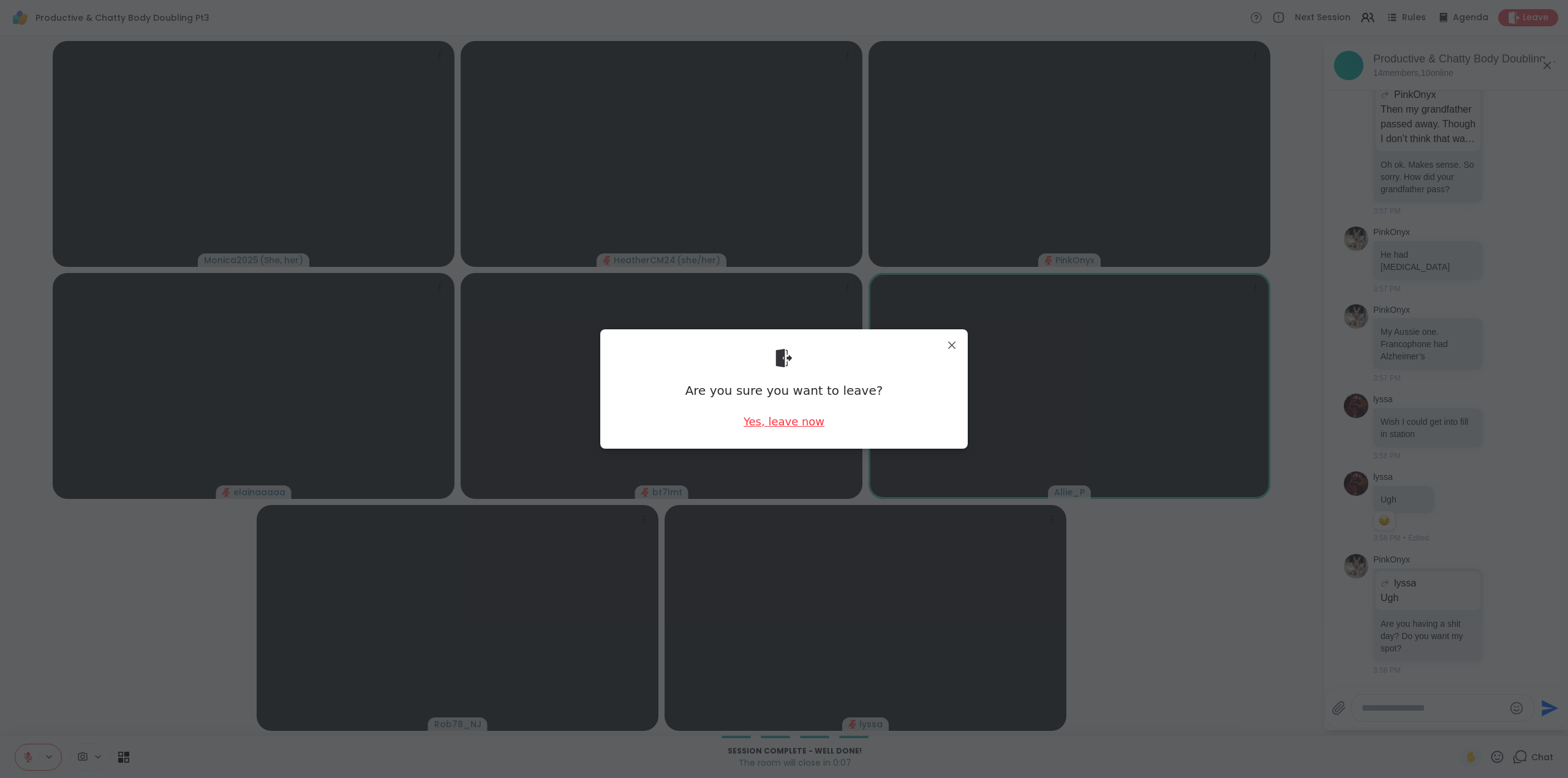
click at [772, 422] on div "Yes, leave now" at bounding box center [783, 421] width 80 height 15
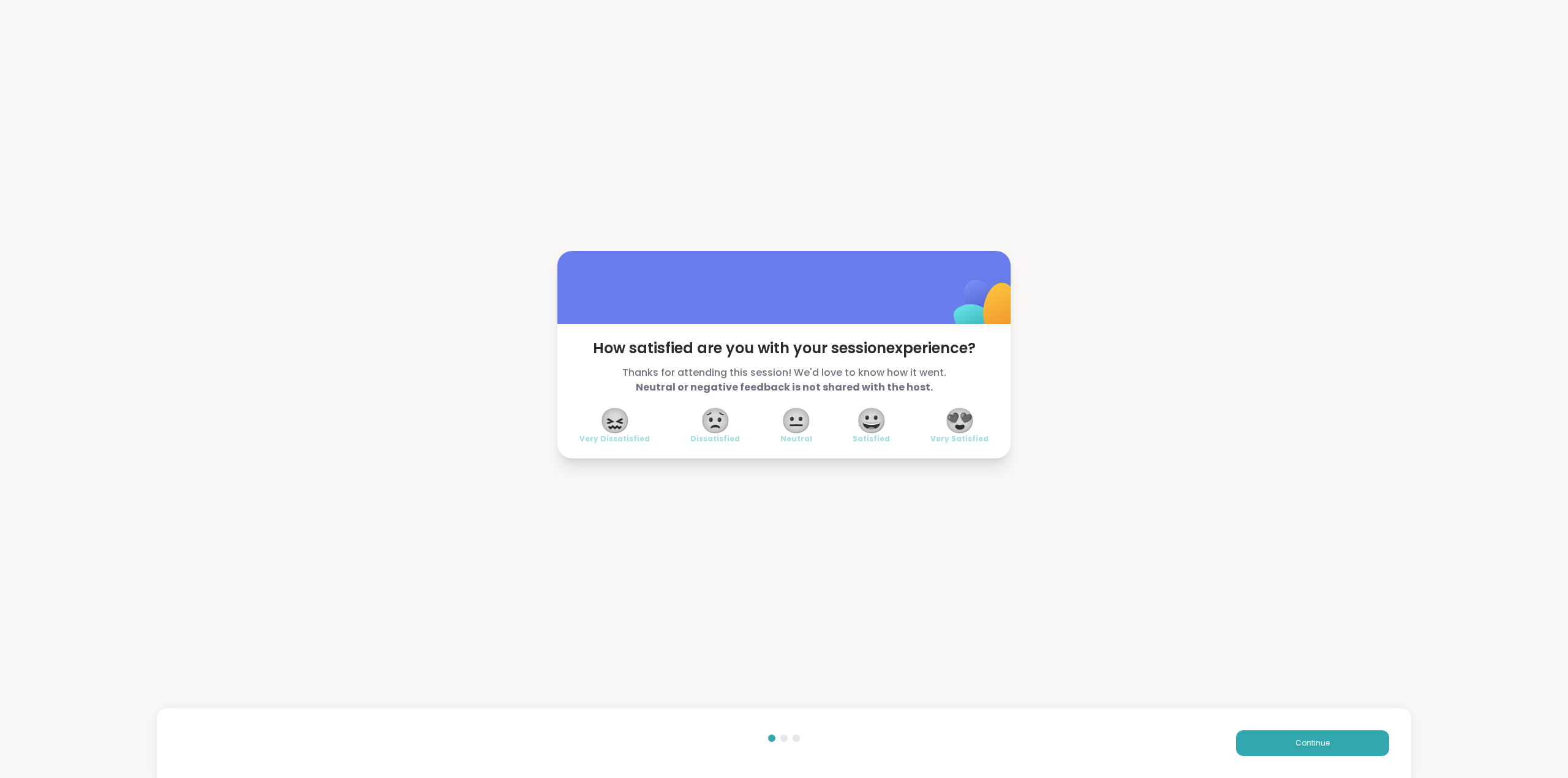
click at [958, 420] on span "😍" at bounding box center [960, 421] width 31 height 22
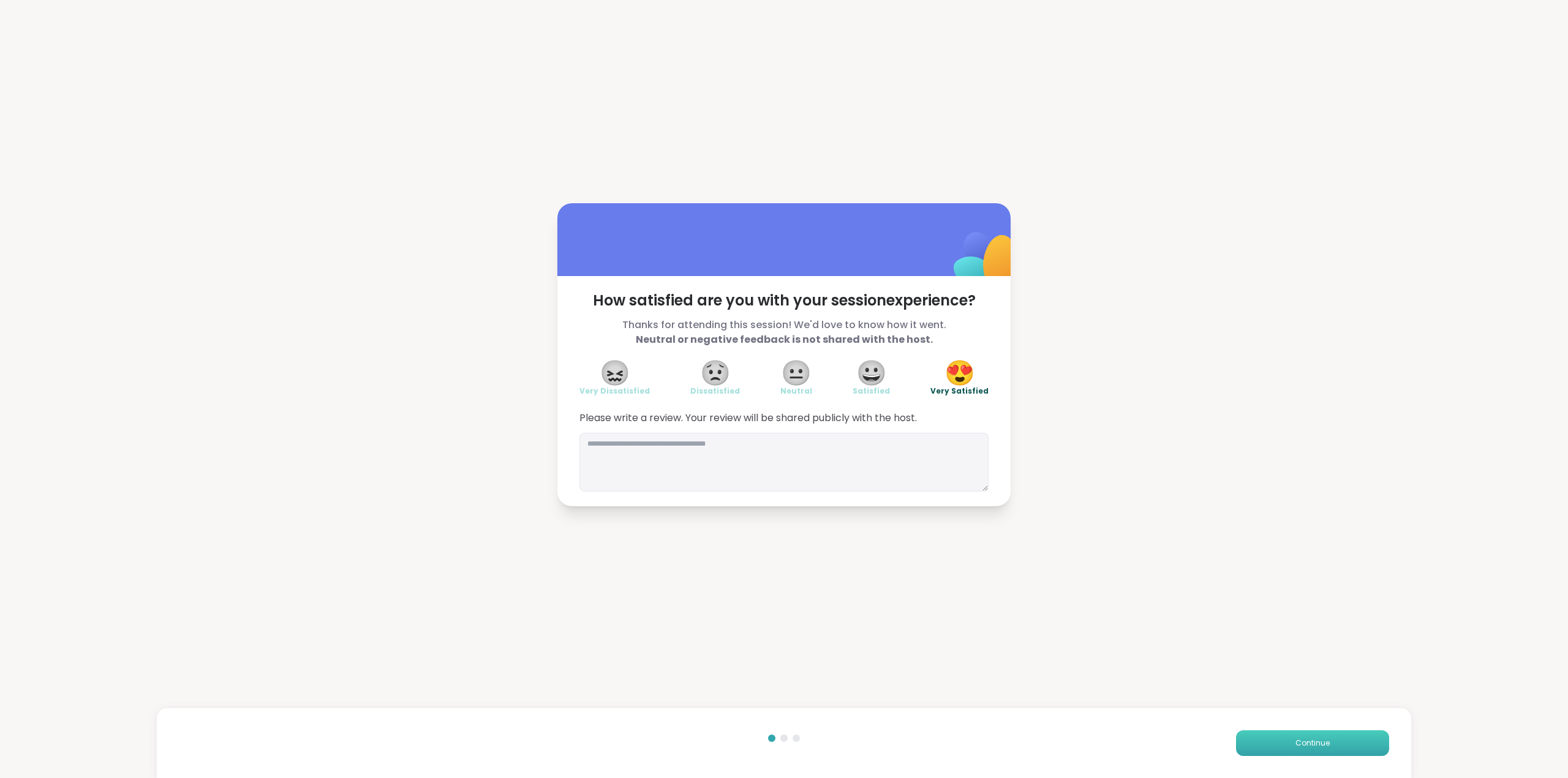
click at [1267, 740] on button "Continue" at bounding box center [1312, 743] width 153 height 26
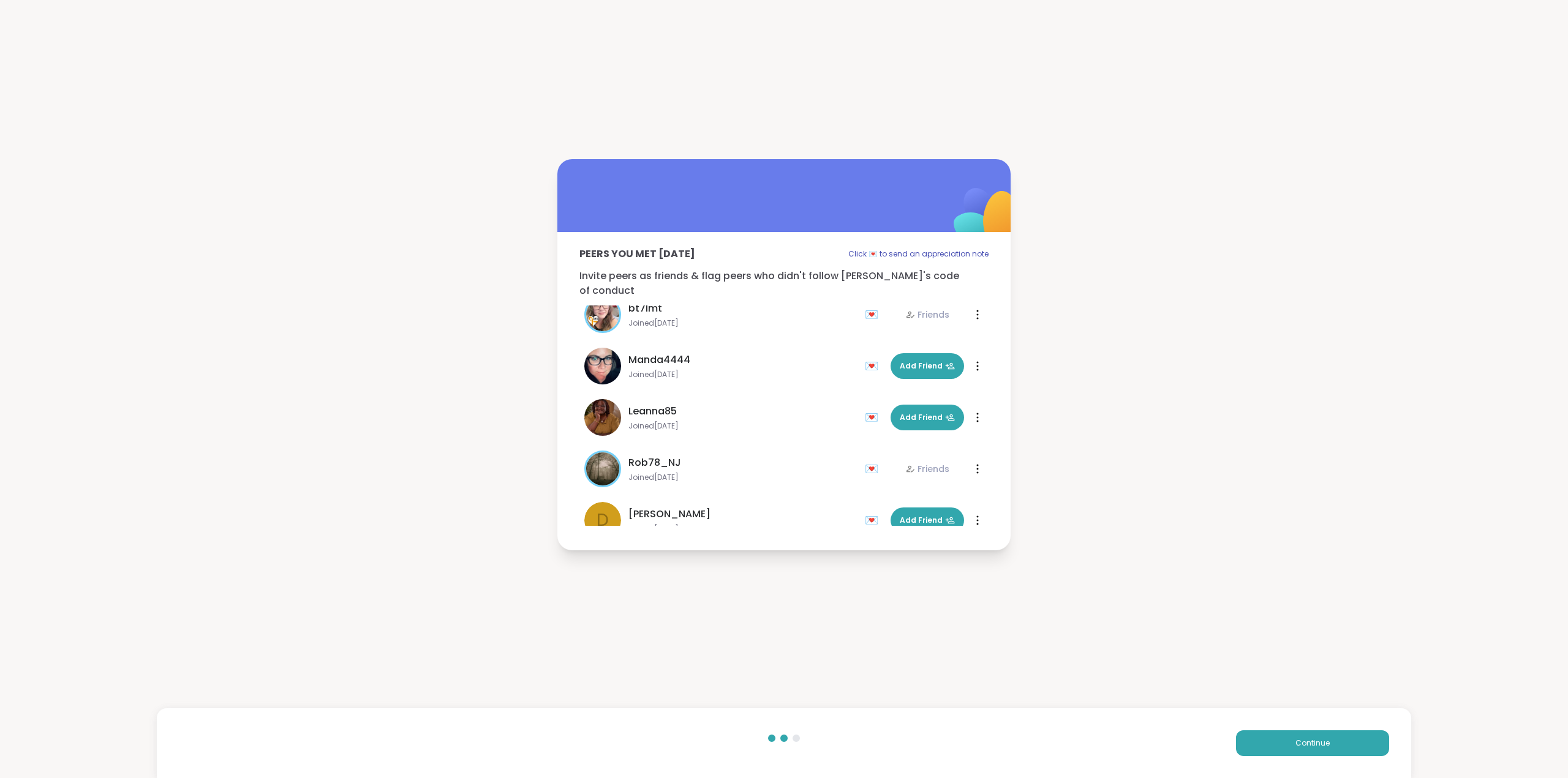
scroll to position [336, 0]
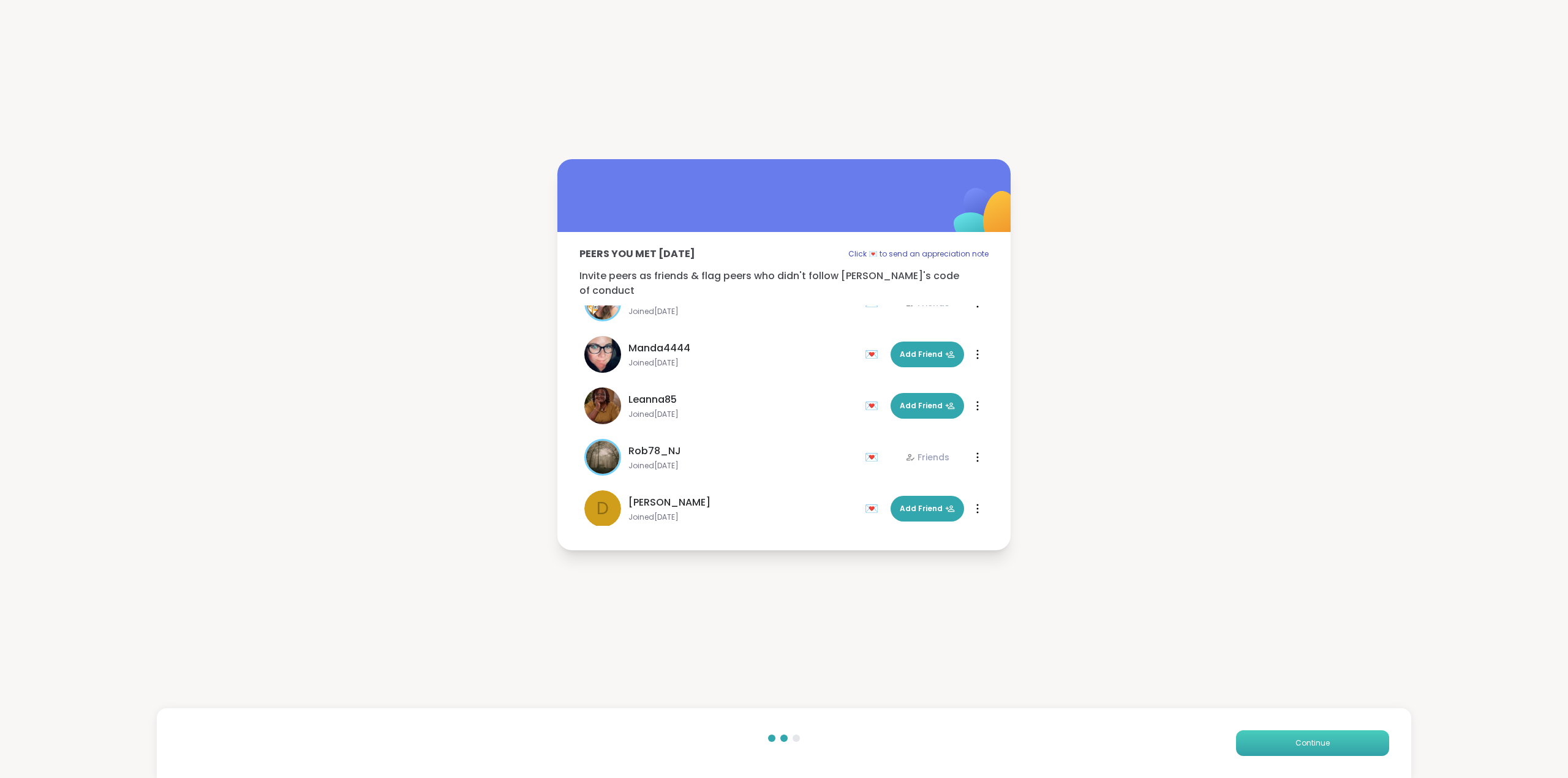
click at [1265, 743] on button "Continue" at bounding box center [1312, 743] width 153 height 26
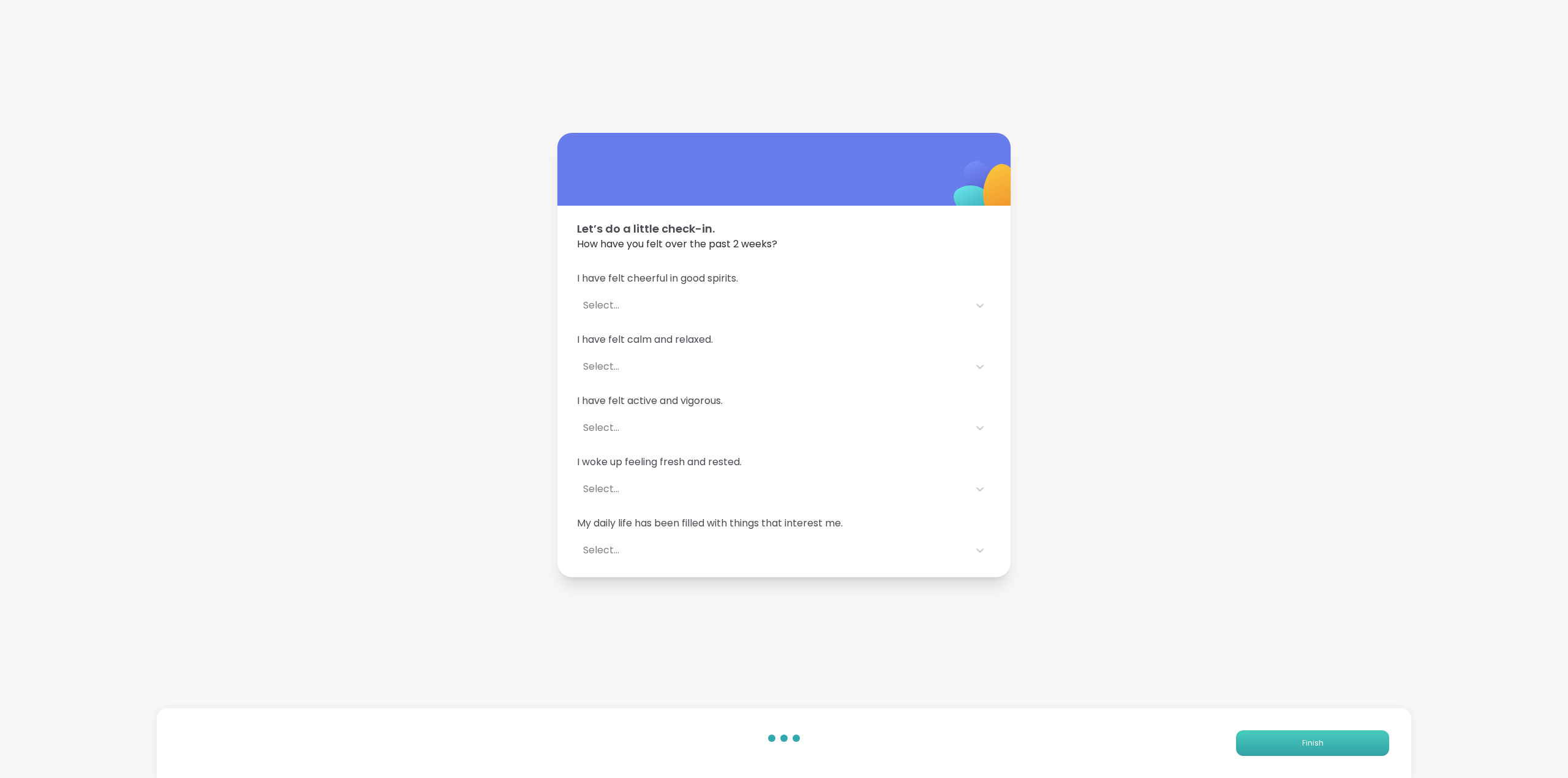
click at [1265, 743] on button "Finish" at bounding box center [1312, 743] width 153 height 26
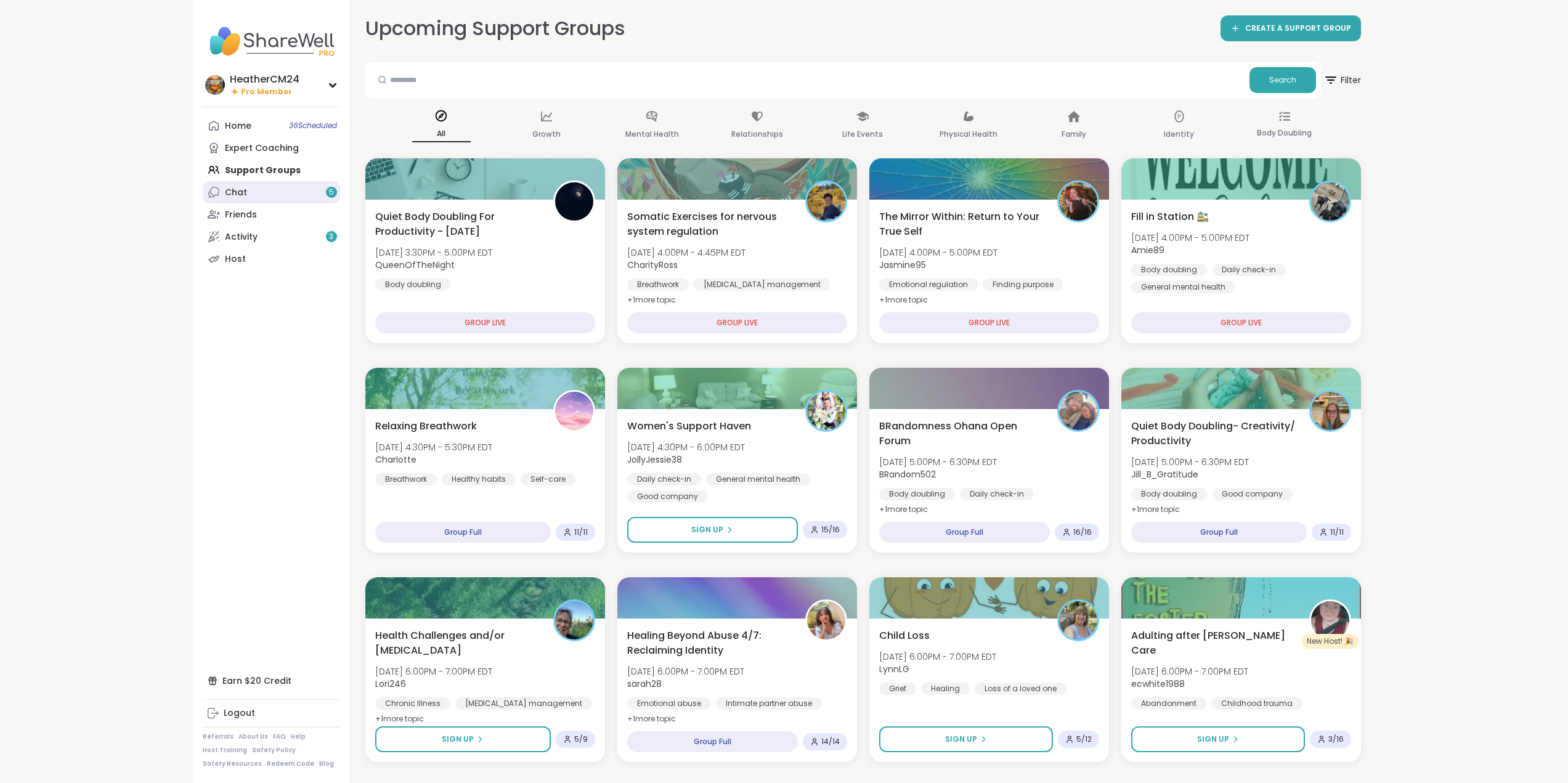
click at [233, 193] on div "Chat 5" at bounding box center [236, 193] width 22 height 12
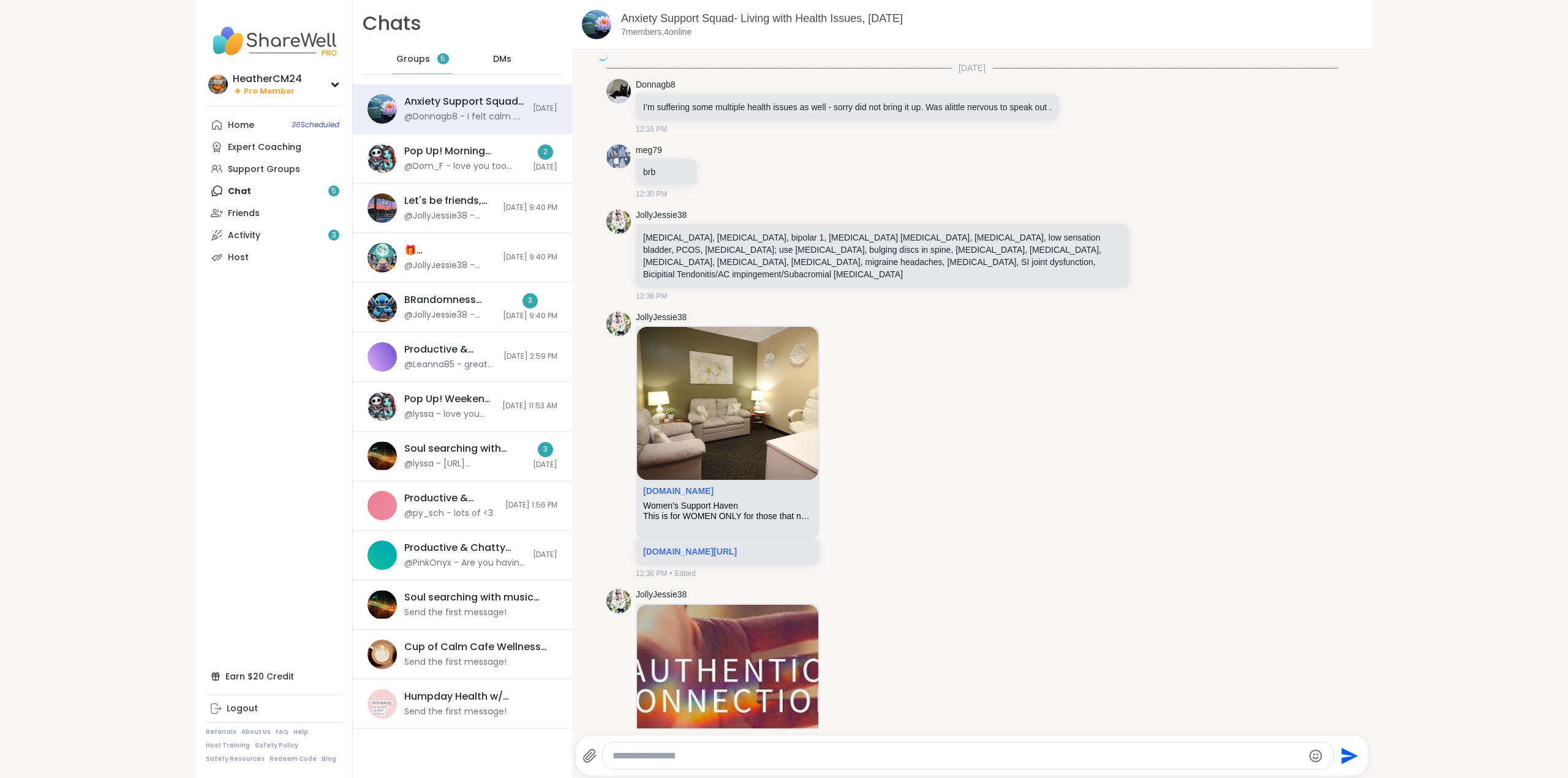
scroll to position [5311, 0]
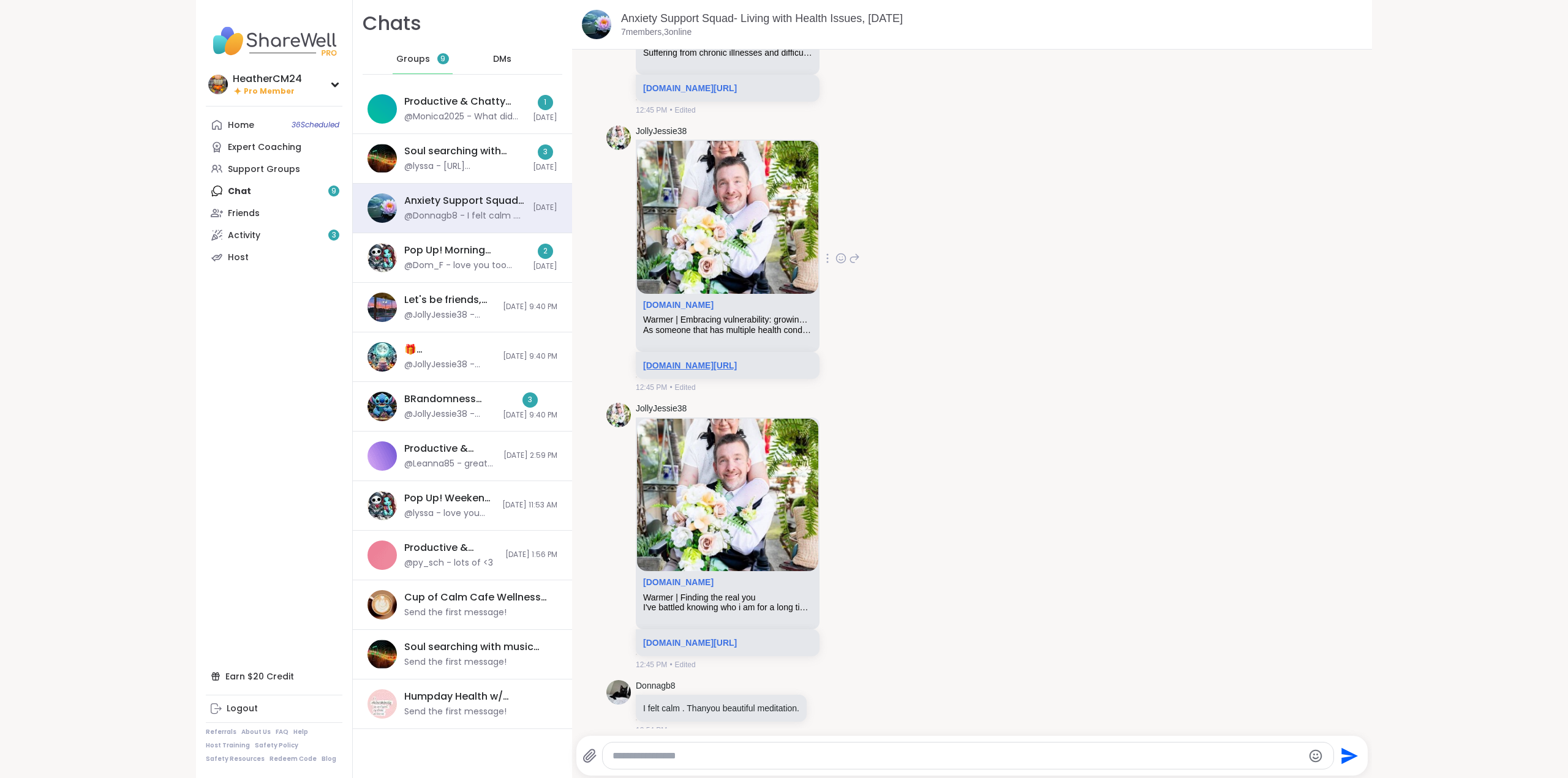
click at [725, 360] on link "[DOMAIN_NAME][URL]" at bounding box center [690, 365] width 93 height 10
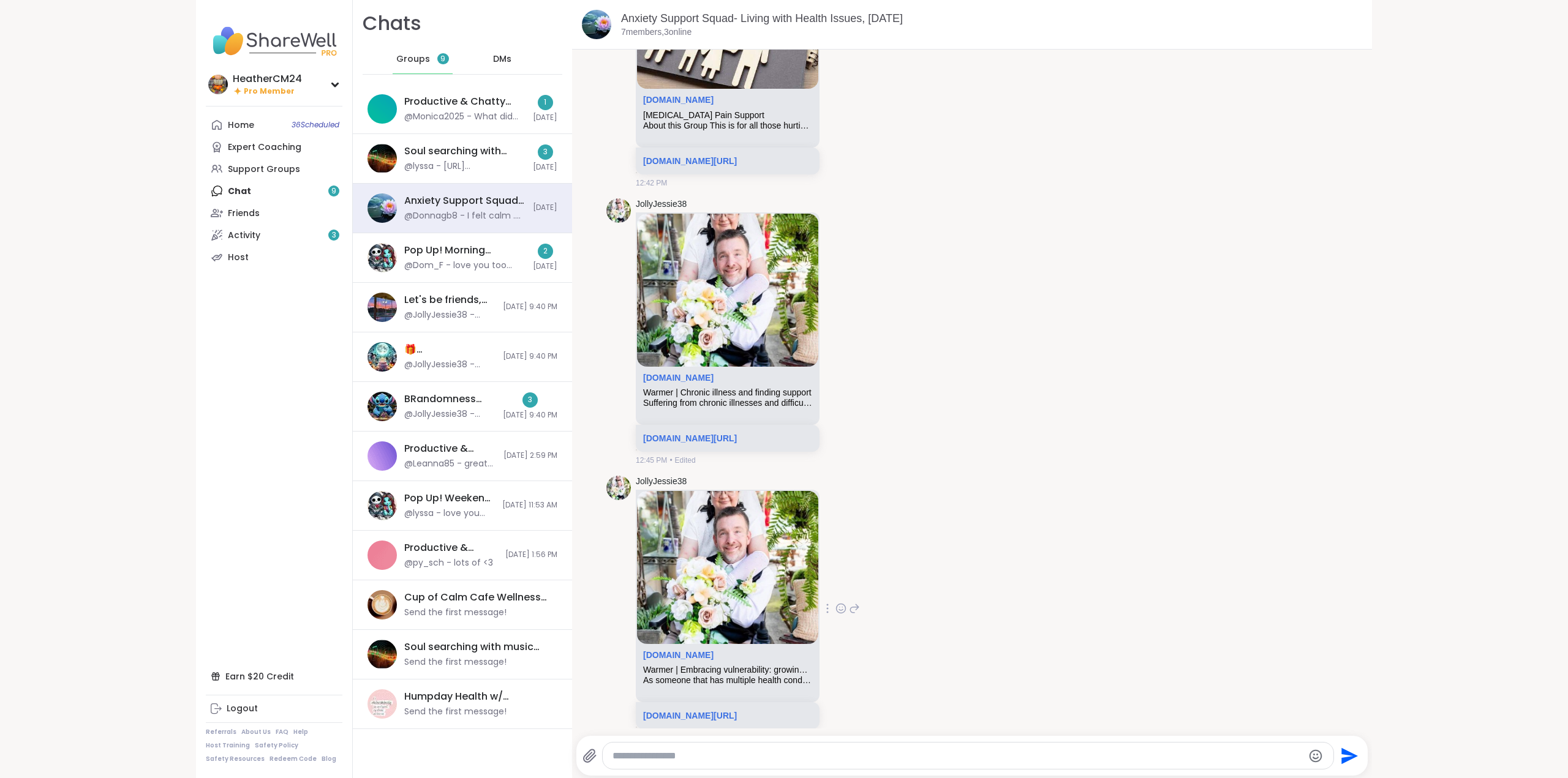
scroll to position [4959, 0]
click at [231, 121] on div "Home 35 Scheduled" at bounding box center [241, 125] width 27 height 12
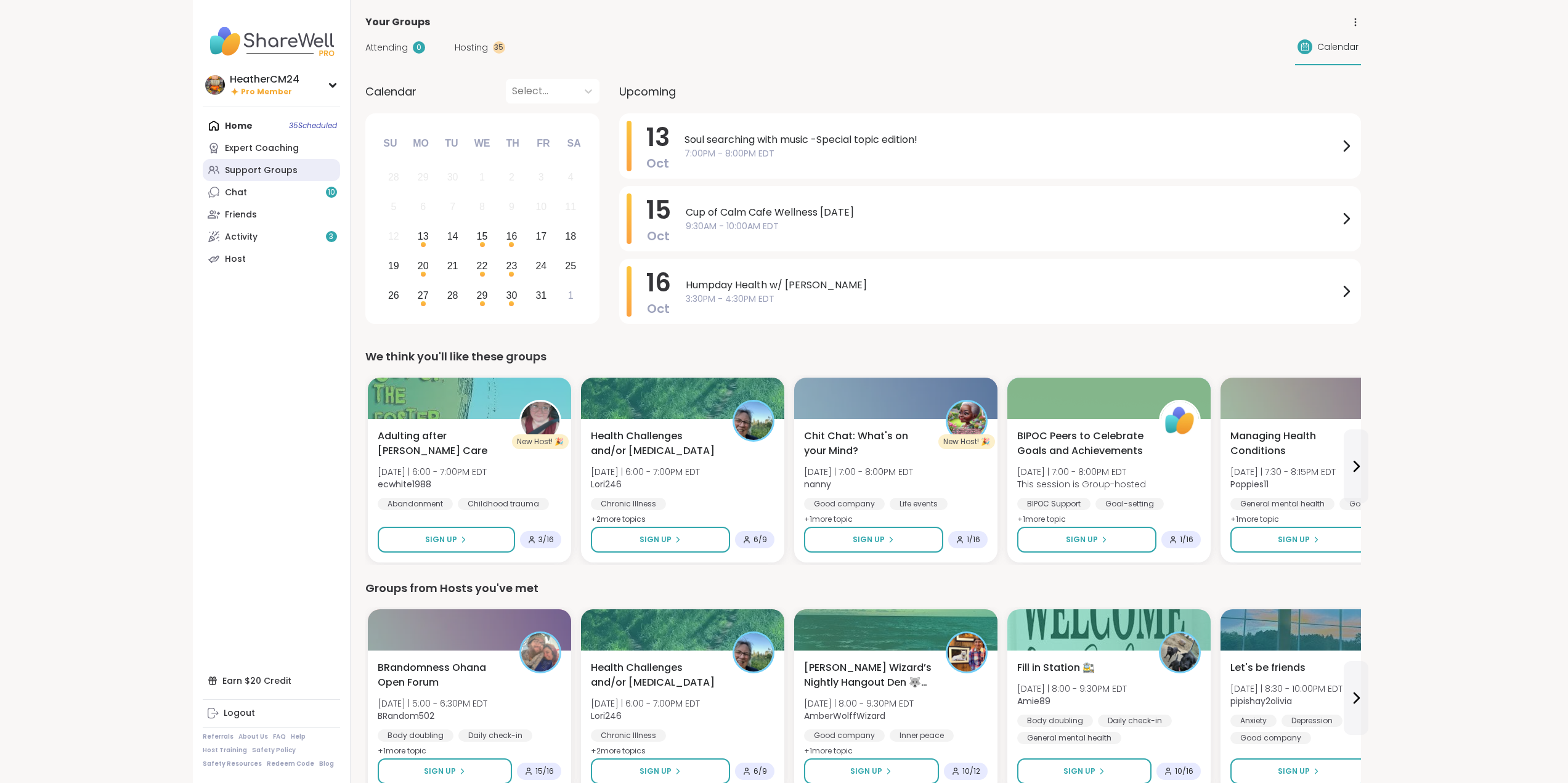
click at [278, 170] on div "Support Groups" at bounding box center [261, 171] width 73 height 12
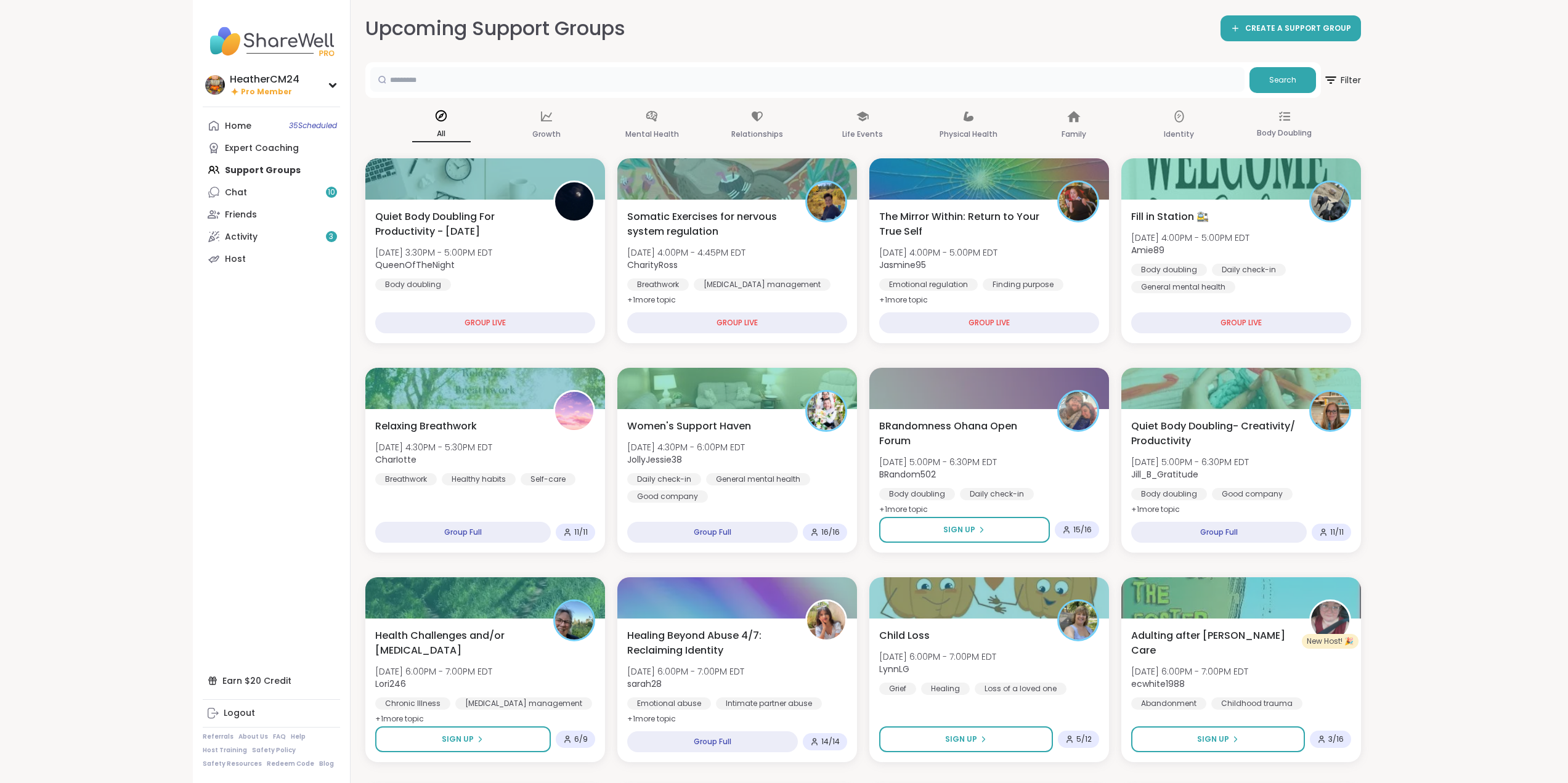
click at [397, 78] on input "text" at bounding box center [807, 79] width 874 height 25
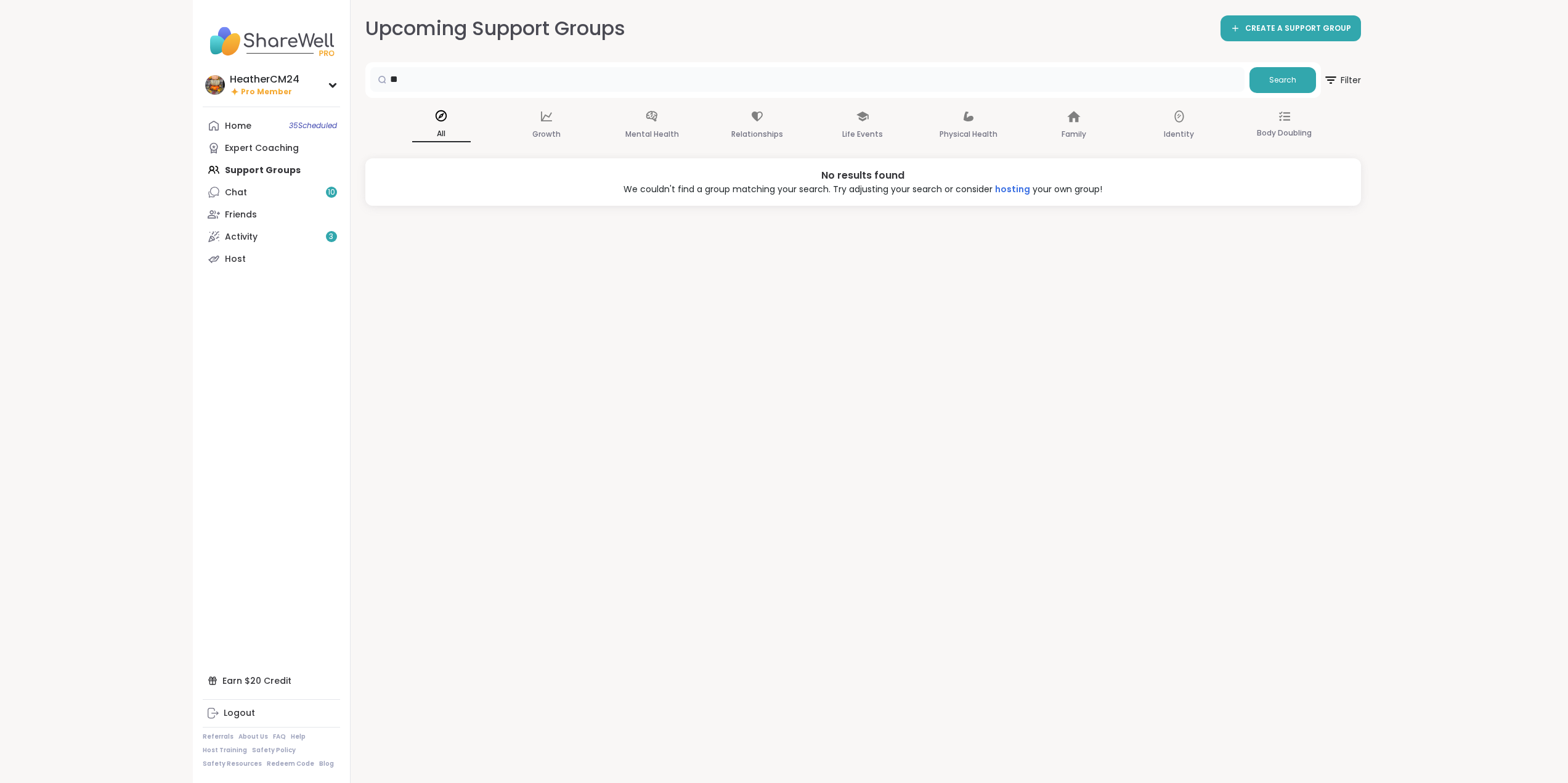
type input "*"
click at [238, 194] on div "Chat 10" at bounding box center [236, 193] width 22 height 12
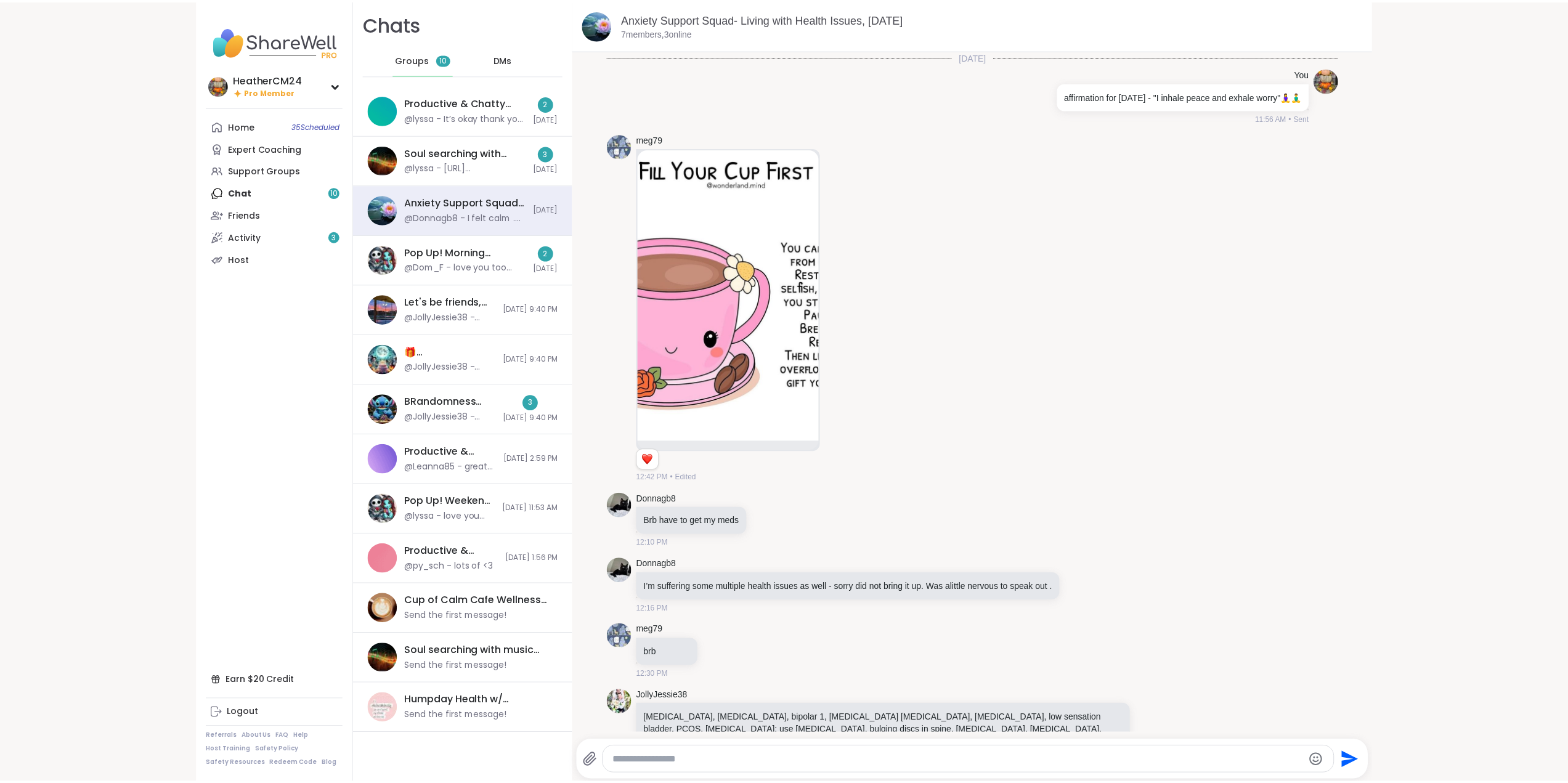
scroll to position [5345, 0]
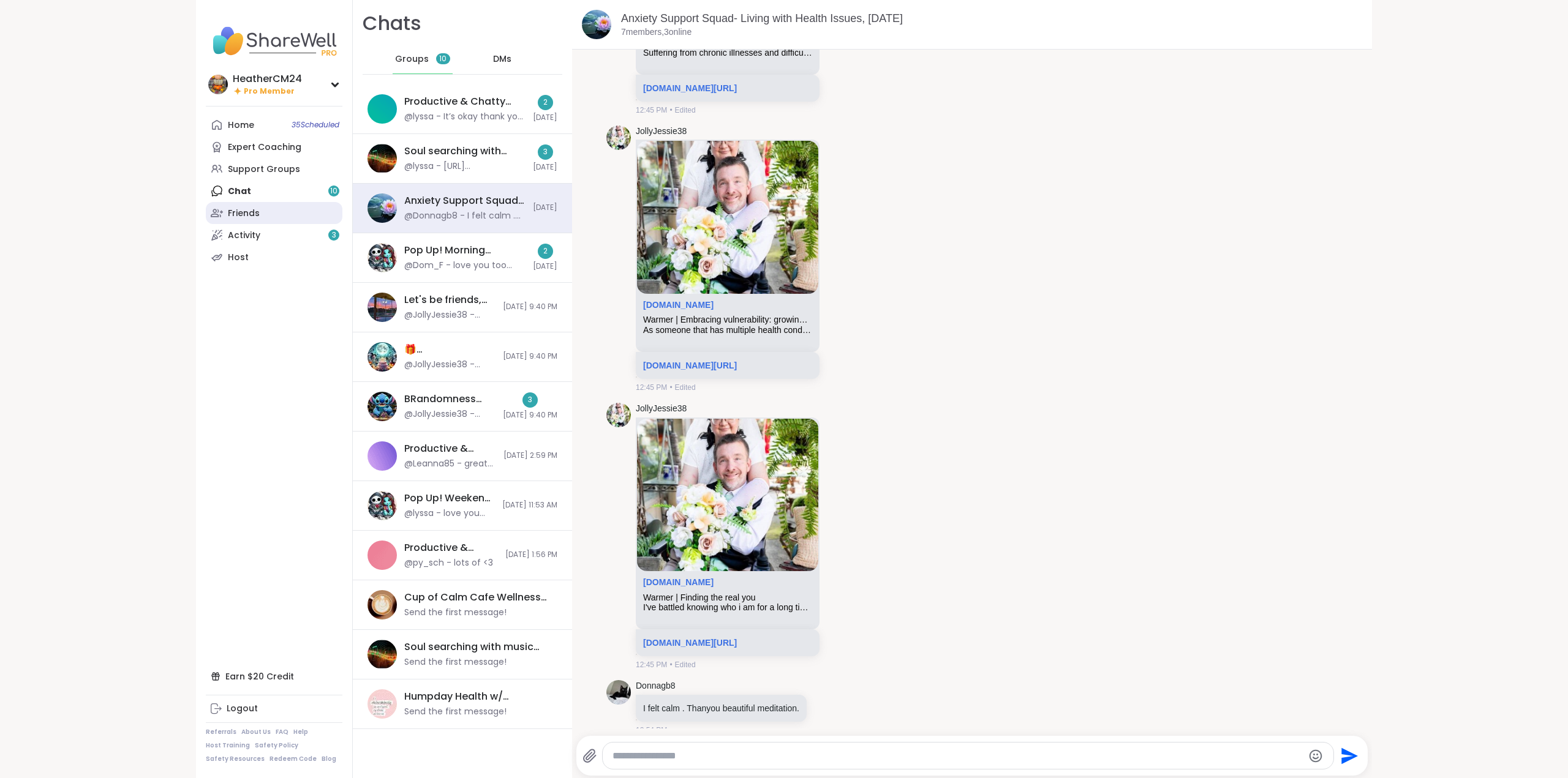
click at [246, 208] on div "Friends" at bounding box center [244, 213] width 32 height 12
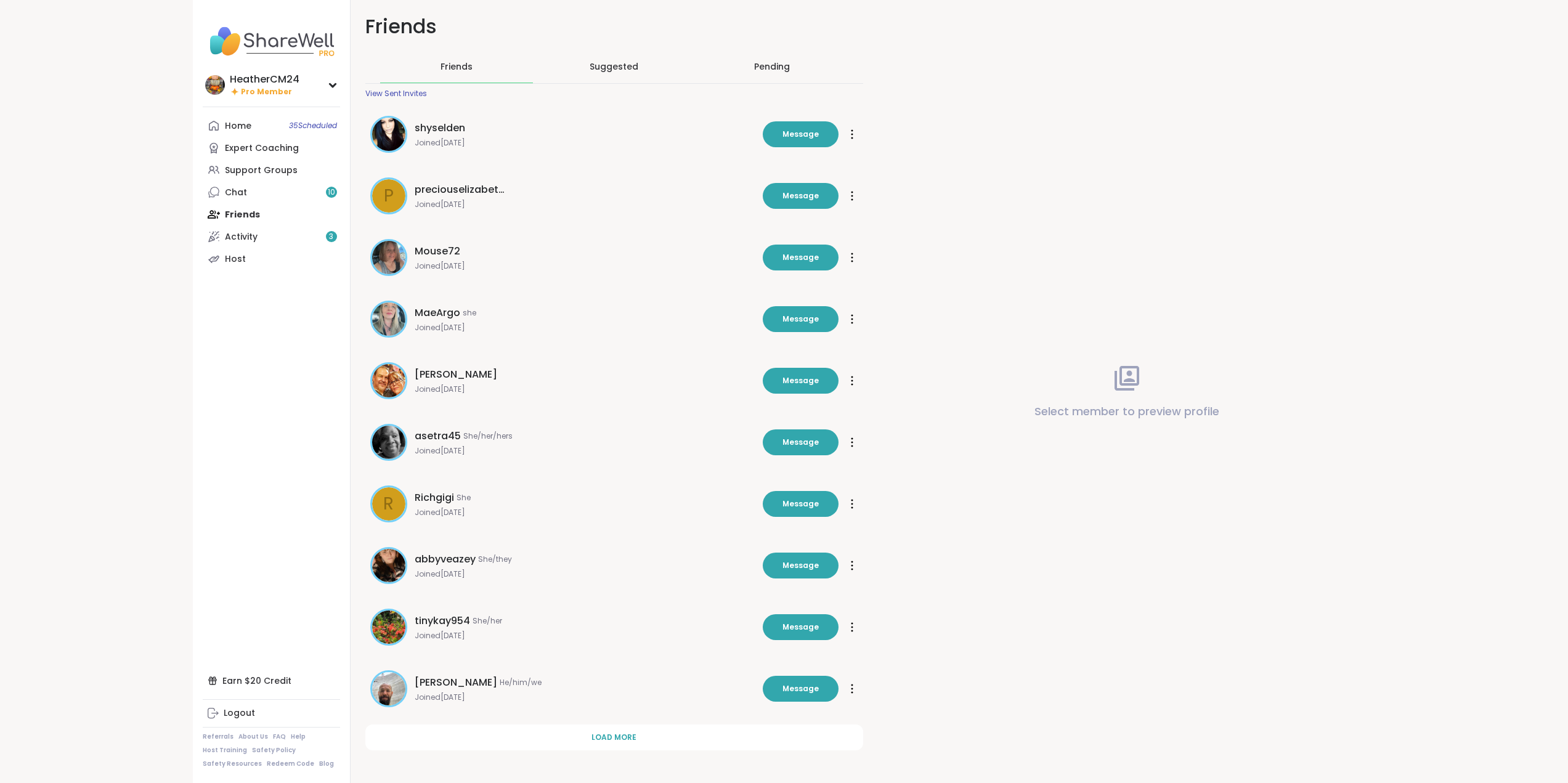
scroll to position [9, 0]
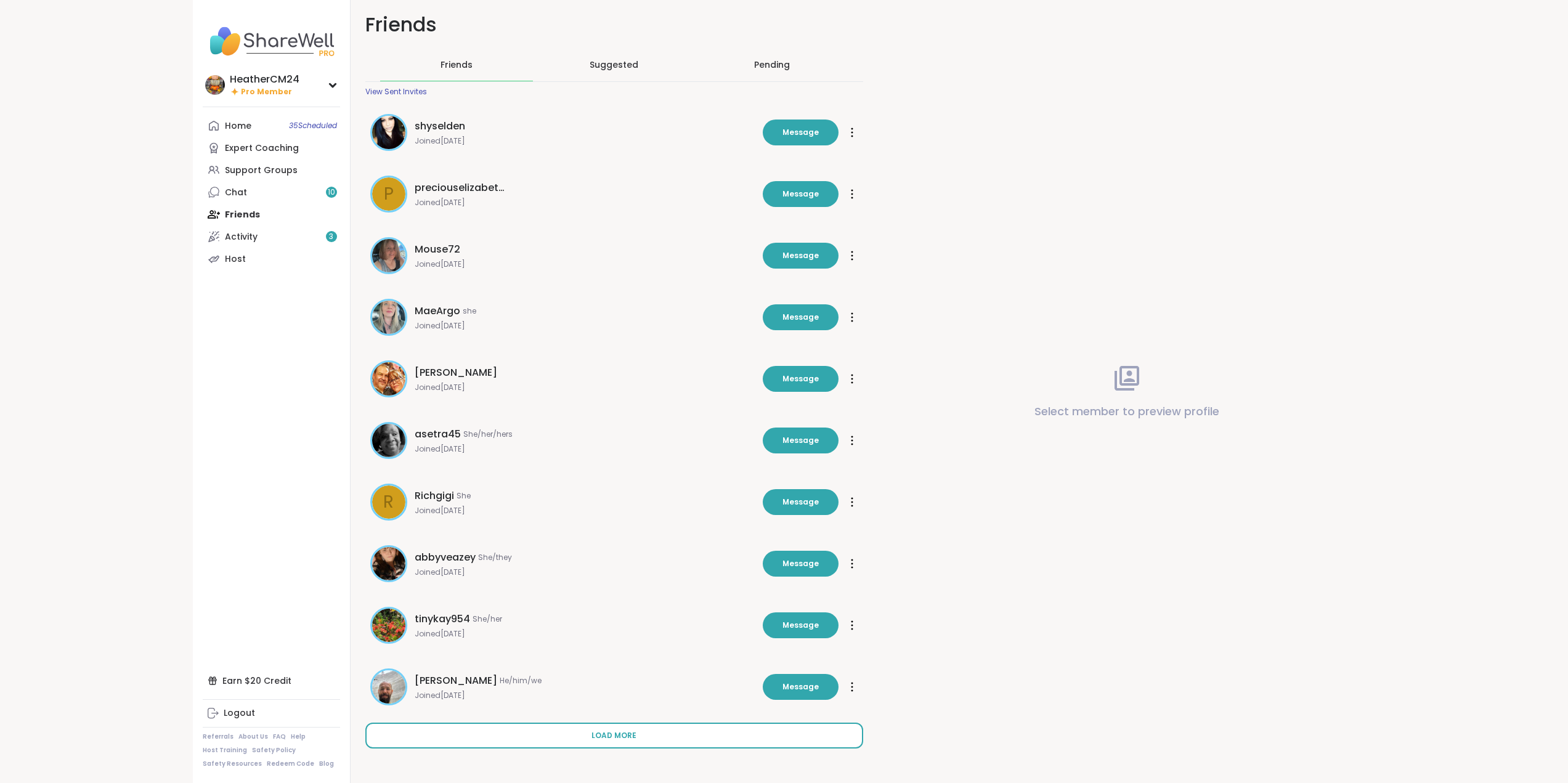
click at [639, 733] on button "Load more" at bounding box center [614, 736] width 498 height 26
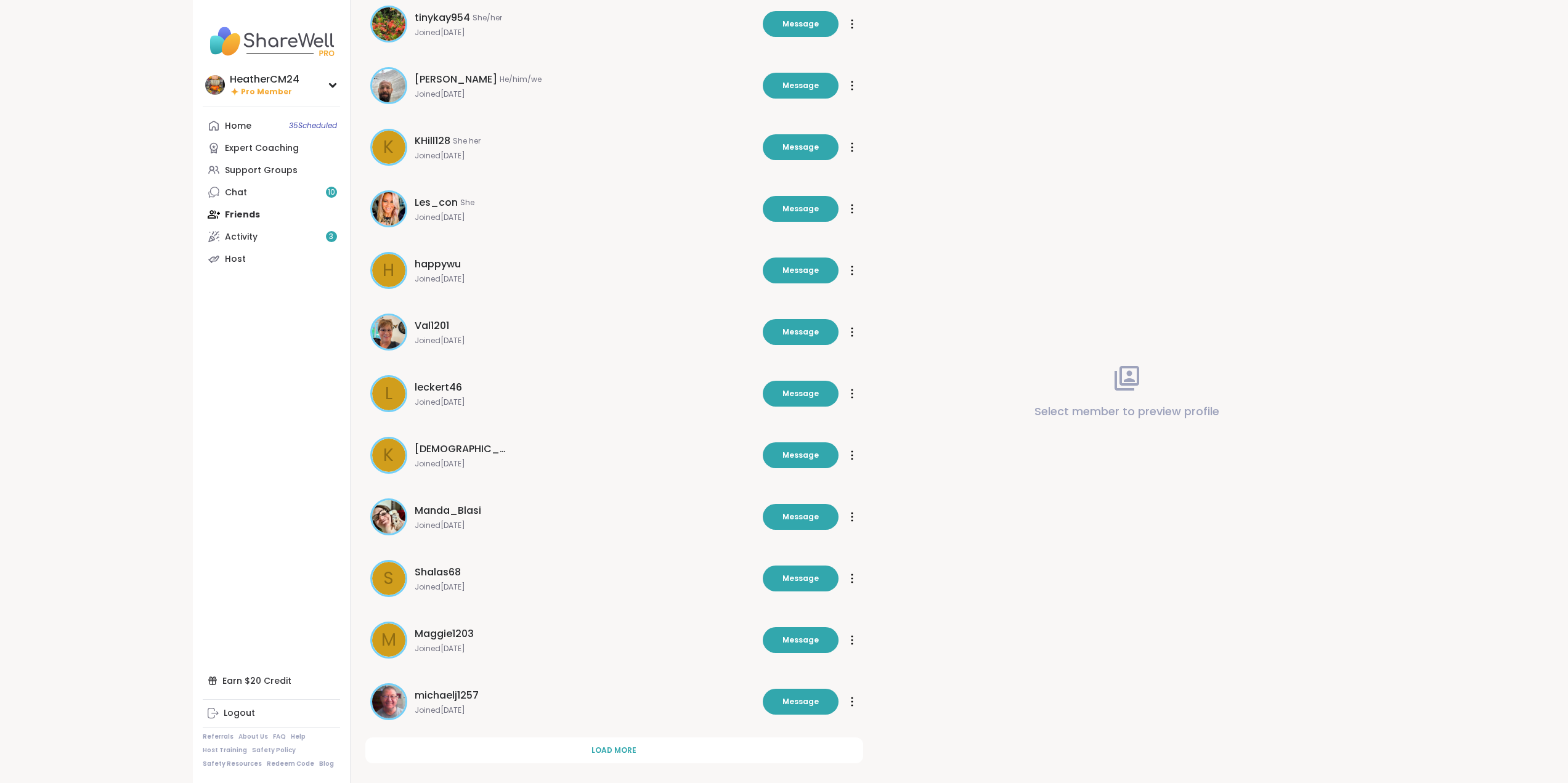
scroll to position [625, 0]
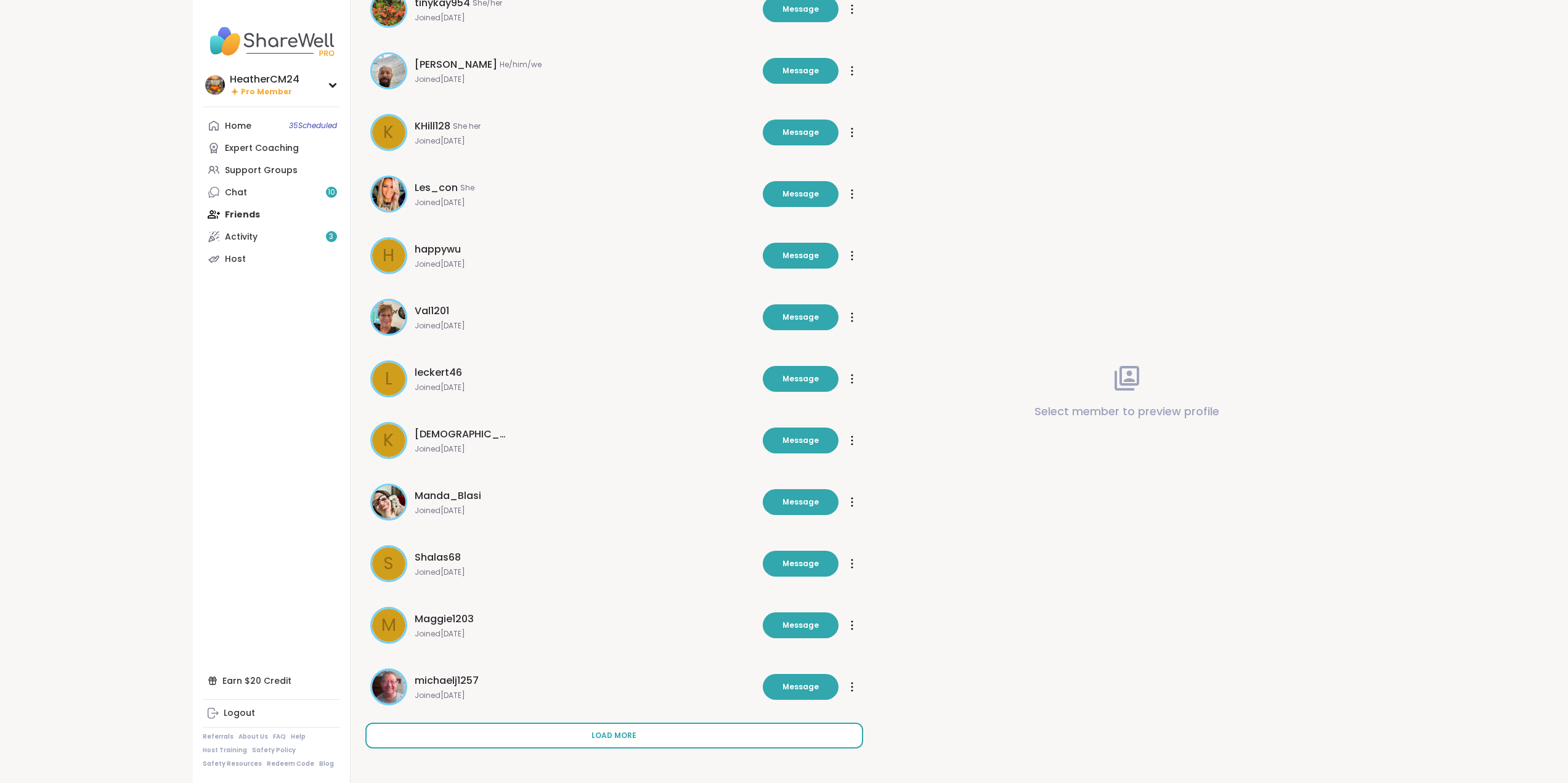
click at [619, 735] on span "Load more" at bounding box center [613, 735] width 45 height 11
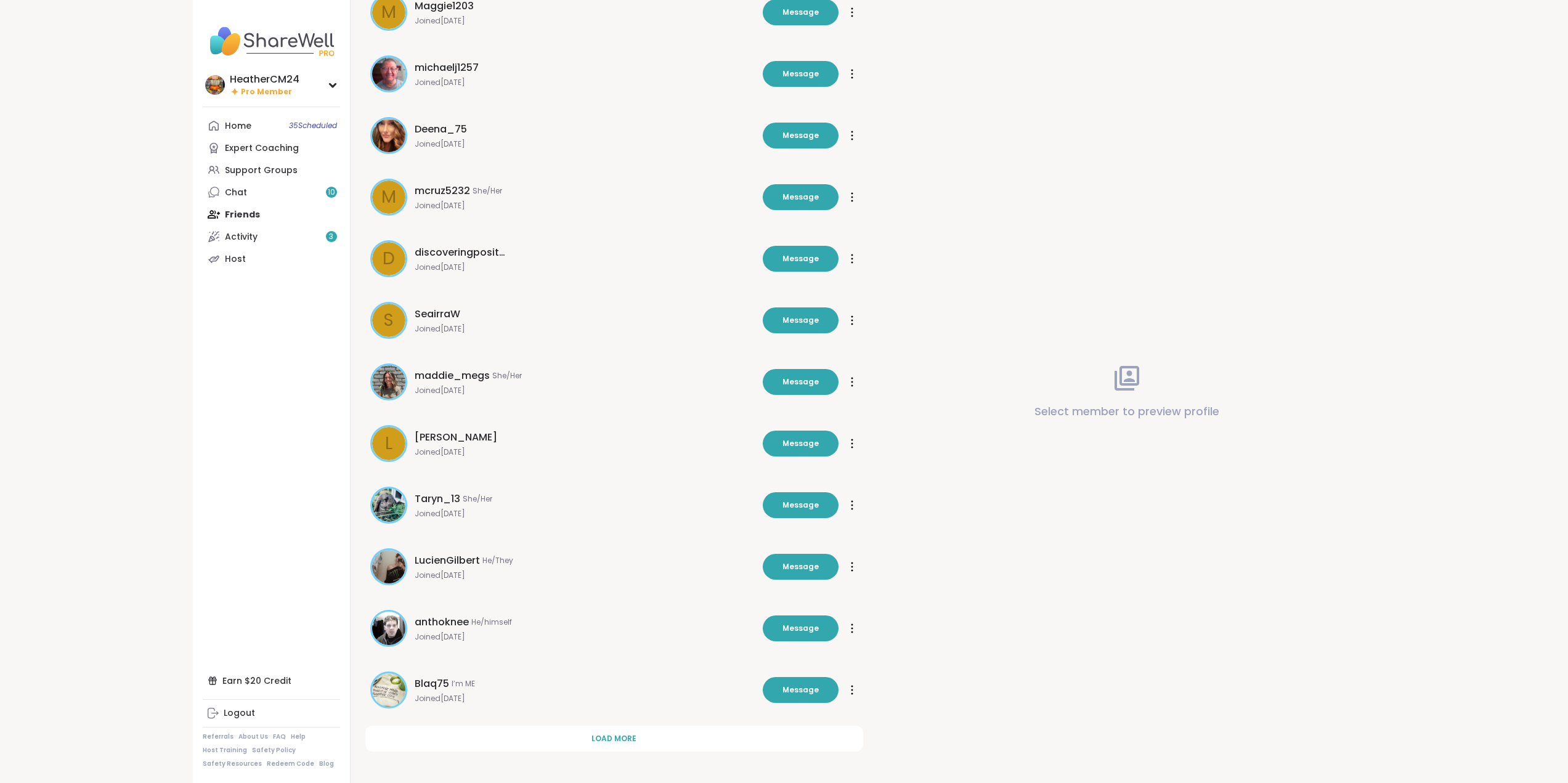
scroll to position [1241, 0]
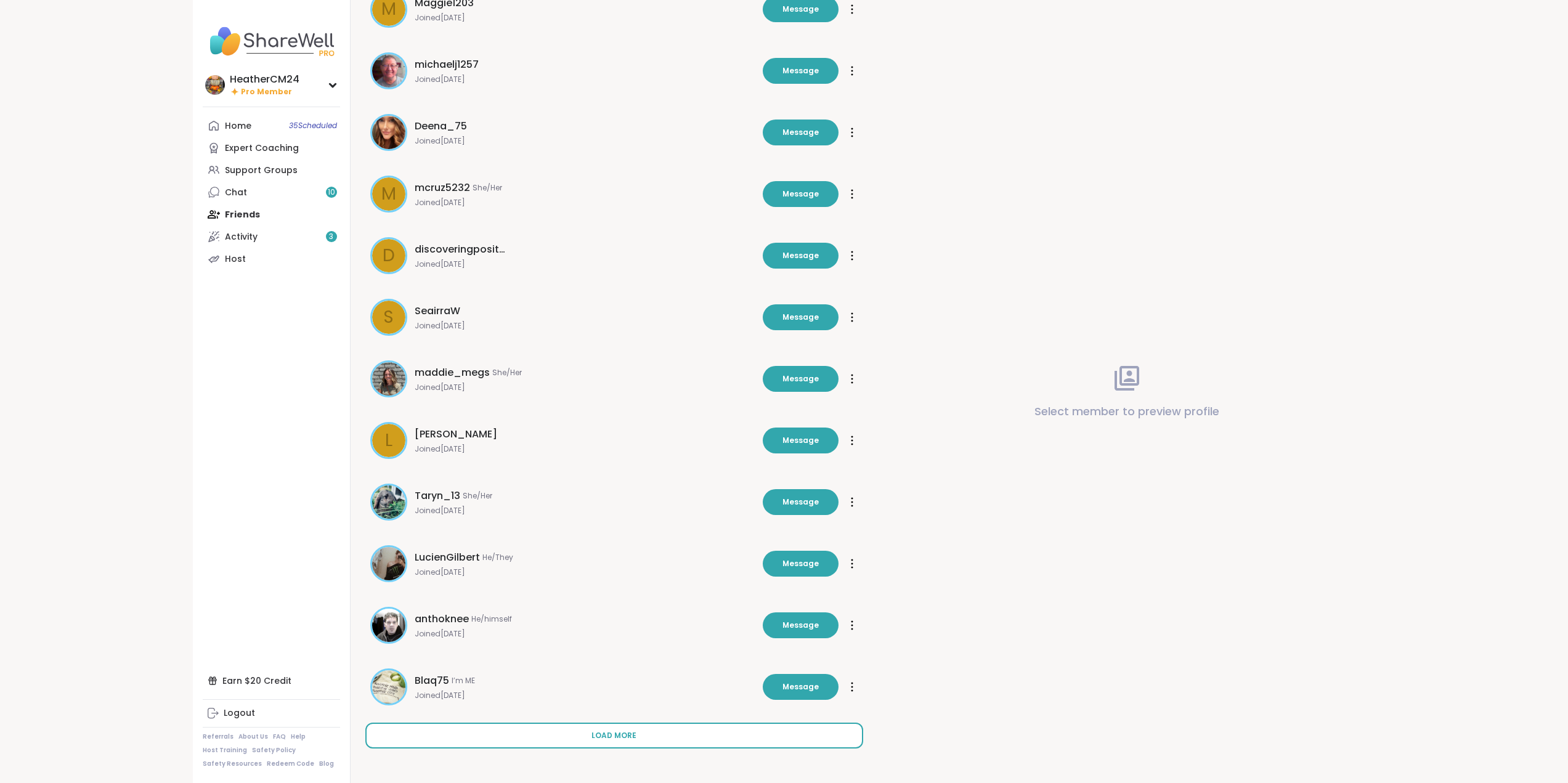
click at [614, 731] on span "Load more" at bounding box center [613, 735] width 45 height 11
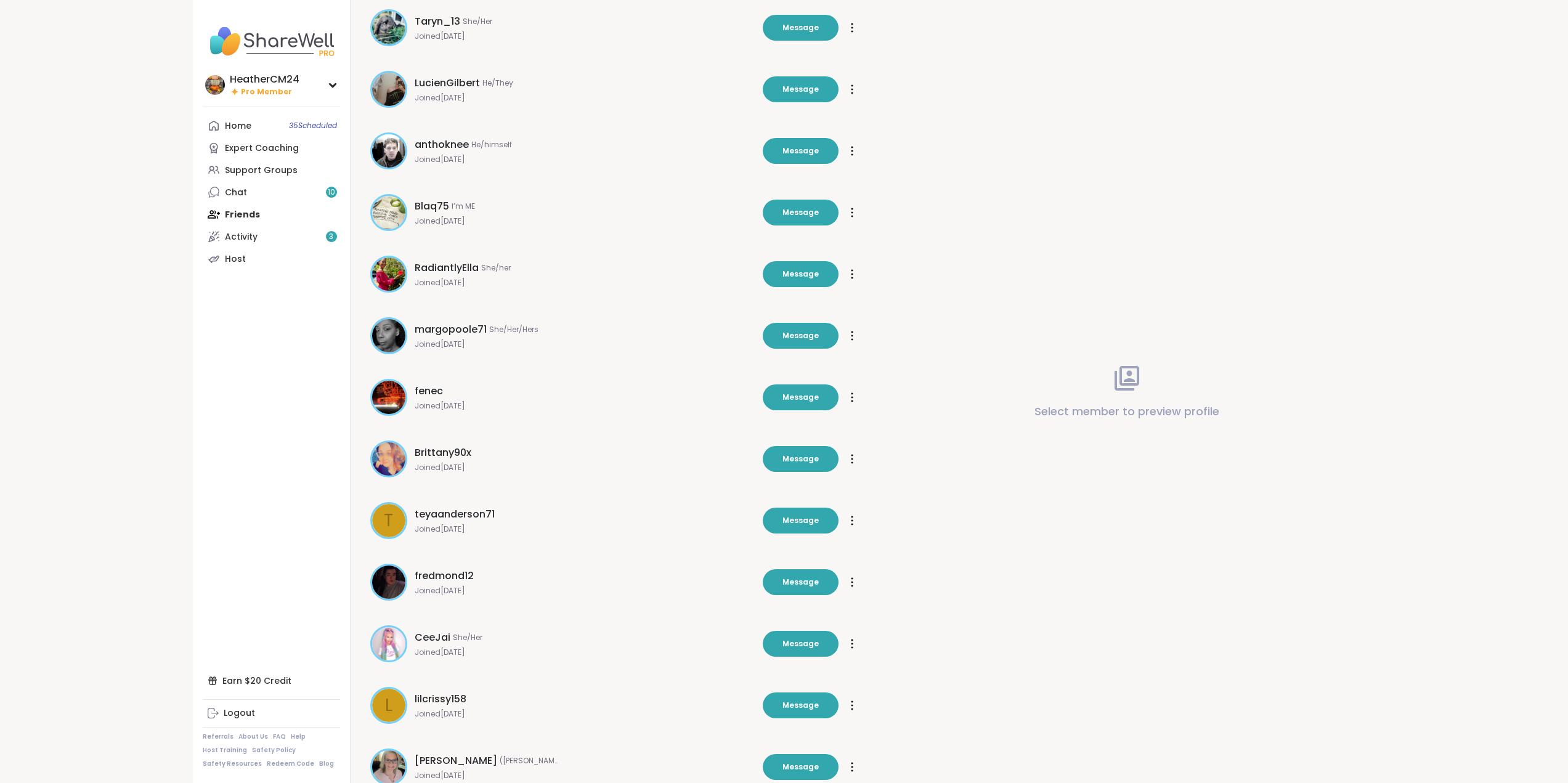
scroll to position [1719, 0]
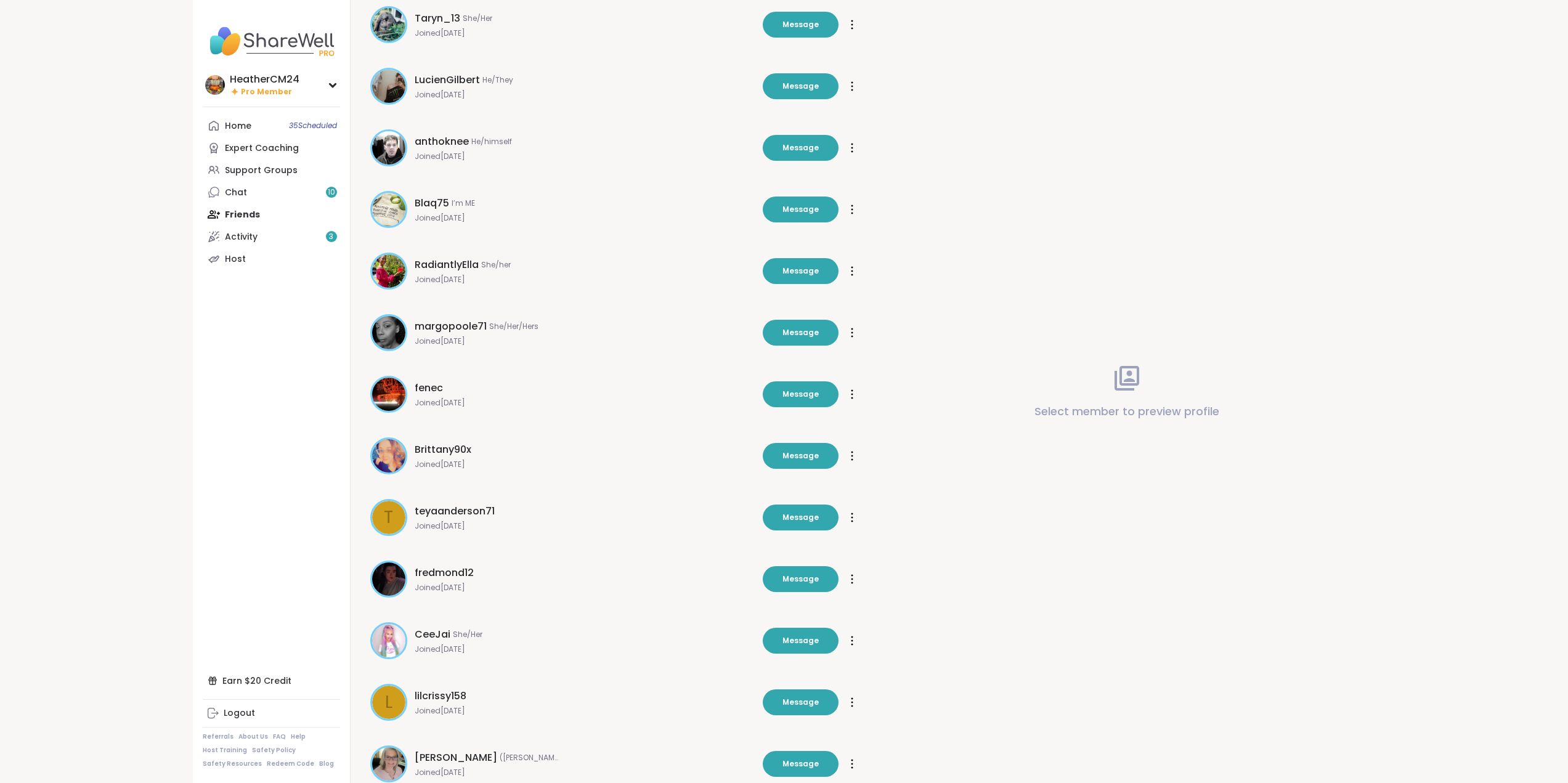
click at [435, 640] on span "CeeJai" at bounding box center [432, 634] width 36 height 15
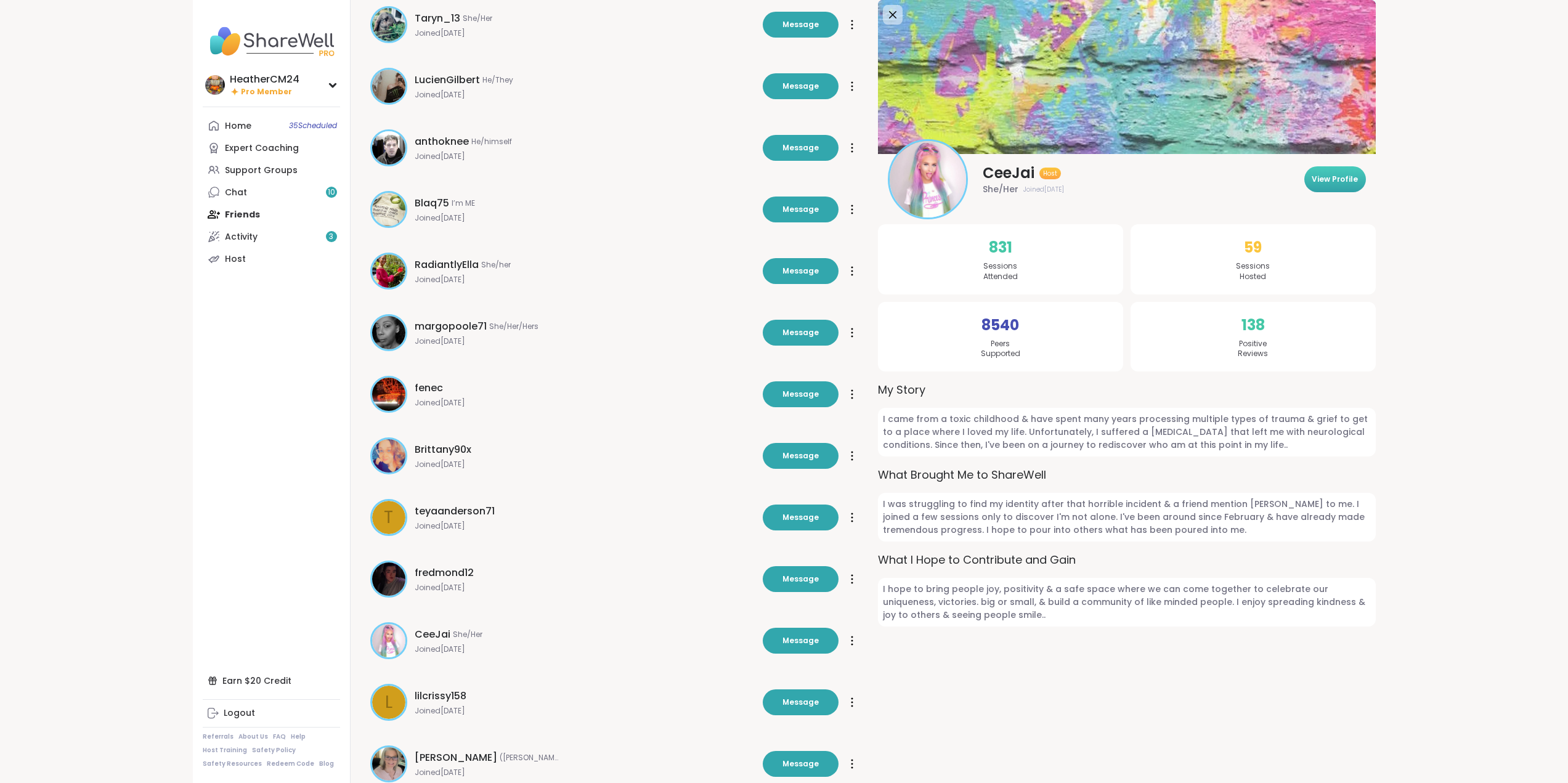
click at [1332, 180] on span "View Profile" at bounding box center [1334, 179] width 46 height 11
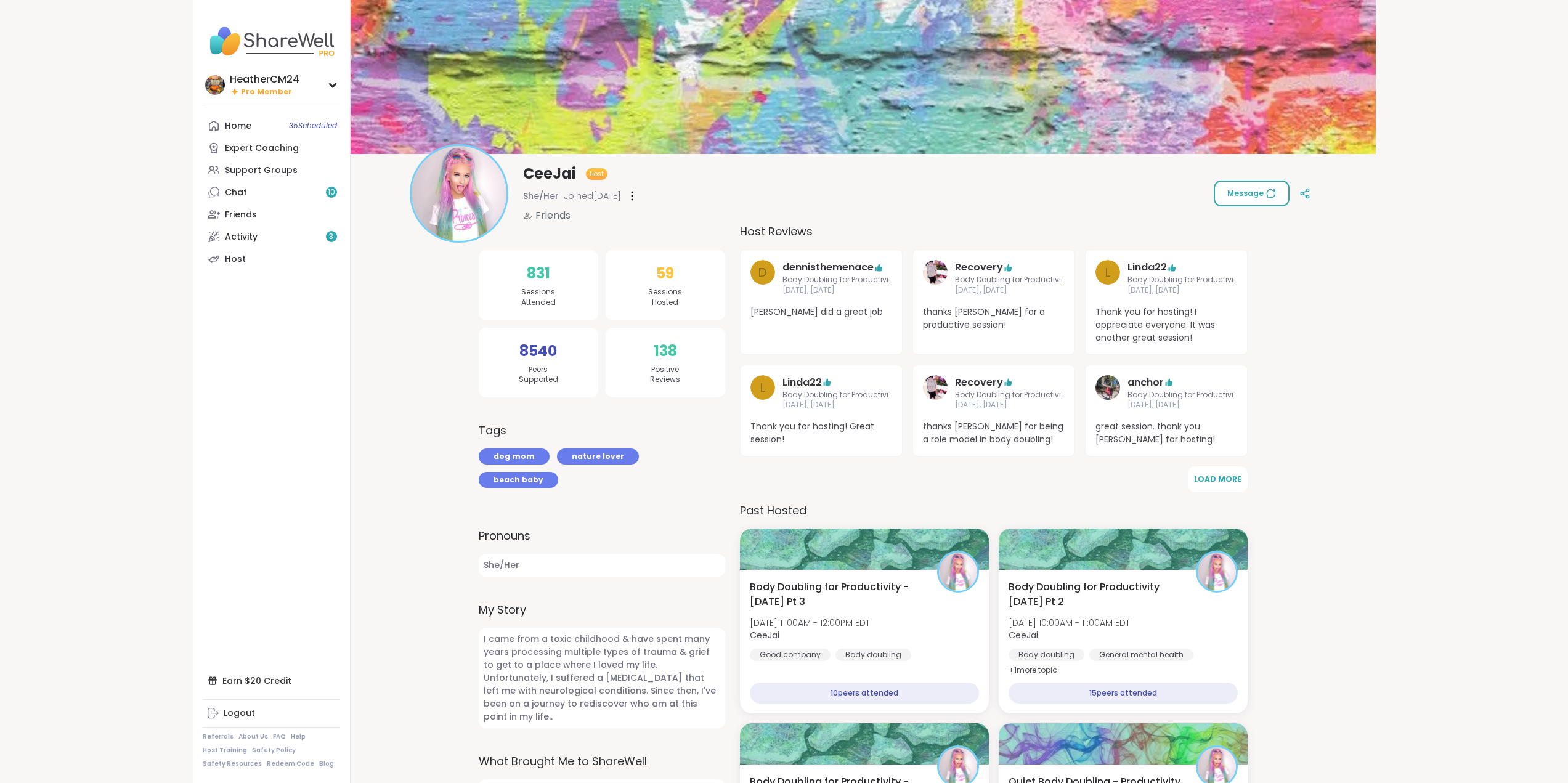
click at [1258, 193] on span "Message" at bounding box center [1251, 193] width 49 height 11
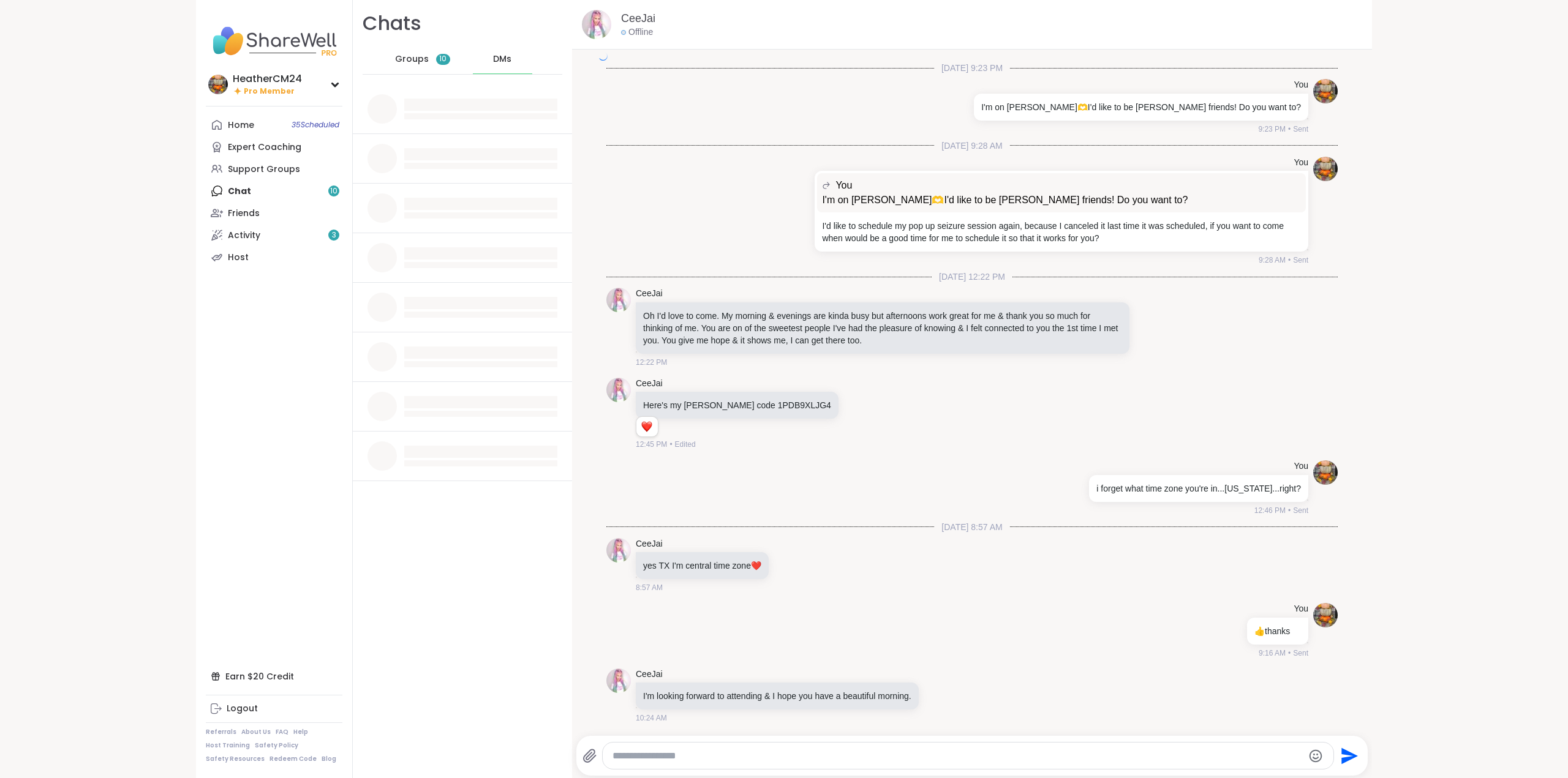
scroll to position [3202, 0]
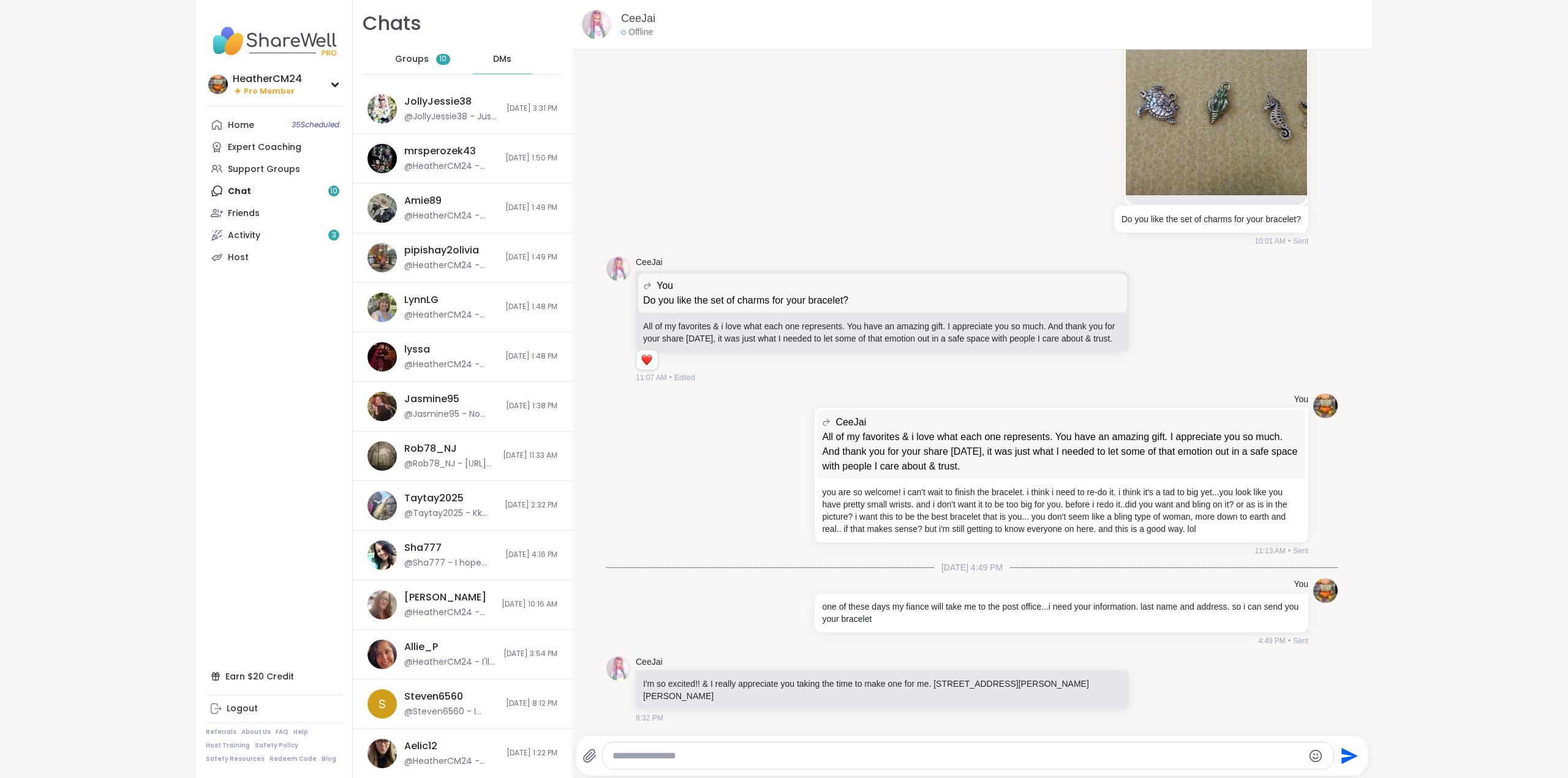
click at [817, 751] on textarea "Type your message" at bounding box center [958, 756] width 691 height 12
click at [700, 432] on div "You CeeJai All of my favorites & i love what each one represents. You have an a…" at bounding box center [972, 475] width 731 height 174
click at [1231, 756] on textarea "**********" at bounding box center [958, 756] width 691 height 12
click at [1230, 759] on textarea "**********" at bounding box center [958, 756] width 691 height 12
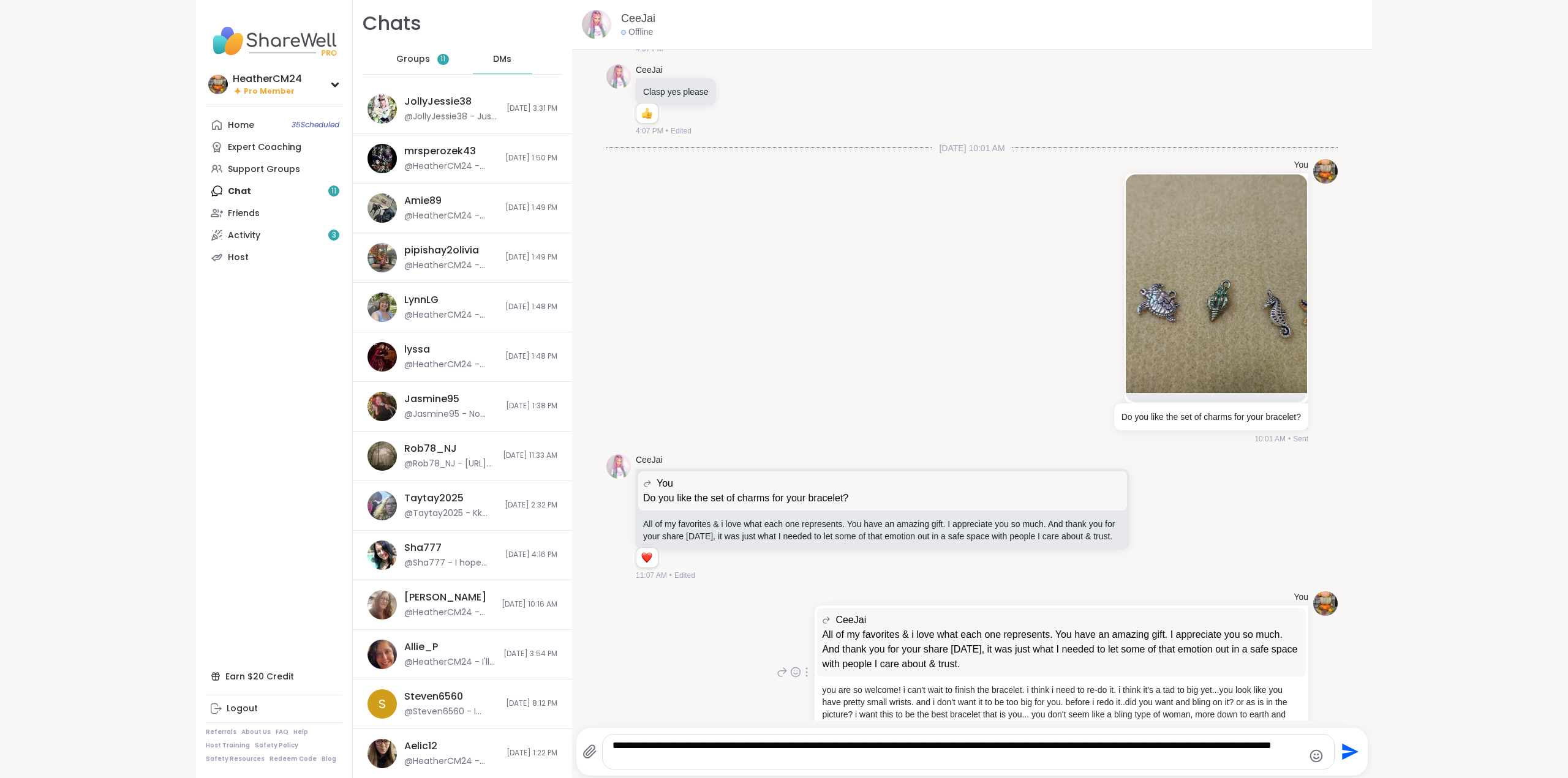
scroll to position [3210, 0]
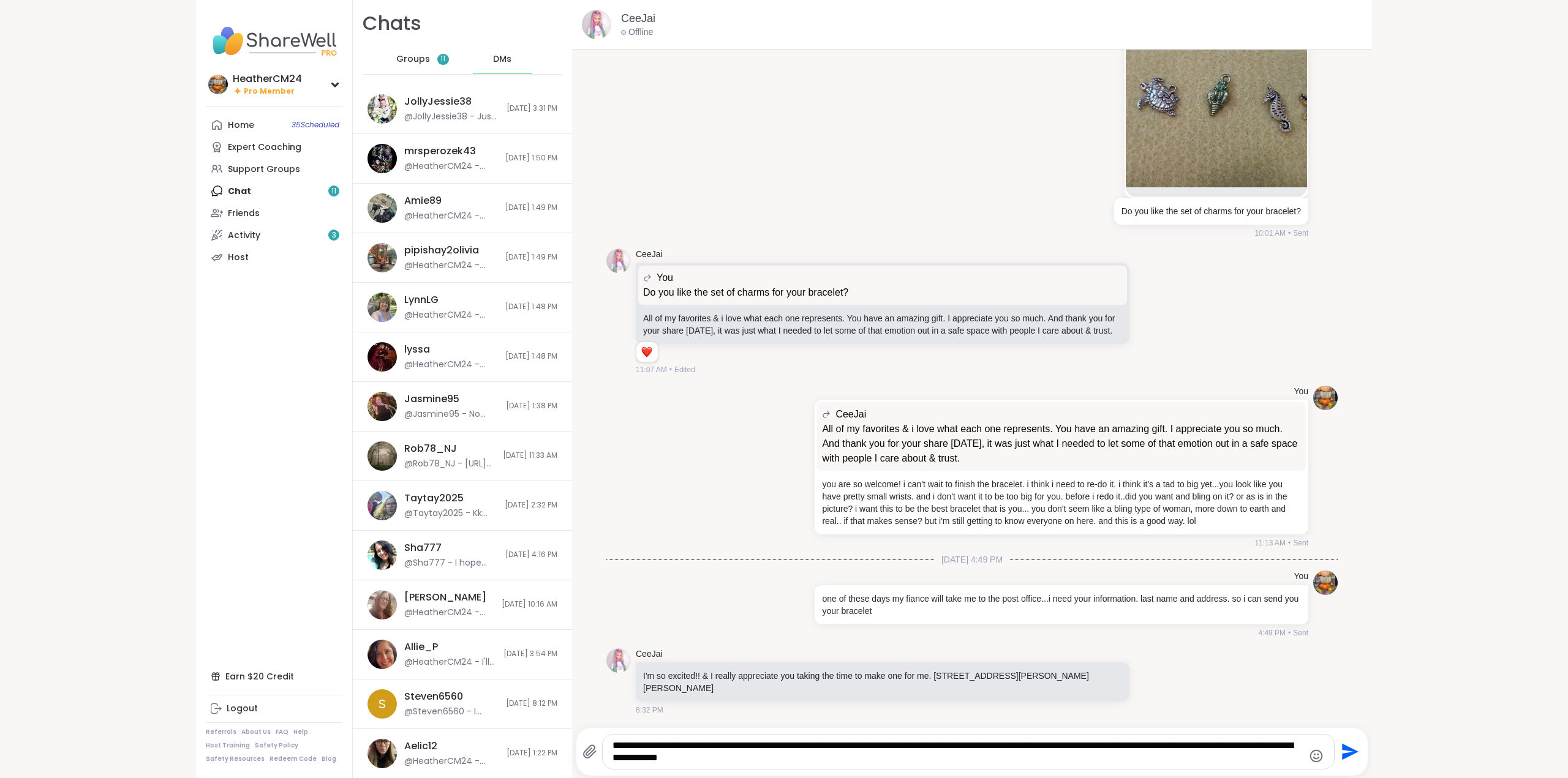
click at [1313, 753] on icon "Emoji picker" at bounding box center [1316, 756] width 15 height 15
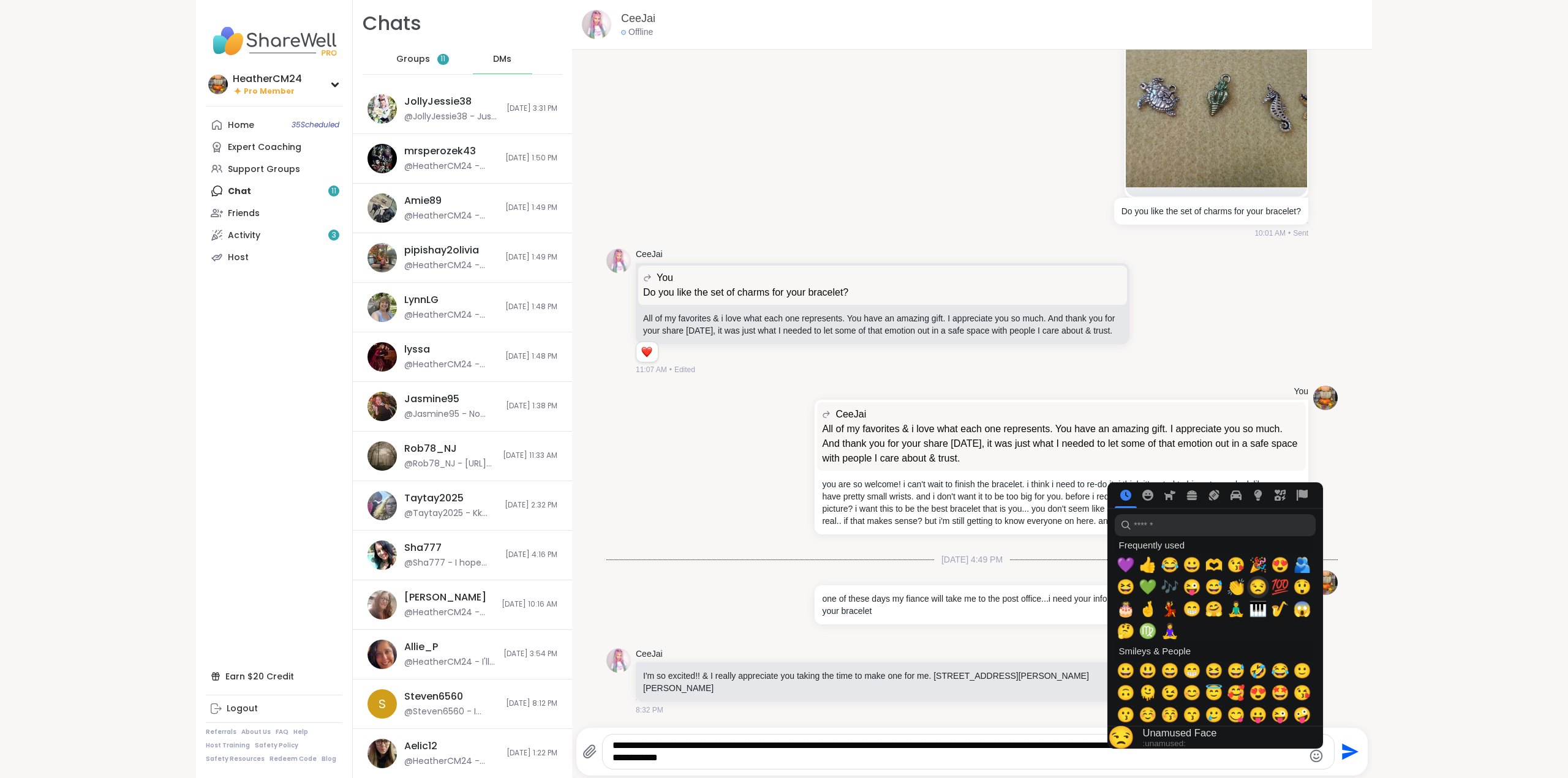
click at [1251, 590] on span "😒" at bounding box center [1257, 586] width 19 height 17
click at [1008, 644] on div "You one of these days my fiance will take me to the post office...i need your i…" at bounding box center [972, 604] width 731 height 77
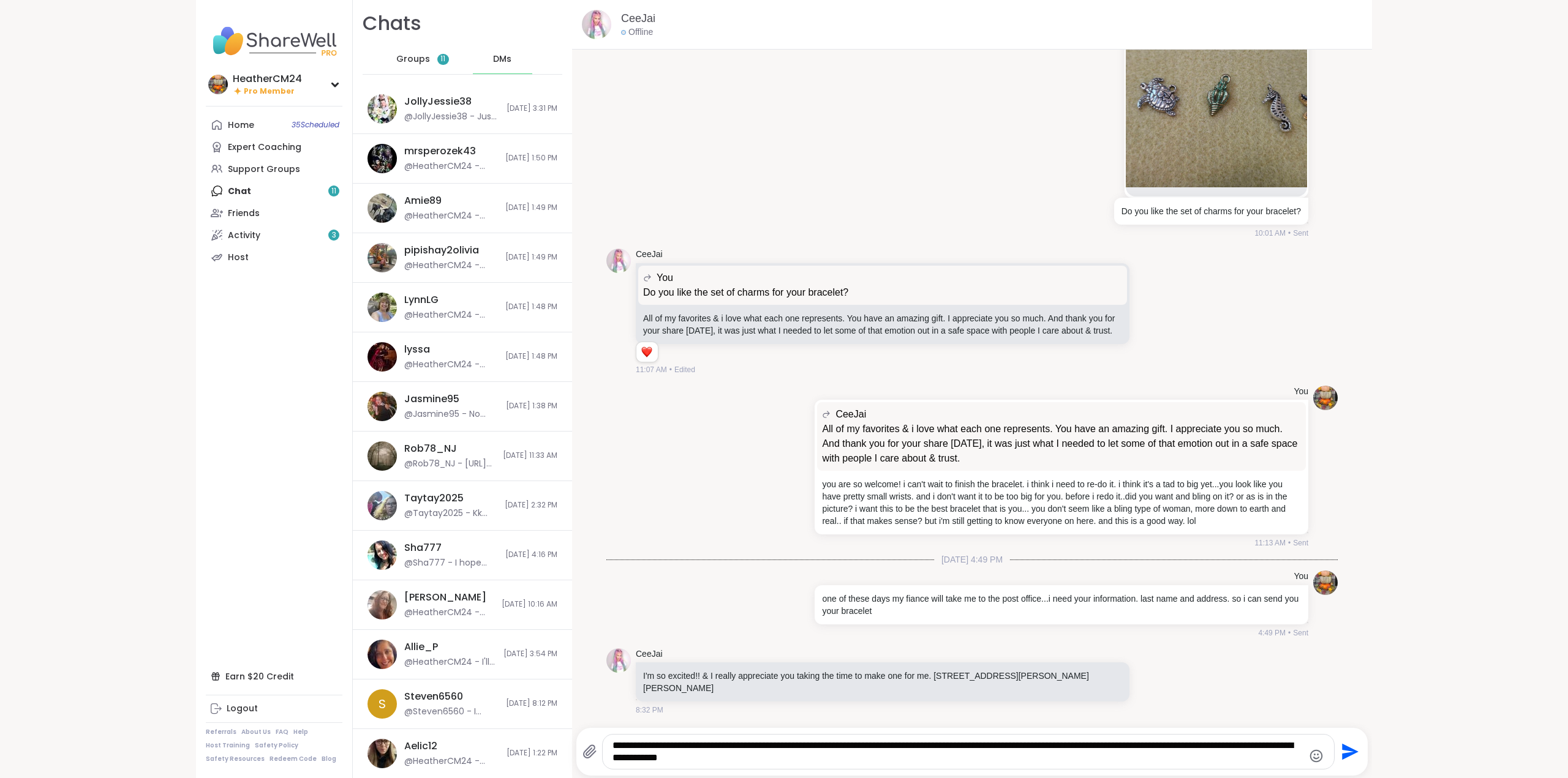
click at [893, 765] on div "**********" at bounding box center [968, 752] width 731 height 35
click at [848, 763] on textarea "**********" at bounding box center [958, 752] width 691 height 25
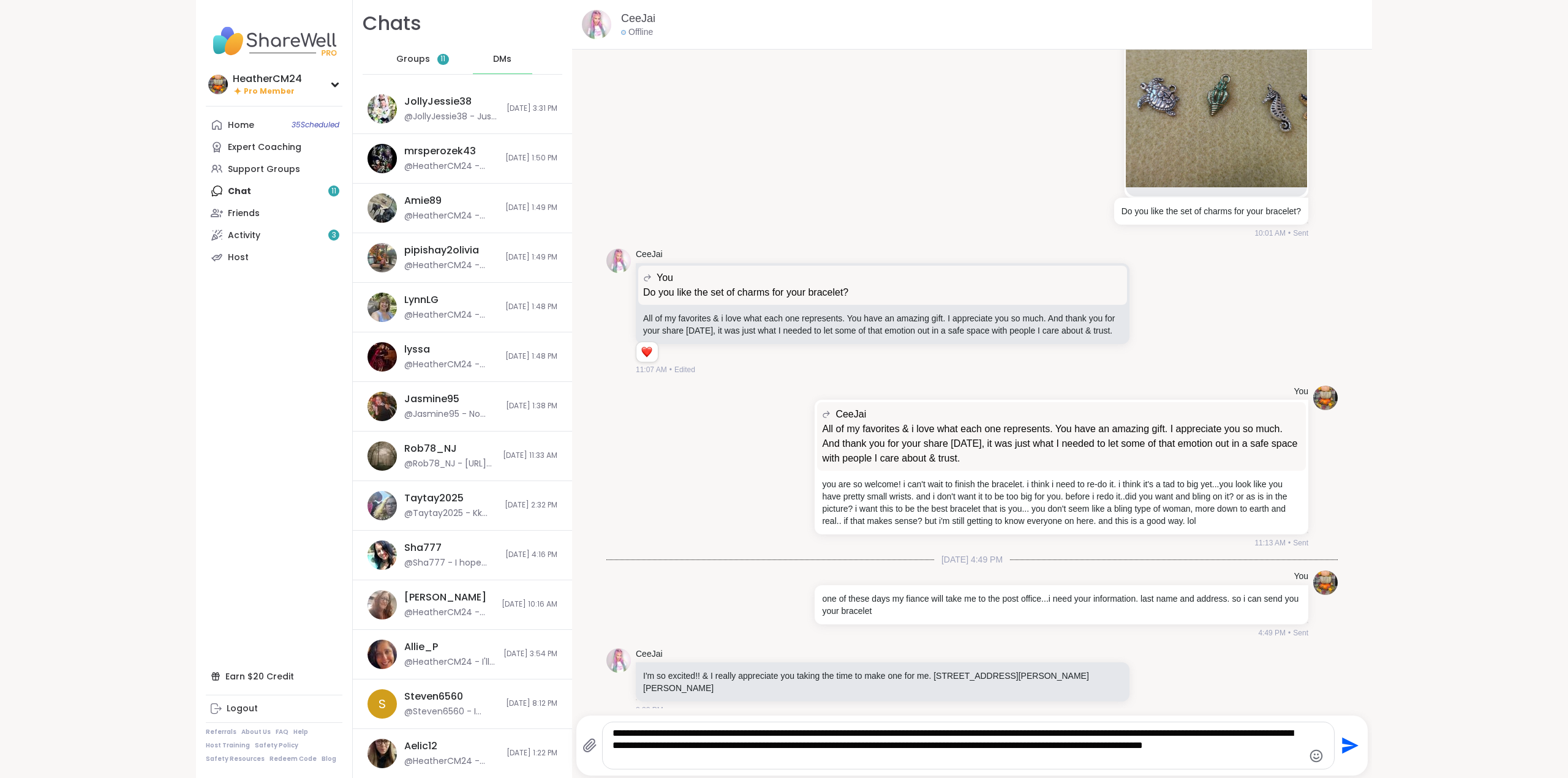
type textarea "**********"
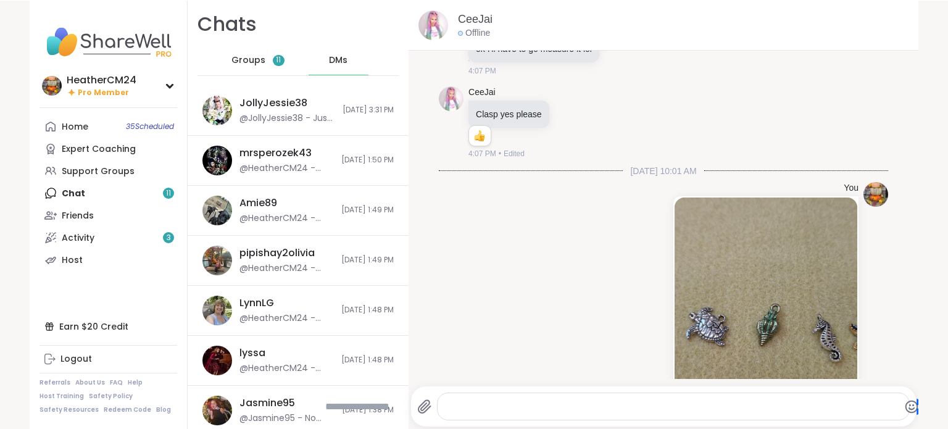
scroll to position [3676, 0]
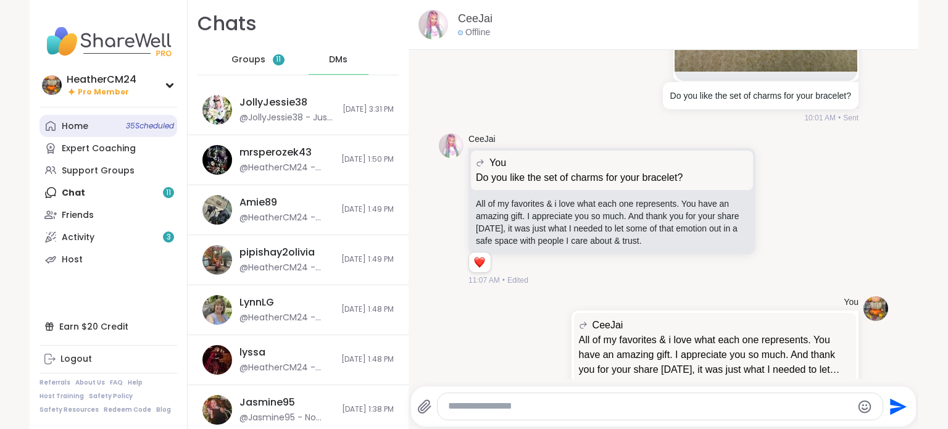
click at [73, 122] on div "Home 35 Scheduled" at bounding box center [75, 126] width 27 height 12
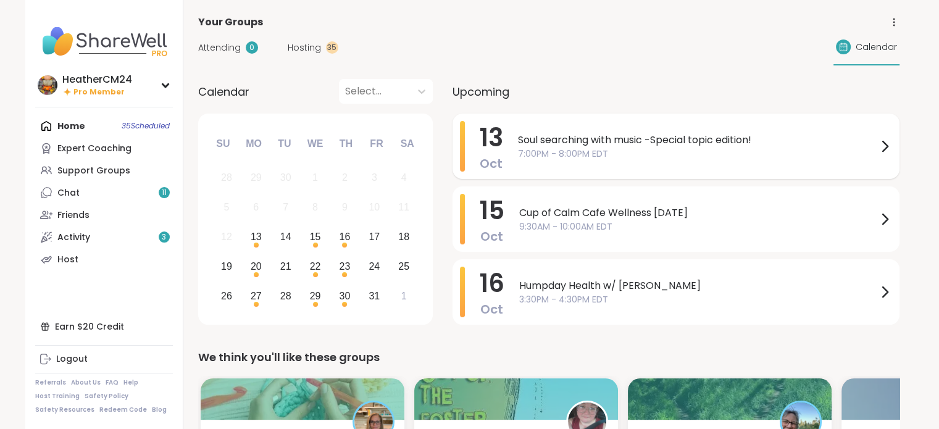
click at [534, 147] on span "7:00PM - 8:00PM EDT" at bounding box center [697, 153] width 359 height 13
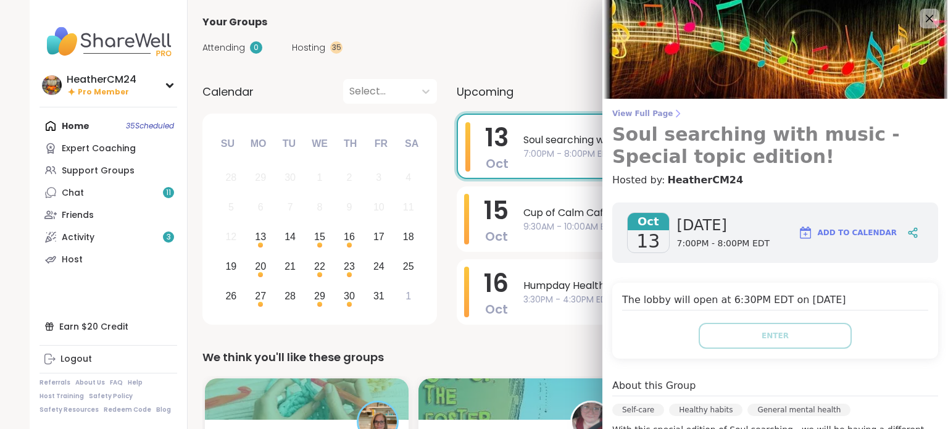
click at [637, 114] on span "View Full Page" at bounding box center [775, 114] width 326 height 10
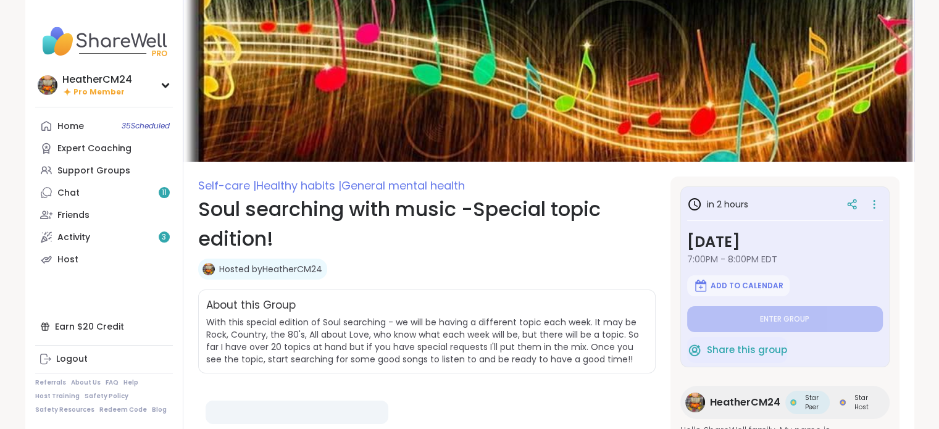
type textarea "*"
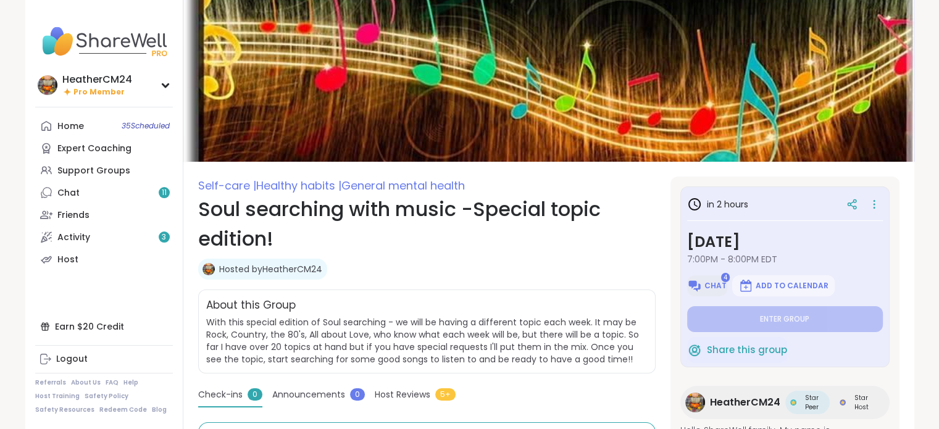
click at [704, 283] on button "Chat" at bounding box center [707, 285] width 40 height 21
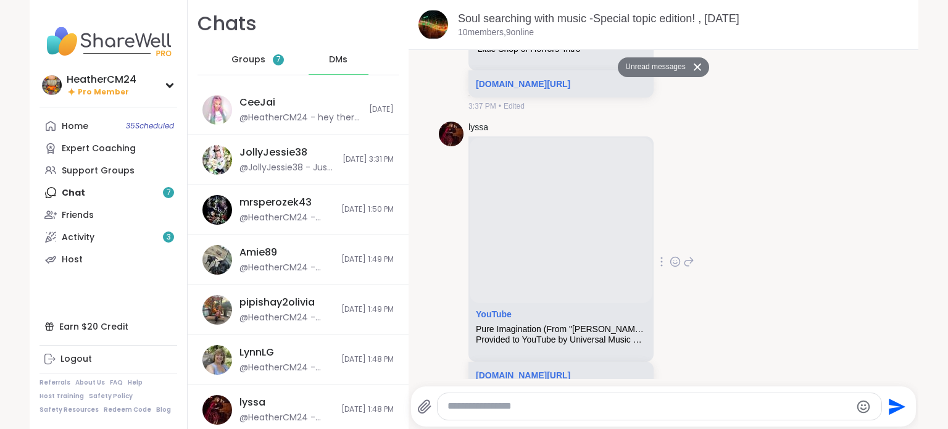
scroll to position [1535, 0]
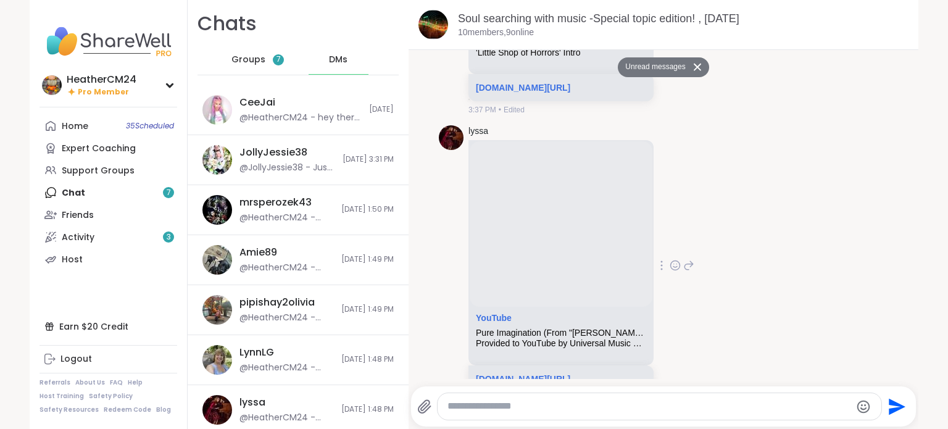
click at [670, 272] on icon at bounding box center [675, 265] width 11 height 12
click at [573, 251] on div "Select Reaction: Heart" at bounding box center [576, 245] width 11 height 11
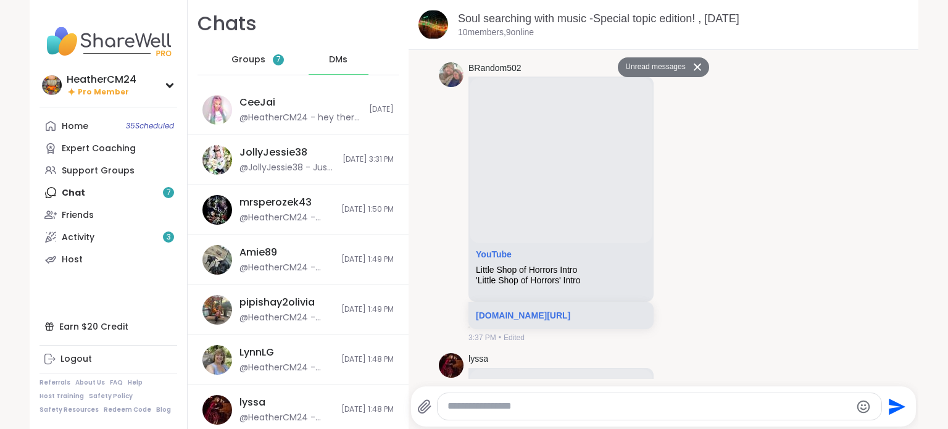
scroll to position [1304, 0]
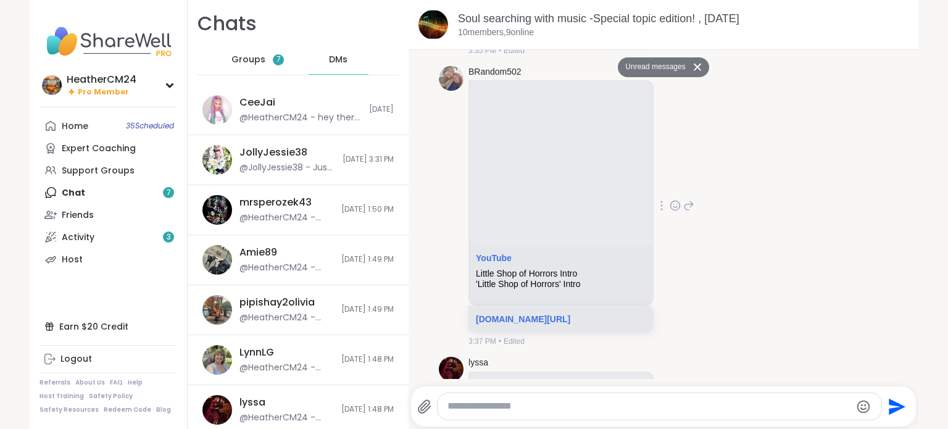
click at [681, 212] on icon at bounding box center [675, 205] width 11 height 12
click at [583, 191] on div "Select Reaction: Heart" at bounding box center [576, 185] width 11 height 11
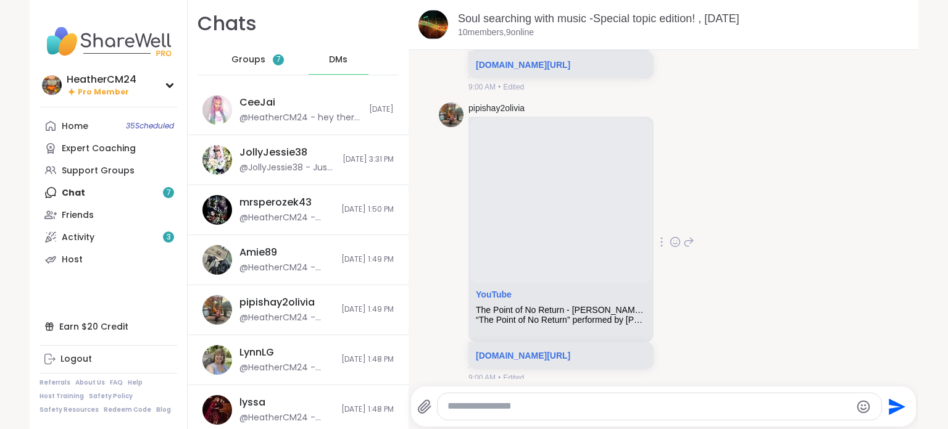
scroll to position [645, 0]
click at [681, 247] on icon at bounding box center [675, 241] width 11 height 12
click at [583, 226] on div "Select Reaction: Heart" at bounding box center [576, 220] width 11 height 11
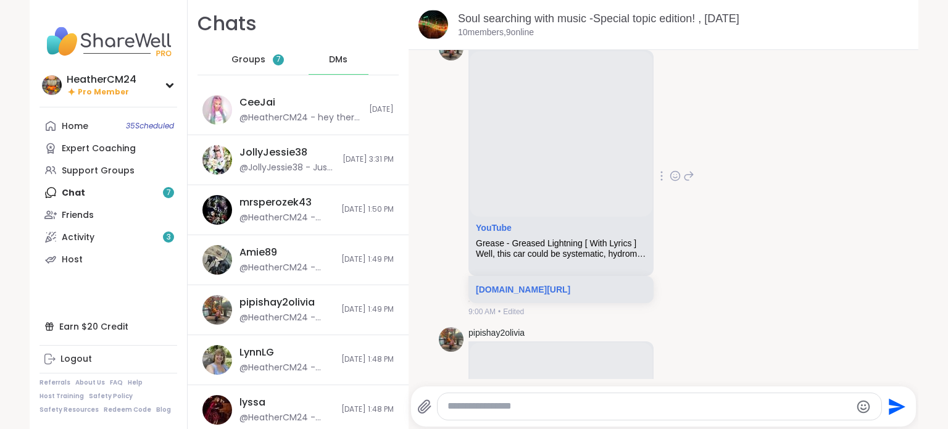
scroll to position [413, 0]
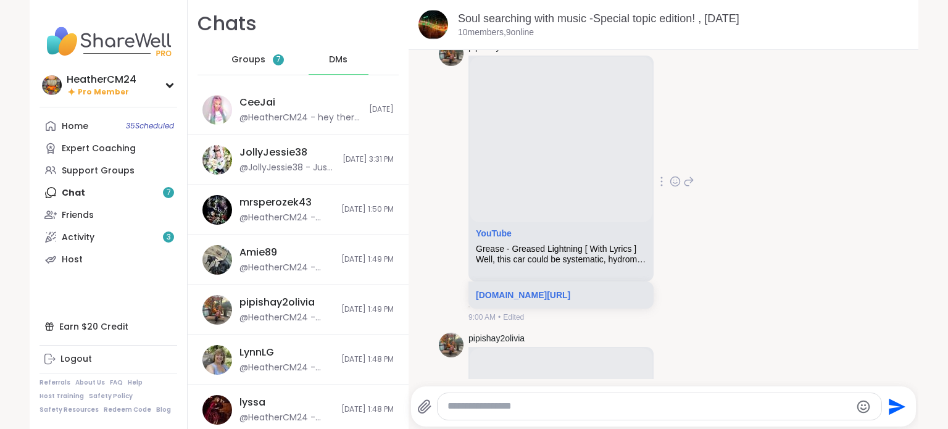
click at [681, 186] on icon at bounding box center [675, 181] width 11 height 12
click at [583, 167] on div "Select Reaction: Heart" at bounding box center [576, 161] width 11 height 11
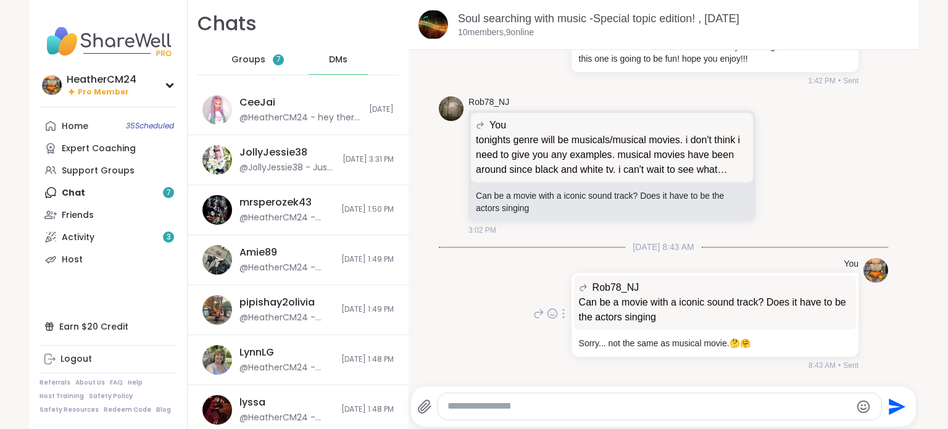
scroll to position [0, 0]
